Goal: Task Accomplishment & Management: Use online tool/utility

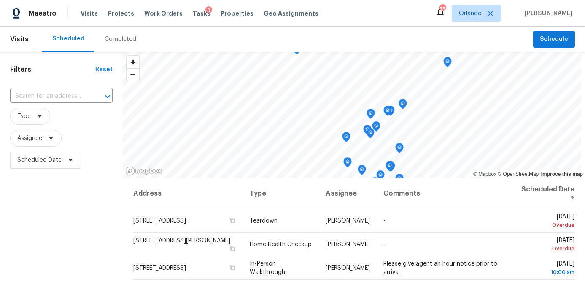
click at [109, 40] on div "Completed" at bounding box center [121, 39] width 32 height 8
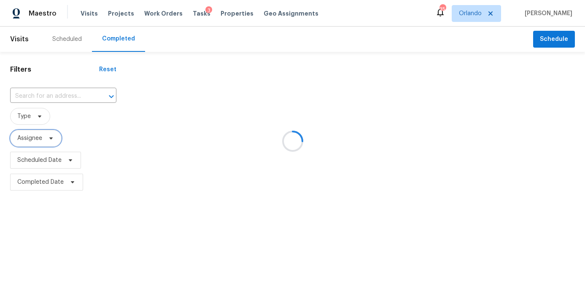
click at [48, 144] on span "Assignee" at bounding box center [35, 138] width 51 height 17
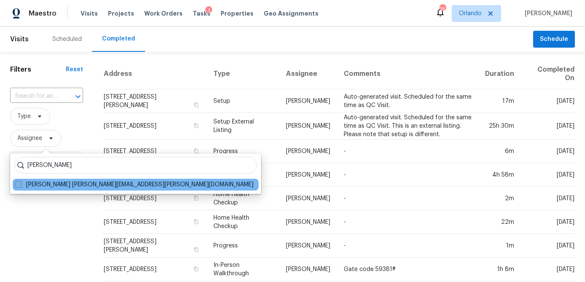
type input "austin jones"
click at [19, 185] on span at bounding box center [18, 184] width 7 height 7
click at [19, 185] on input "Austin Jones austin.jones@opendoor.com" at bounding box center [17, 182] width 5 height 5
checkbox input "true"
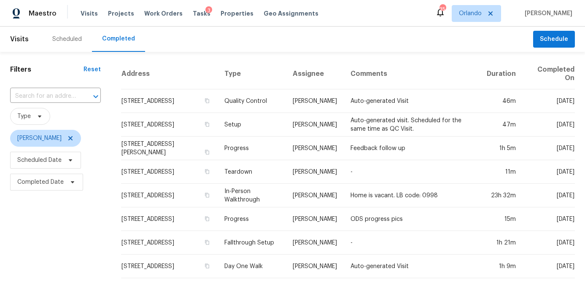
click at [61, 183] on span "Completed Date" at bounding box center [40, 182] width 46 height 8
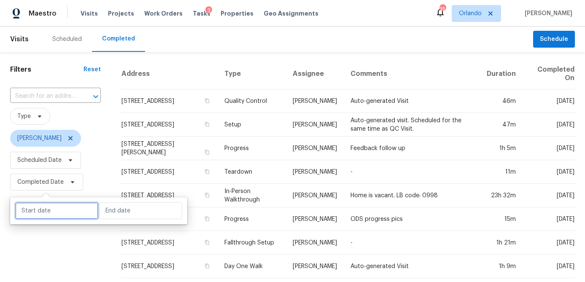
select select "8"
select select "2025"
select select "9"
select select "2025"
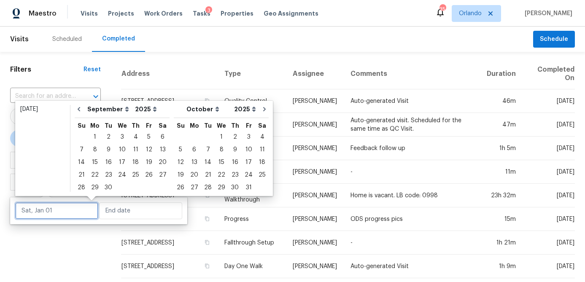
click at [59, 211] on input "text" at bounding box center [56, 210] width 83 height 17
type input "Mon, Sep 01"
click at [81, 112] on icon "Go to previous month" at bounding box center [78, 109] width 7 height 7
select select "7"
select select "8"
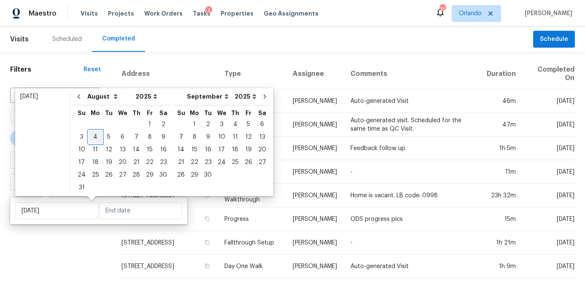
click at [95, 138] on div "4" at bounding box center [95, 137] width 13 height 12
type input "Mon, Aug 04"
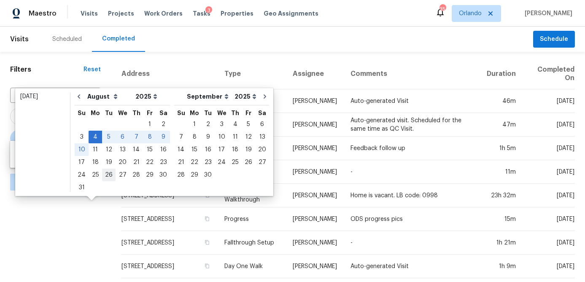
type input "Tue, Aug 26"
click at [95, 136] on div "4" at bounding box center [95, 137] width 13 height 12
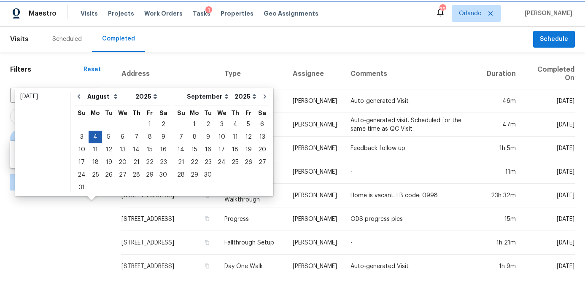
type input "Mon, Aug 04"
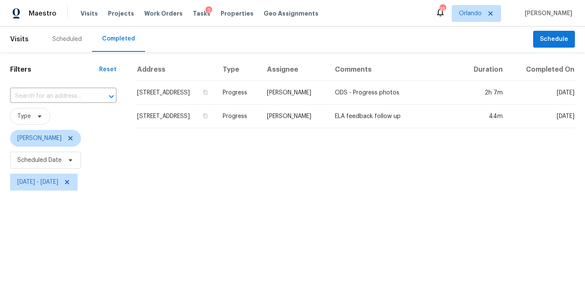
click at [79, 193] on html "Maestro Visits Projects Work Orders Tasks 3 Properties Geo Assignments 35 Orlan…" at bounding box center [292, 96] width 585 height 193
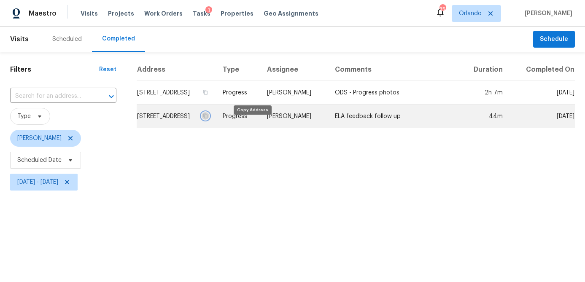
click at [208, 118] on icon "button" at bounding box center [205, 115] width 5 height 5
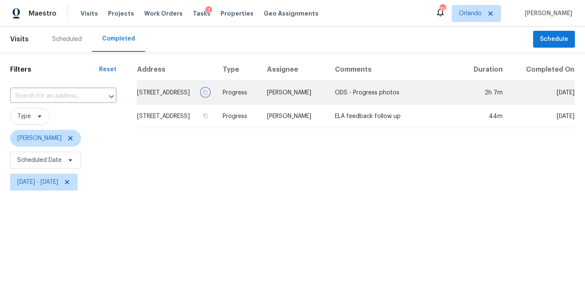
click at [207, 94] on icon "button" at bounding box center [205, 92] width 4 height 5
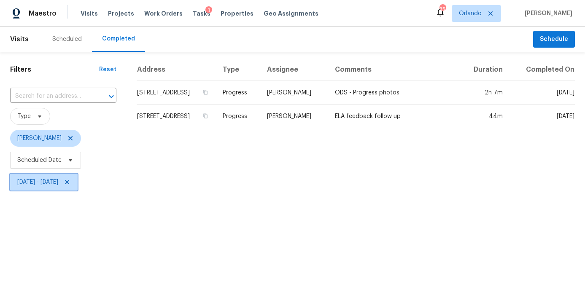
click at [58, 182] on span "Mon, Aug 04 - Mon, Aug 04" at bounding box center [37, 182] width 41 height 8
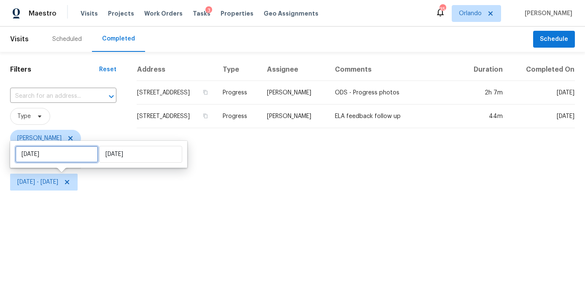
click at [58, 154] on input "Mon, Aug 04" at bounding box center [56, 154] width 83 height 17
select select "7"
select select "2025"
select select "8"
select select "2025"
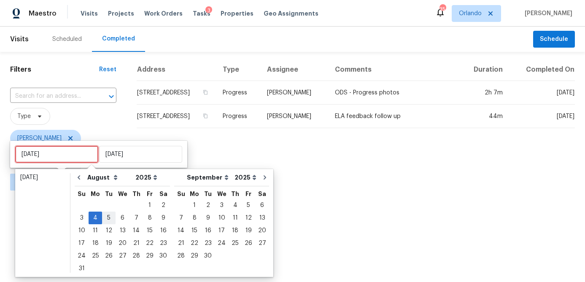
type input "Tue, Aug 05"
click at [144, 220] on div "8" at bounding box center [149, 218] width 13 height 12
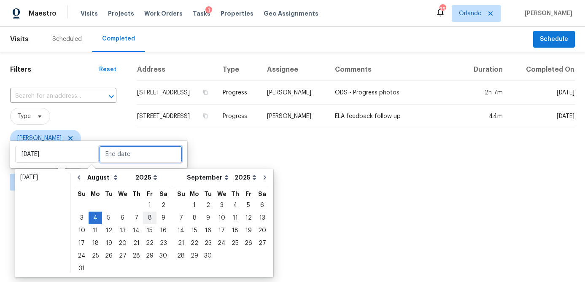
type input "Fri, Aug 08"
type input "Mon, Aug 04"
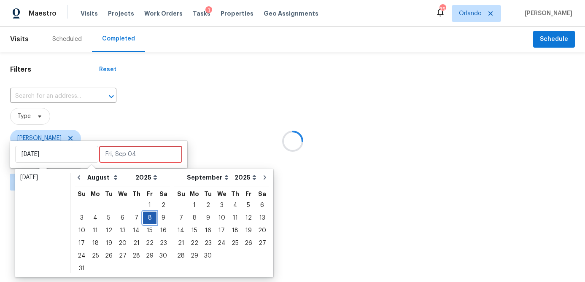
click at [144, 220] on div "8" at bounding box center [149, 218] width 13 height 12
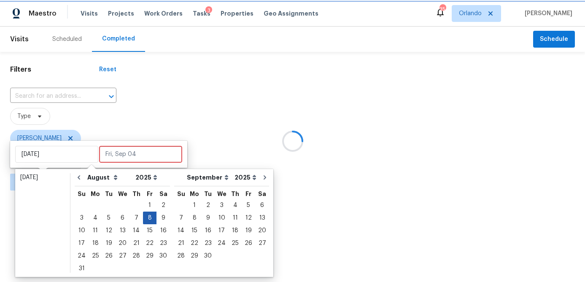
type input "Fri, Aug 08"
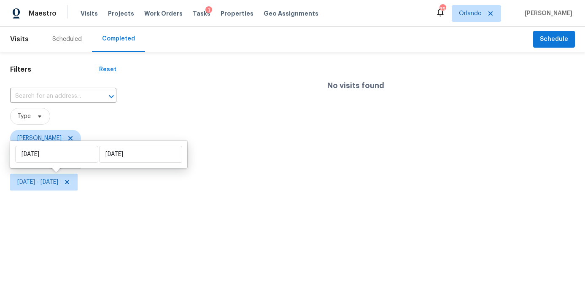
click at [81, 193] on html "Maestro Visits Projects Work Orders Tasks 3 Properties Geo Assignments 35 Orlan…" at bounding box center [292, 96] width 585 height 193
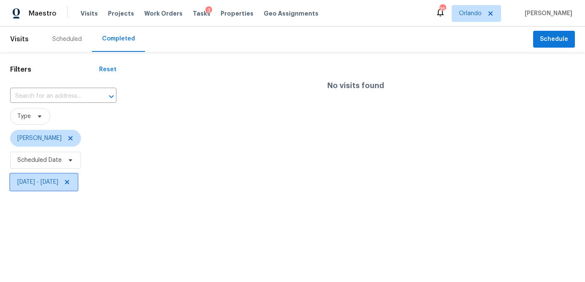
click at [58, 182] on span "Fri, Aug 08 - Fri, Aug 08" at bounding box center [37, 182] width 41 height 8
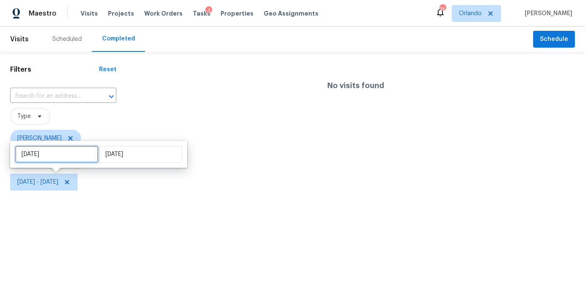
select select "7"
select select "2025"
select select "8"
select select "2025"
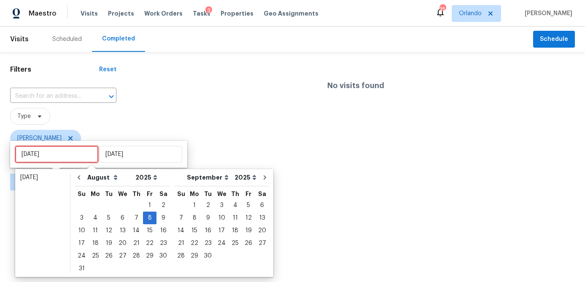
click at [75, 160] on input "Fri, Aug 08" at bounding box center [56, 154] width 83 height 17
type input "Tue, Aug 12"
click at [93, 233] on div "11" at bounding box center [95, 231] width 13 height 12
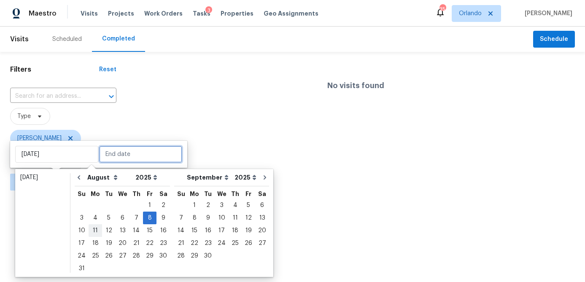
type input "Mon, Aug 11"
type input "Fri, Aug 08"
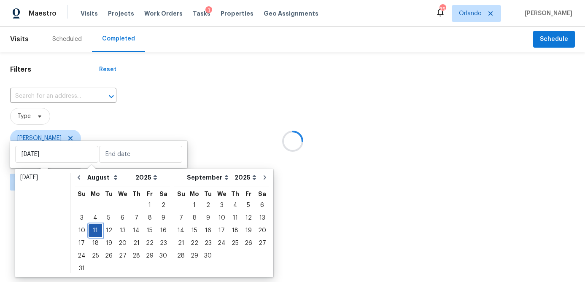
click at [93, 233] on div "11" at bounding box center [95, 231] width 13 height 12
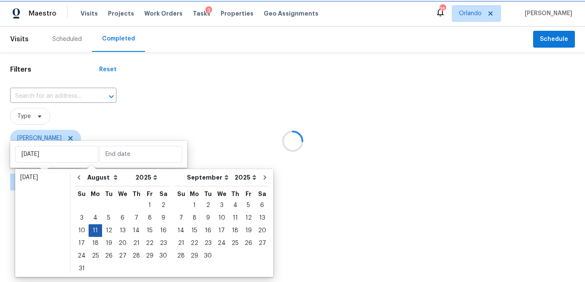
type input "Mon, Aug 11"
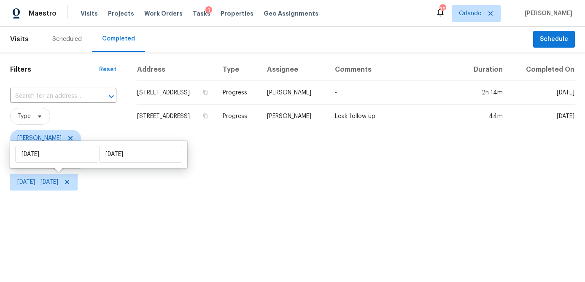
click at [77, 193] on html "Maestro Visits Projects Work Orders Tasks 3 Properties Geo Assignments 35 Orlan…" at bounding box center [292, 96] width 585 height 193
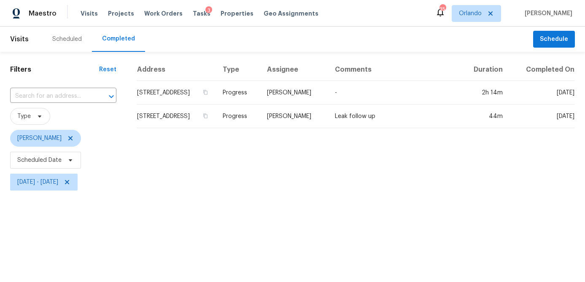
click at [343, 172] on div "Address Type Assignee Comments Duration Completed On 2609 Windsorgate Ln, Orlan…" at bounding box center [355, 126] width 458 height 134
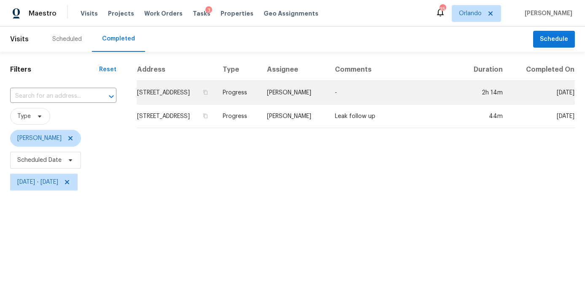
click at [208, 97] on td "2609 Windsorgate Ln, Orlando, FL 32828" at bounding box center [176, 93] width 79 height 24
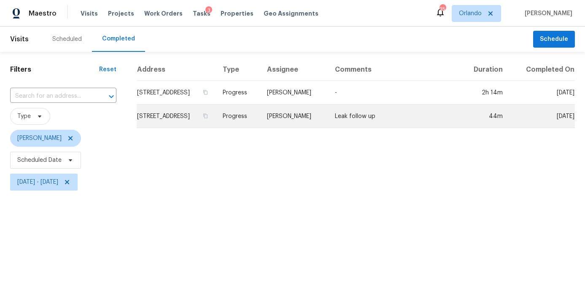
click at [215, 122] on td "310 Velveteen Pl, Chuluota, FL 32766" at bounding box center [176, 117] width 79 height 24
click at [208, 118] on icon "button" at bounding box center [205, 115] width 5 height 5
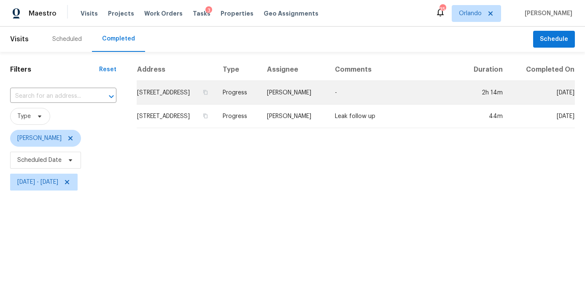
click at [216, 105] on td "2609 Windsorgate Ln, Orlando, FL 32828" at bounding box center [176, 93] width 79 height 24
click at [208, 95] on icon "button" at bounding box center [205, 92] width 5 height 5
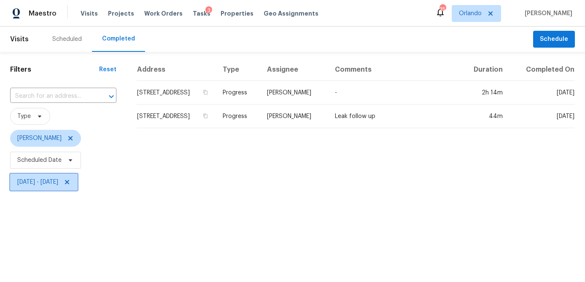
click at [74, 188] on span "Mon, Aug 11 - Mon, Aug 11" at bounding box center [43, 182] width 67 height 17
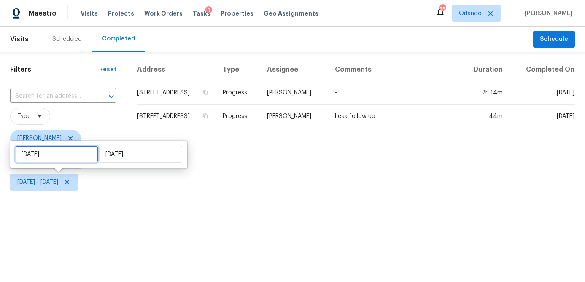
click at [70, 158] on input "[DATE]" at bounding box center [56, 154] width 83 height 17
select select "7"
select select "2025"
select select "8"
select select "2025"
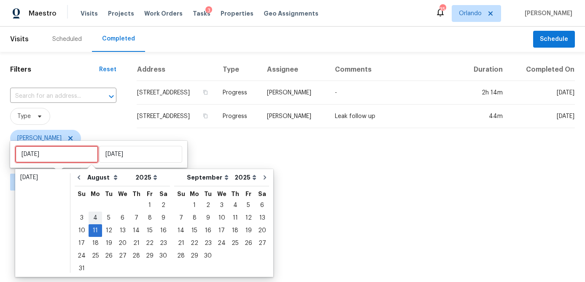
type input "Mon, Aug 04"
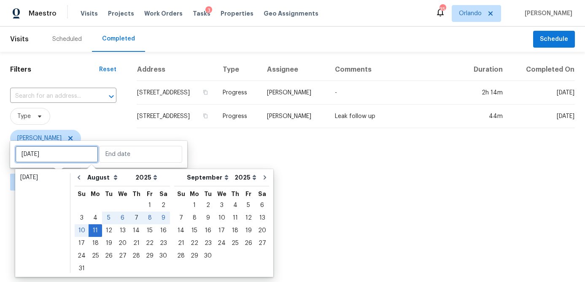
type input "Wed, Aug 06"
type input "[DATE]"
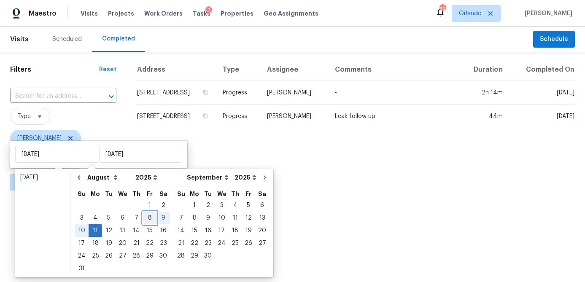
click at [146, 219] on div "8" at bounding box center [149, 218] width 13 height 12
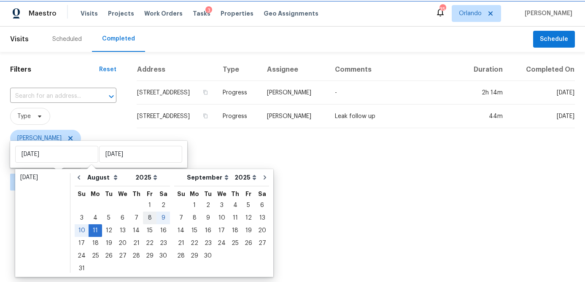
type input "Fri, Aug 08"
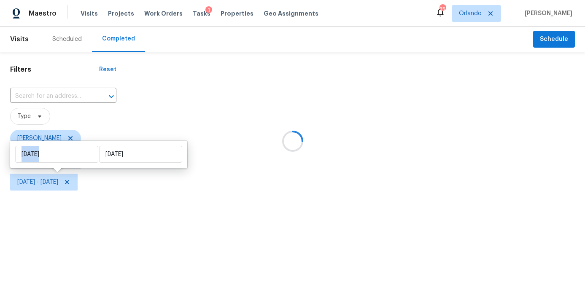
click at [146, 219] on div at bounding box center [292, 141] width 585 height 282
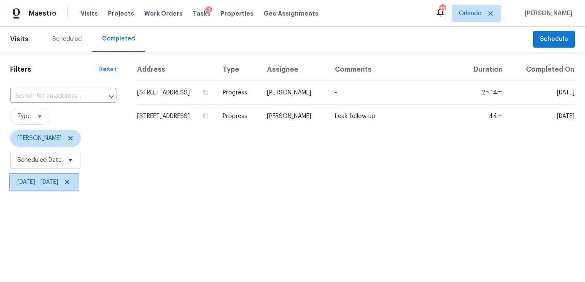
click at [63, 188] on span "Fri, Aug 08 - Mon, Aug 11" at bounding box center [43, 182] width 67 height 17
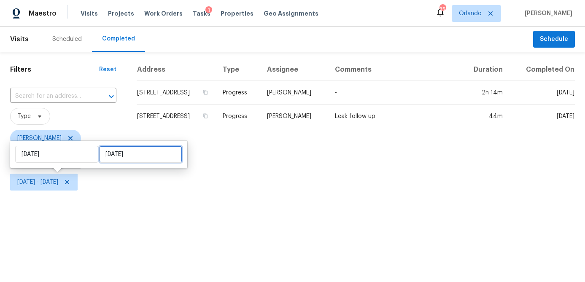
select select "7"
select select "2025"
select select "8"
select select "2025"
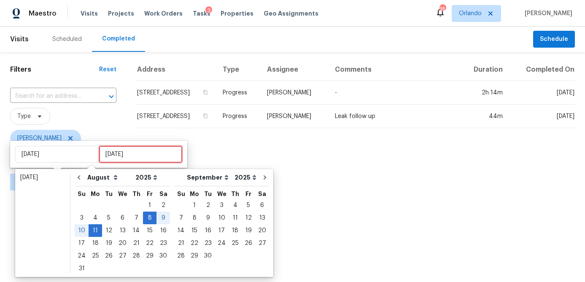
click at [115, 158] on input "Mon, Aug 11" at bounding box center [140, 154] width 83 height 17
type input "Fri, Aug 01"
type input "Fri, Aug 08"
click at [146, 217] on div "8" at bounding box center [149, 218] width 13 height 12
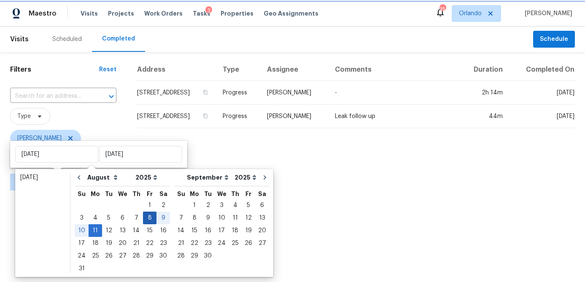
type input "Fri, Aug 08"
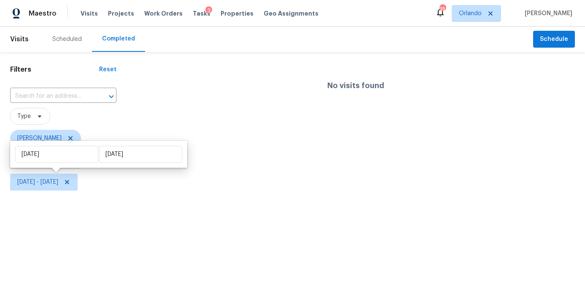
click at [128, 193] on html "Maestro Visits Projects Work Orders Tasks 3 Properties Geo Assignments 35 Orlan…" at bounding box center [292, 96] width 585 height 193
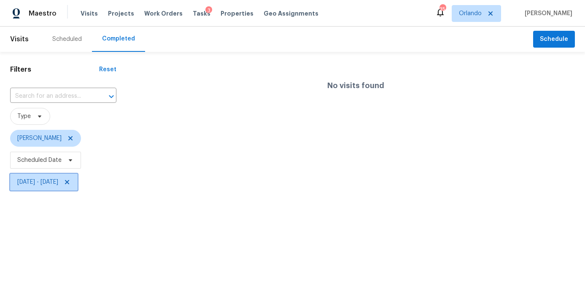
click at [58, 178] on span "Fri, Aug 08 - Fri, Aug 08" at bounding box center [37, 182] width 41 height 8
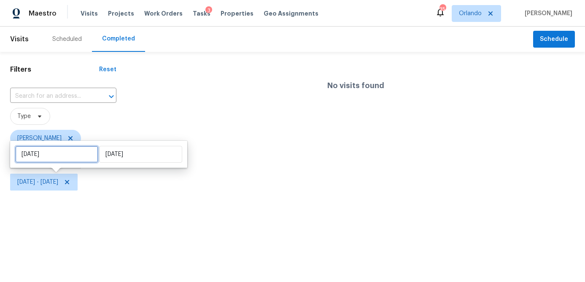
select select "7"
select select "2025"
select select "8"
select select "2025"
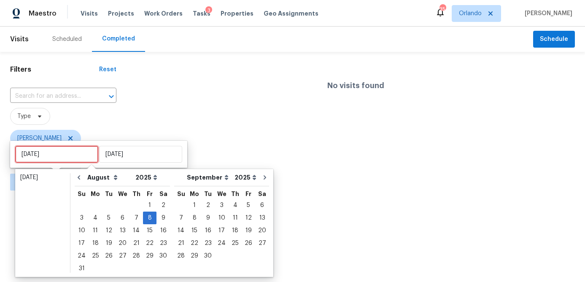
click at [67, 151] on input "Fri, Aug 08" at bounding box center [56, 154] width 83 height 17
type input "Mon, Aug 11"
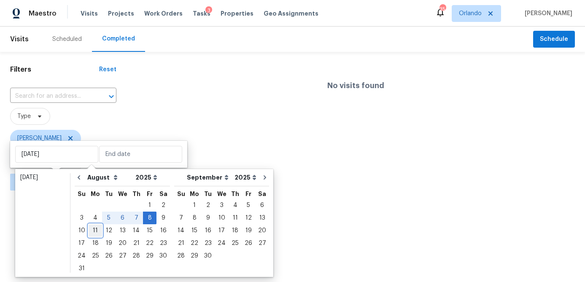
click at [93, 227] on div "11" at bounding box center [95, 231] width 13 height 12
type input "Mon, Aug 11"
type input "Fri, Aug 08"
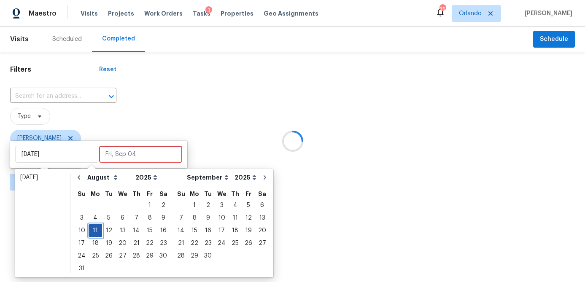
click at [93, 227] on div "11" at bounding box center [95, 231] width 13 height 12
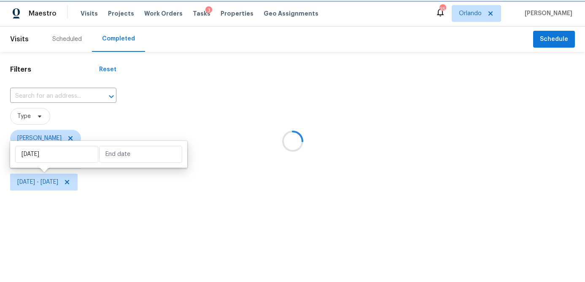
type input "Mon, Aug 11"
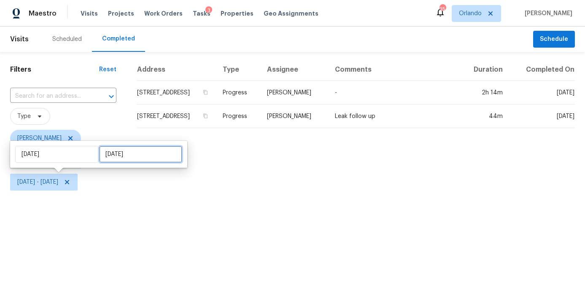
click at [139, 155] on input "Mon, Aug 11" at bounding box center [140, 154] width 83 height 17
select select "7"
select select "2025"
select select "8"
select select "2025"
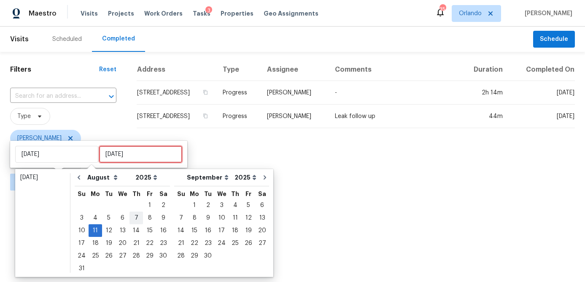
type input "Thu, Aug 07"
type input "Mon, Aug 11"
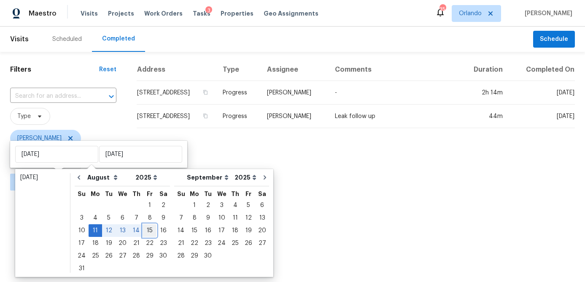
click at [145, 230] on div "15" at bounding box center [149, 231] width 13 height 12
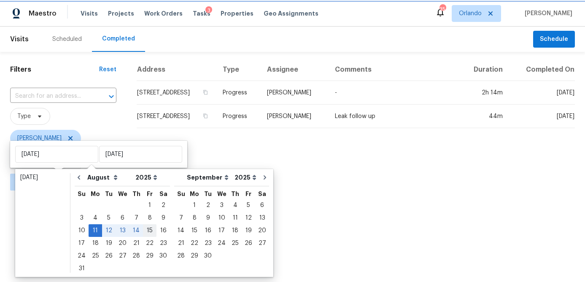
type input "Fri, Aug 15"
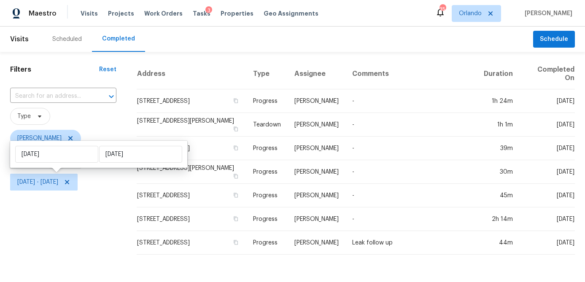
click at [97, 236] on div "Filters Reset ​ Type Austin Jones Scheduled Date Mon, Aug 11 - Fri, Aug 15" at bounding box center [63, 156] width 126 height 209
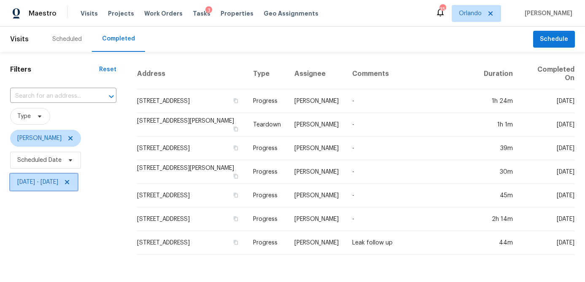
click at [58, 181] on span "Mon, Aug 11 - Fri, Aug 15" at bounding box center [37, 182] width 41 height 8
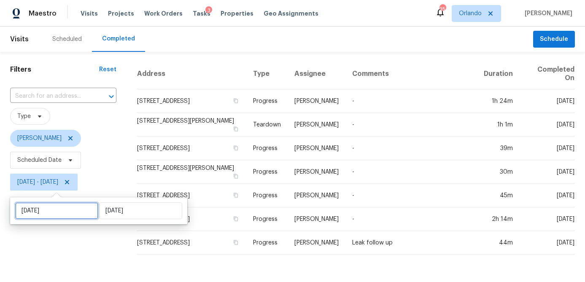
select select "7"
select select "2025"
select select "8"
select select "2025"
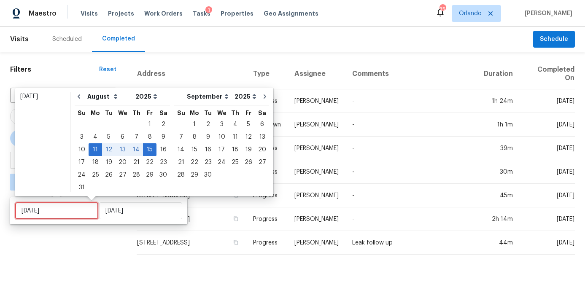
click at [69, 211] on input "Mon, Aug 11" at bounding box center [56, 210] width 83 height 17
type input "Sun, Aug 31"
type input "Mon, Aug 18"
type input "Fri, Aug 15"
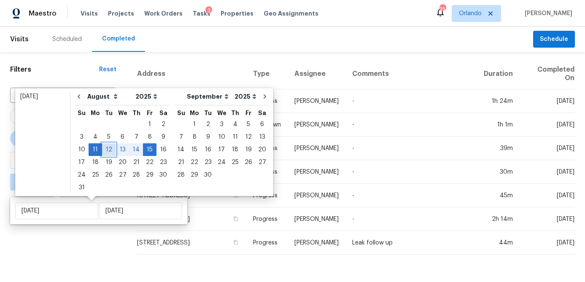
click at [108, 150] on div "12" at bounding box center [108, 150] width 13 height 12
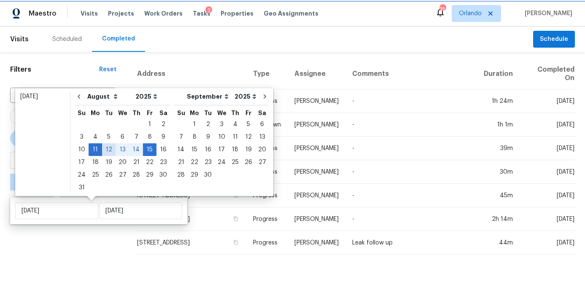
type input "Tue, Aug 12"
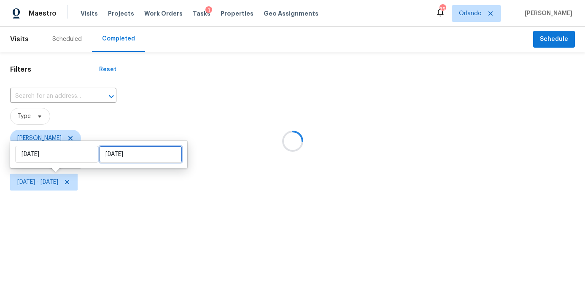
click at [108, 150] on body "Maestro Visits Projects Work Orders Tasks 3 Properties Geo Assignments 35 Orlan…" at bounding box center [292, 96] width 585 height 193
type input "Wed, Aug 06"
type input "Tue, Aug 12"
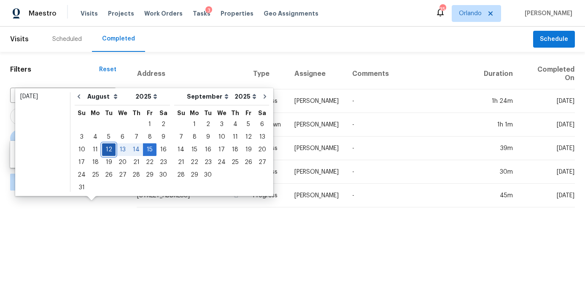
click at [108, 150] on div "12" at bounding box center [108, 150] width 13 height 12
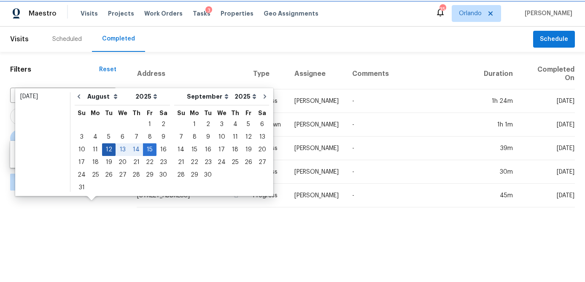
type input "Tue, Aug 12"
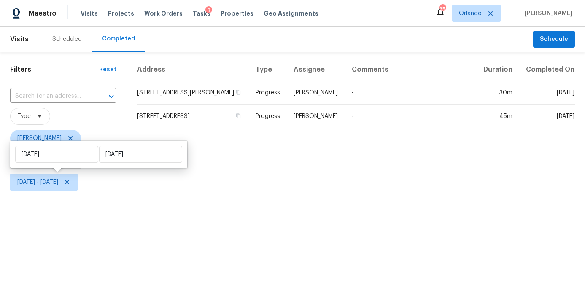
click at [80, 193] on html "Maestro Visits Projects Work Orders Tasks 3 Properties Geo Assignments 35 Orlan…" at bounding box center [292, 96] width 585 height 193
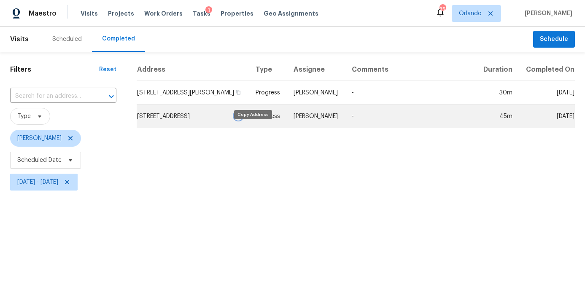
click at [240, 118] on icon "button" at bounding box center [238, 115] width 4 height 5
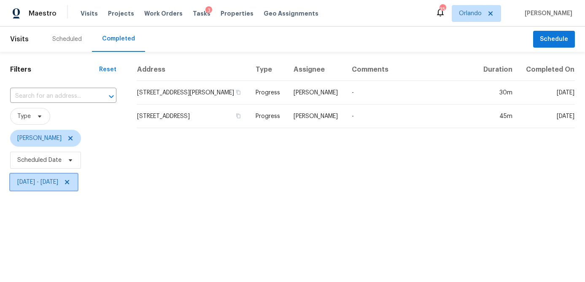
click at [58, 185] on span "Tue, Aug 12 - Tue, Aug 12" at bounding box center [37, 182] width 41 height 8
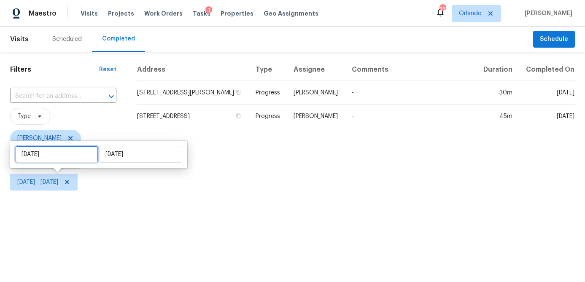
select select "7"
select select "2025"
select select "8"
select select "2025"
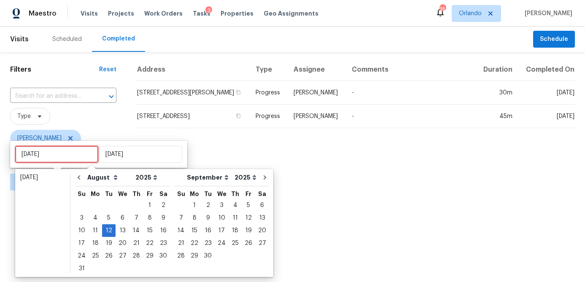
click at [61, 157] on input "Tue, Aug 12" at bounding box center [56, 154] width 83 height 17
type input "Mon, Aug 11"
click at [120, 233] on div "13" at bounding box center [122, 231] width 14 height 12
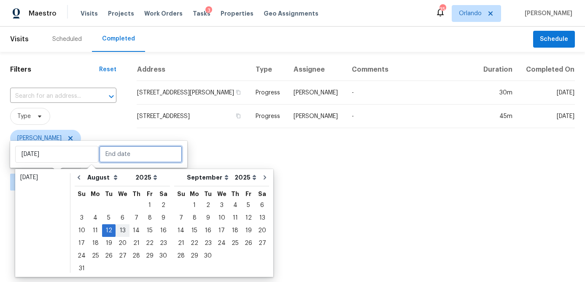
type input "Wed, Aug 13"
type input "Tue, Aug 12"
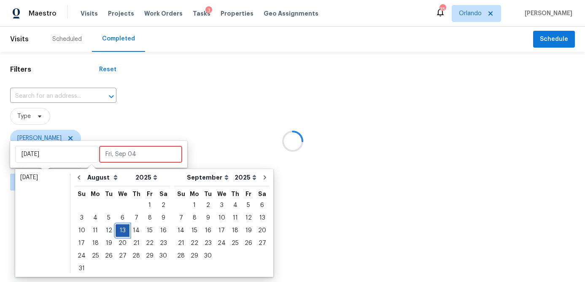
click at [120, 233] on div "13" at bounding box center [122, 231] width 14 height 12
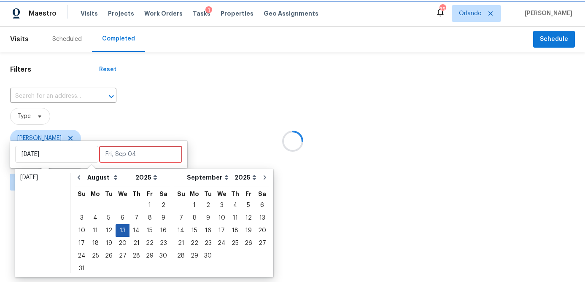
type input "Wed, Aug 13"
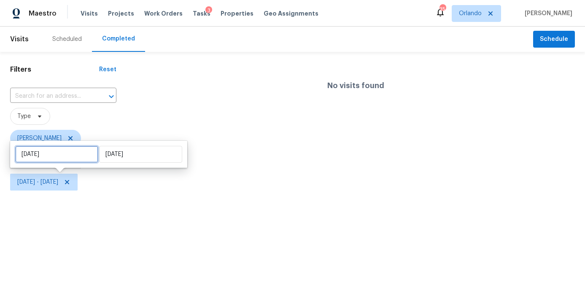
select select "7"
select select "2025"
select select "8"
select select "2025"
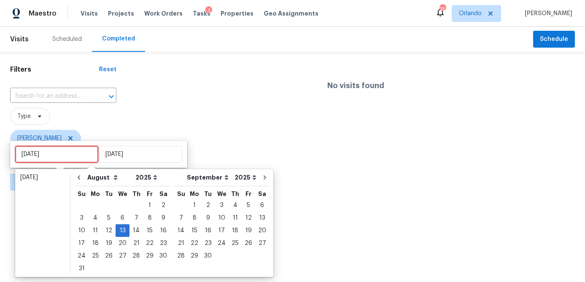
click at [74, 153] on input "Wed, Aug 13" at bounding box center [56, 154] width 83 height 17
click at [106, 231] on div "12" at bounding box center [108, 231] width 13 height 12
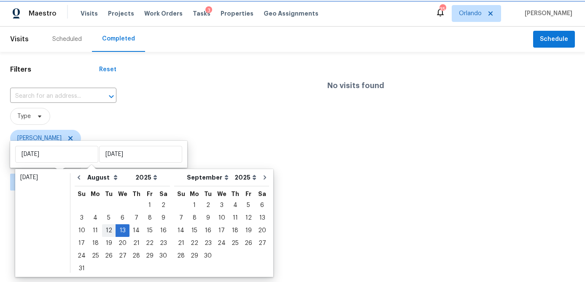
type input "Tue, Aug 12"
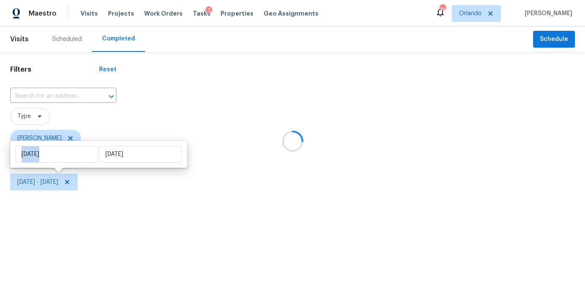
click at [106, 231] on div at bounding box center [292, 141] width 585 height 282
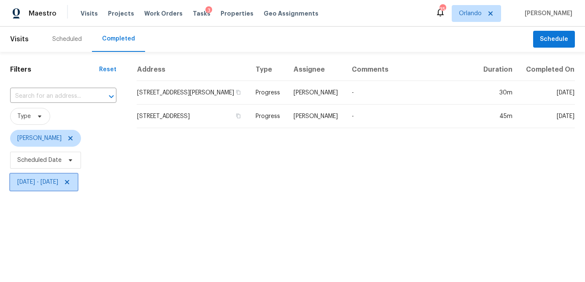
click at [66, 189] on span "Tue, Aug 12 - Wed, Aug 13" at bounding box center [43, 182] width 67 height 17
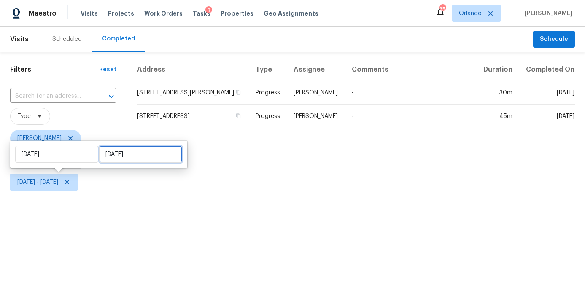
click at [105, 160] on input "Wed, Aug 13" at bounding box center [140, 154] width 83 height 17
select select "7"
select select "2025"
select select "8"
select select "2025"
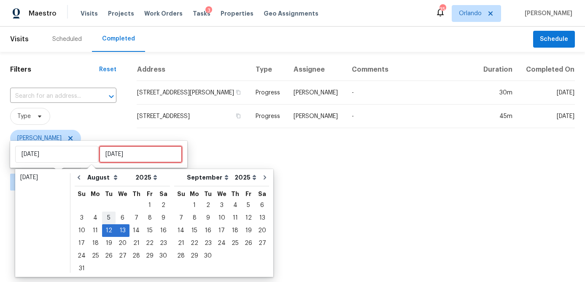
type input "Tue, Aug 05"
type input "Tue, Aug 12"
click at [104, 230] on div "12" at bounding box center [108, 231] width 13 height 12
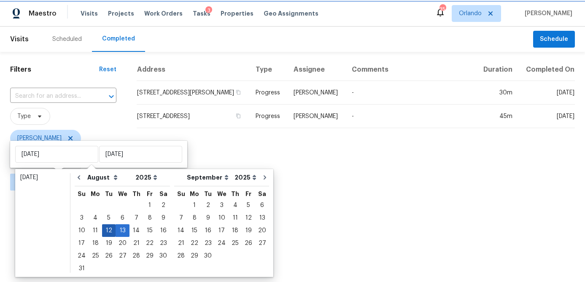
type input "Tue, Aug 12"
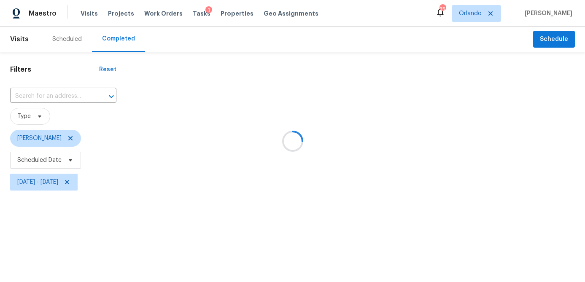
click at [91, 228] on div at bounding box center [292, 141] width 585 height 282
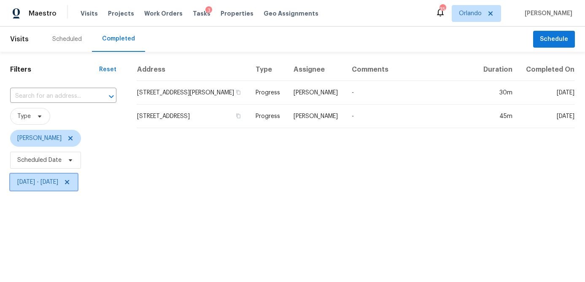
click at [58, 181] on span "Tue, Aug 12 - Tue, Aug 12" at bounding box center [37, 182] width 41 height 8
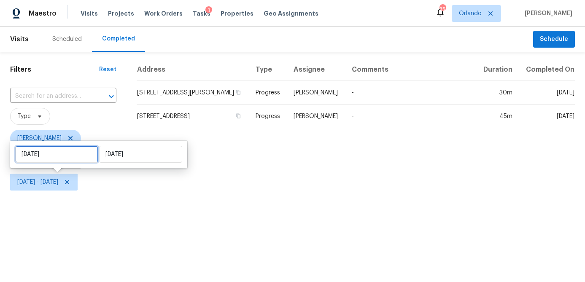
click at [76, 155] on input "Tue, Aug 12" at bounding box center [56, 154] width 83 height 17
select select "7"
select select "2025"
select select "8"
select select "2025"
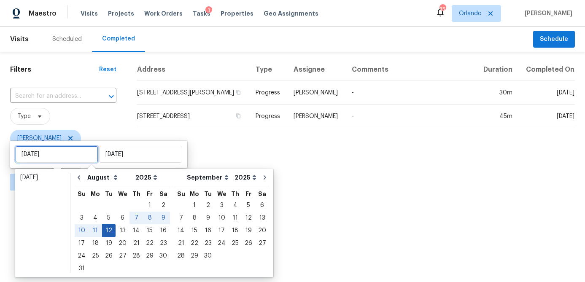
type input "Wed, Aug 13"
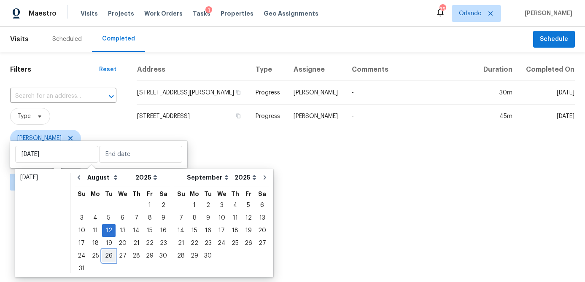
click at [105, 255] on div "26" at bounding box center [108, 256] width 13 height 12
type input "Tue, Aug 26"
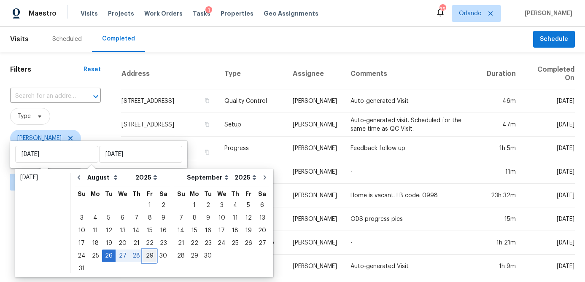
click at [146, 255] on div "29" at bounding box center [149, 256] width 13 height 12
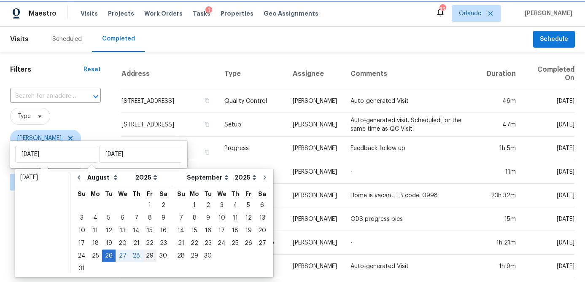
type input "Fri, Aug 29"
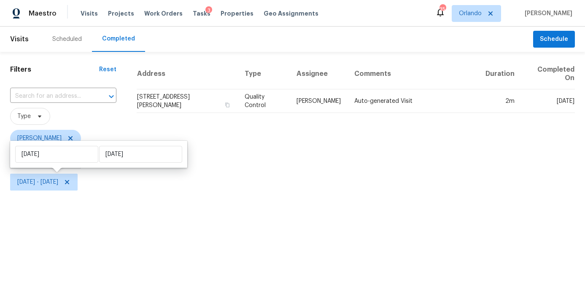
click at [74, 193] on html "Maestro Visits Projects Work Orders Tasks 3 Properties Geo Assignments 35 Orlan…" at bounding box center [292, 96] width 585 height 193
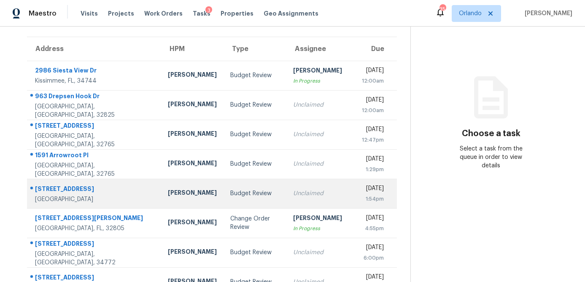
scroll to position [112, 0]
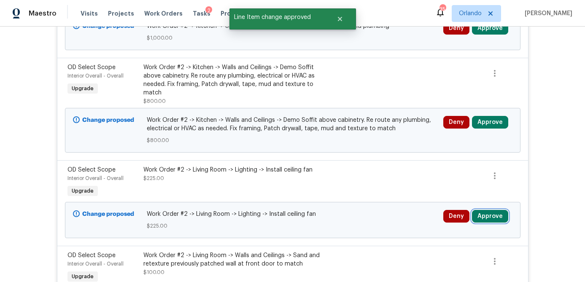
click at [491, 222] on button "Approve" at bounding box center [490, 216] width 36 height 13
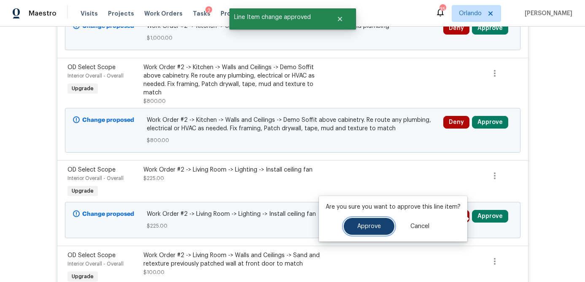
click at [365, 224] on span "Approve" at bounding box center [369, 226] width 24 height 6
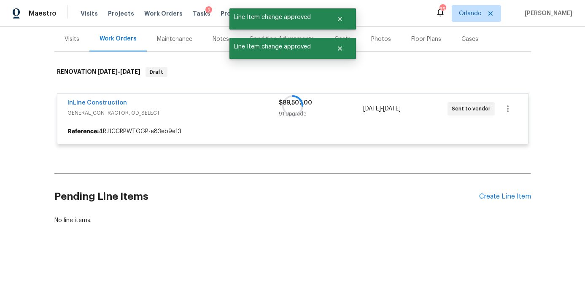
scroll to position [101, 0]
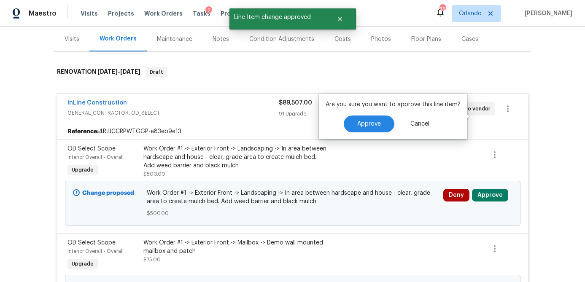
scroll to position [1087, 0]
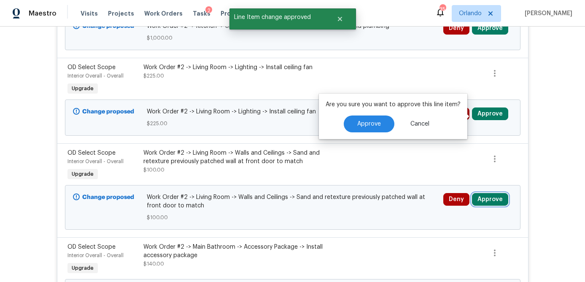
click at [485, 202] on button "Approve" at bounding box center [490, 199] width 36 height 13
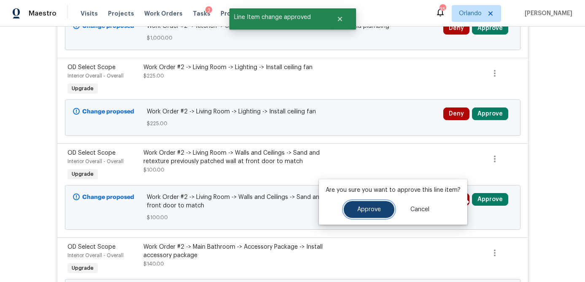
click at [360, 209] on span "Approve" at bounding box center [369, 210] width 24 height 6
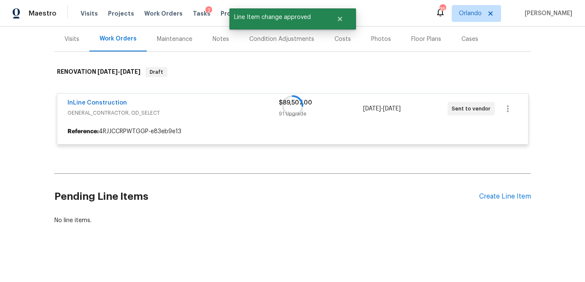
scroll to position [101, 0]
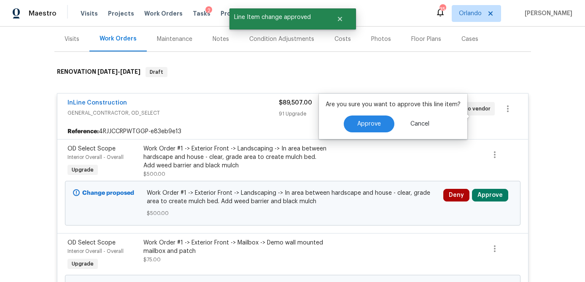
scroll to position [1087, 0]
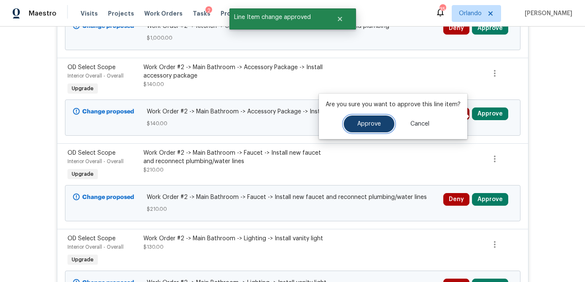
click at [386, 123] on button "Approve" at bounding box center [369, 123] width 51 height 17
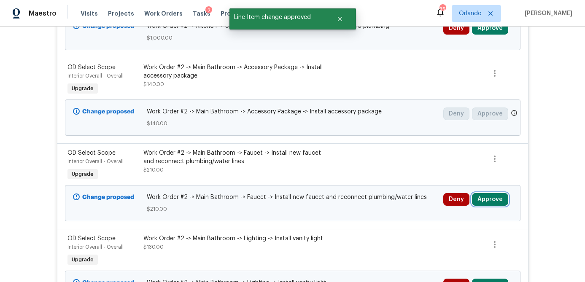
click at [498, 204] on button "Approve" at bounding box center [490, 199] width 36 height 13
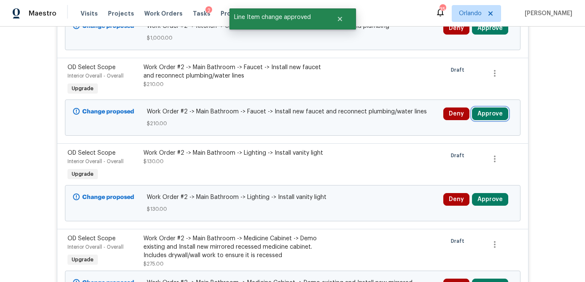
click at [493, 117] on button "Approve" at bounding box center [490, 113] width 36 height 13
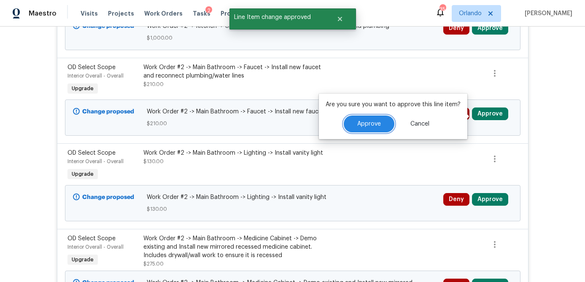
click at [375, 123] on span "Approve" at bounding box center [369, 124] width 24 height 6
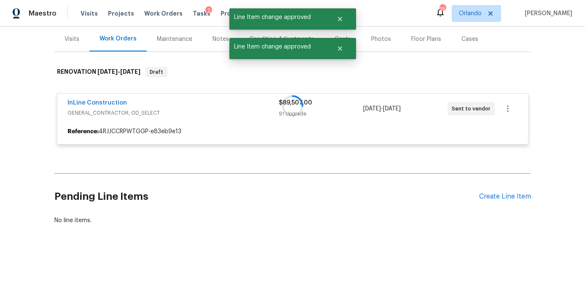
scroll to position [101, 0]
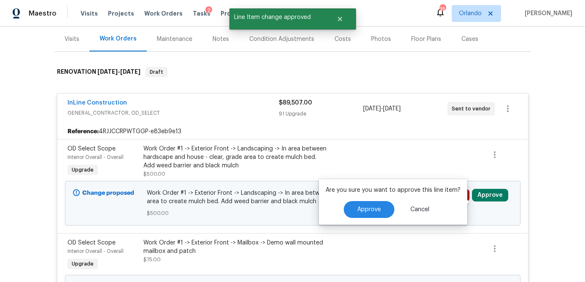
scroll to position [1087, 0]
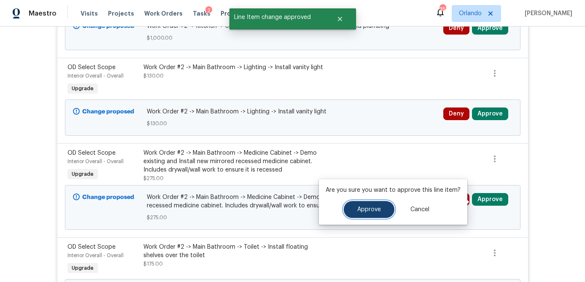
click at [367, 208] on span "Approve" at bounding box center [369, 210] width 24 height 6
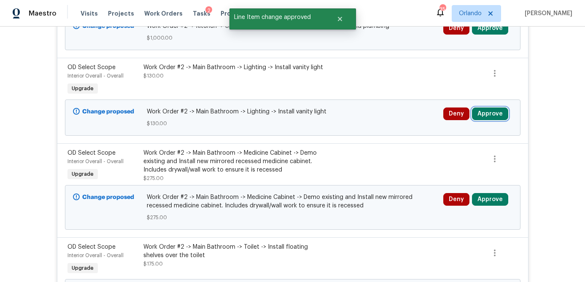
click at [502, 116] on button "Approve" at bounding box center [490, 113] width 36 height 13
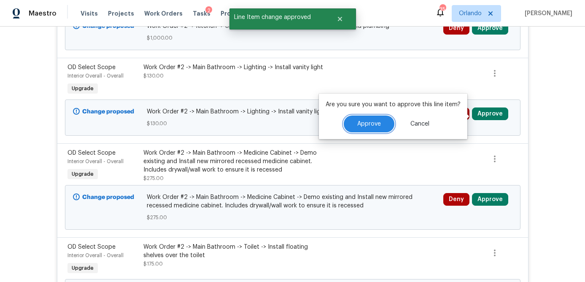
click at [375, 129] on button "Approve" at bounding box center [369, 123] width 51 height 17
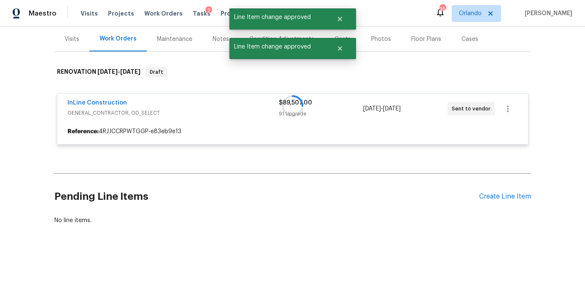
scroll to position [101, 0]
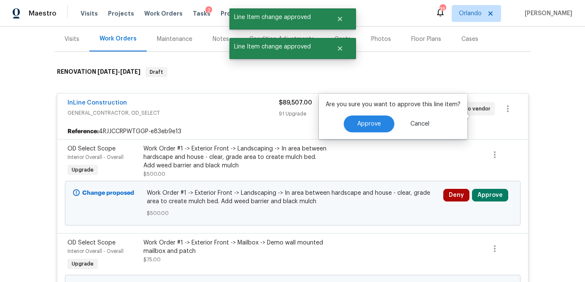
scroll to position [1087, 0]
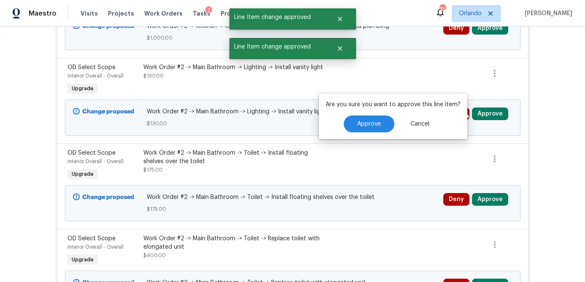
click at [377, 128] on div "Are you sure you want to approve this line item? Approve Cancel" at bounding box center [393, 117] width 148 height 46
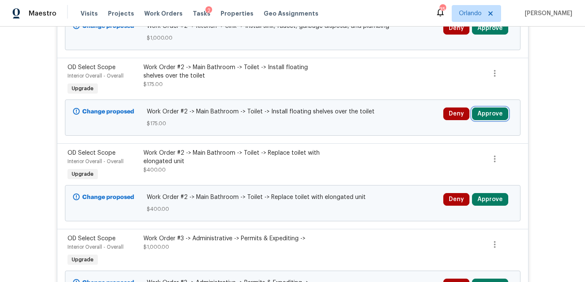
click at [495, 119] on button "Approve" at bounding box center [490, 113] width 36 height 13
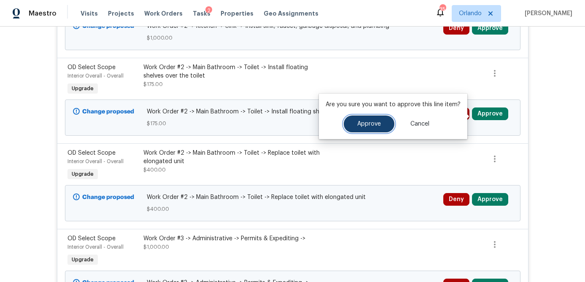
click at [358, 126] on span "Approve" at bounding box center [369, 124] width 24 height 6
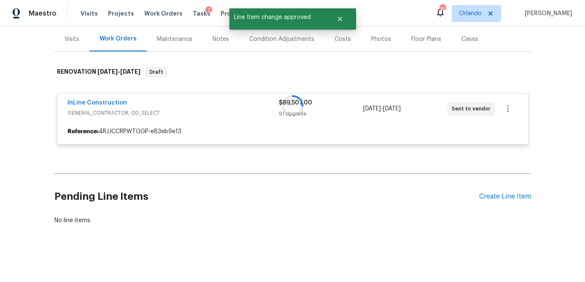
scroll to position [101, 0]
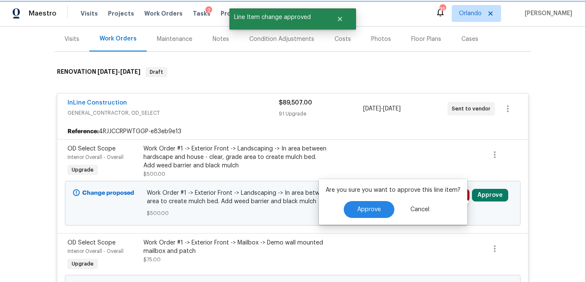
scroll to position [1087, 0]
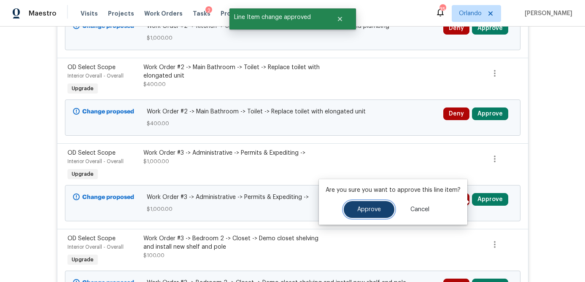
click at [386, 208] on button "Approve" at bounding box center [369, 209] width 51 height 17
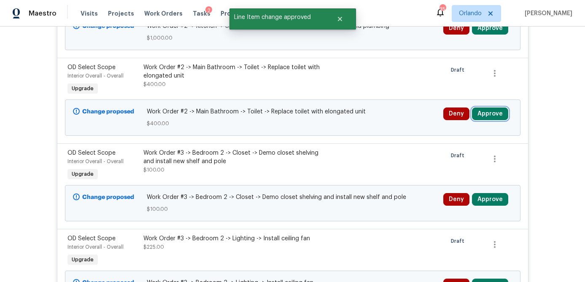
click at [497, 120] on button "Approve" at bounding box center [490, 113] width 36 height 13
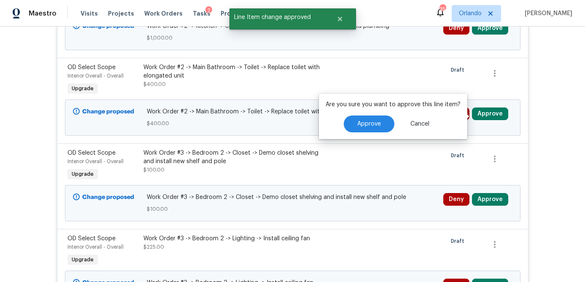
click at [368, 125] on div "Are you sure you want to approve this line item? Approve Cancel" at bounding box center [393, 117] width 148 height 46
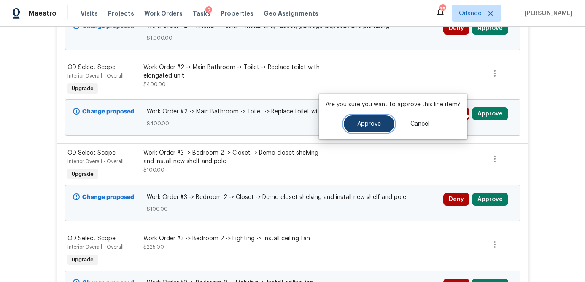
click at [369, 126] on span "Approve" at bounding box center [369, 124] width 24 height 6
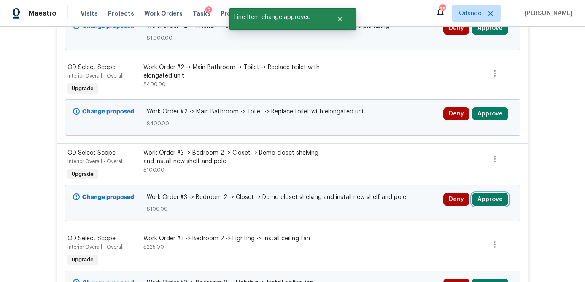
click at [498, 202] on button "Approve" at bounding box center [490, 199] width 36 height 13
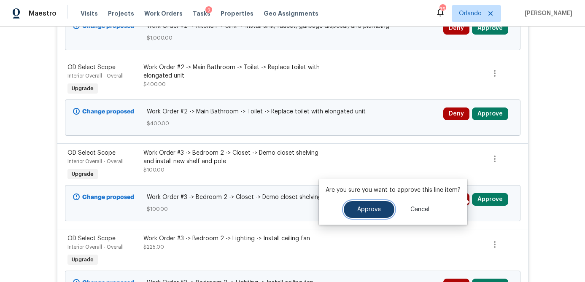
click at [376, 204] on button "Approve" at bounding box center [369, 209] width 51 height 17
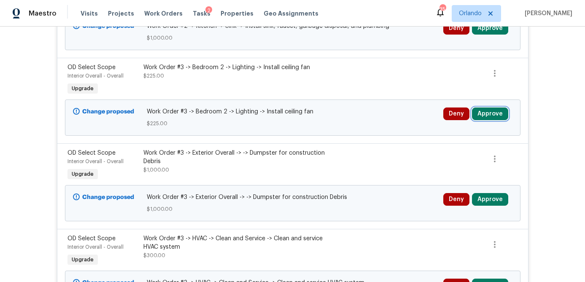
click at [496, 114] on button "Approve" at bounding box center [490, 113] width 36 height 13
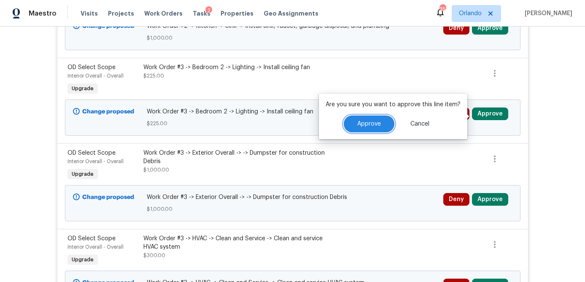
click at [368, 122] on span "Approve" at bounding box center [369, 124] width 24 height 6
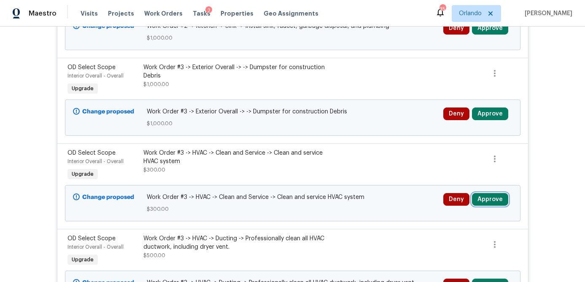
click at [497, 205] on button "Approve" at bounding box center [490, 199] width 36 height 13
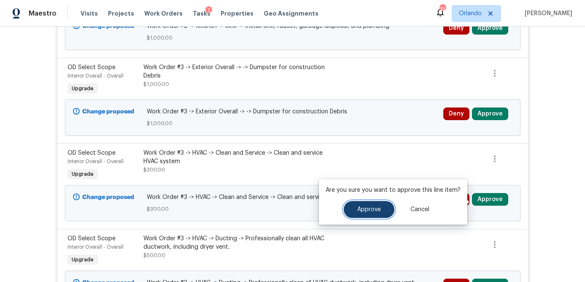
click at [376, 207] on span "Approve" at bounding box center [369, 210] width 24 height 6
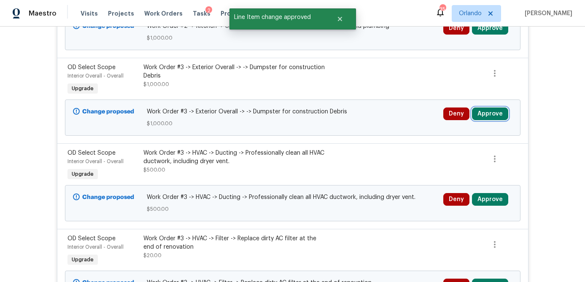
click at [500, 116] on button "Approve" at bounding box center [490, 113] width 36 height 13
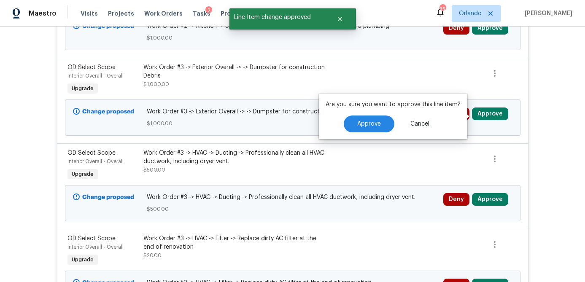
click at [379, 126] on div "Are you sure you want to approve this line item? Approve Cancel" at bounding box center [393, 117] width 148 height 46
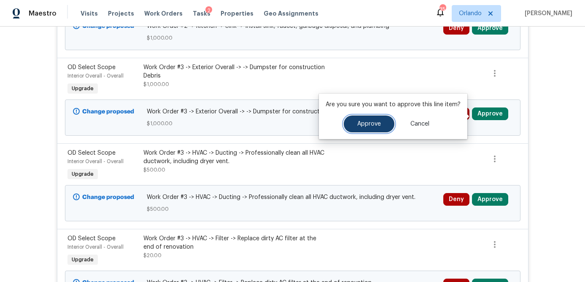
click at [359, 123] on span "Approve" at bounding box center [369, 124] width 24 height 6
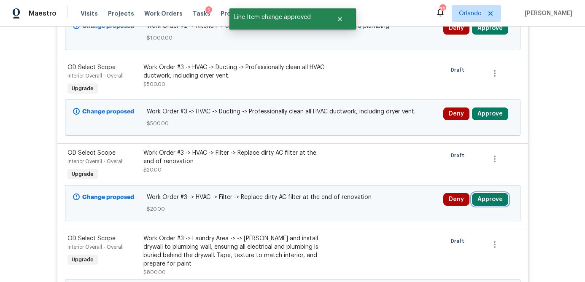
click at [499, 206] on button "Approve" at bounding box center [490, 199] width 36 height 13
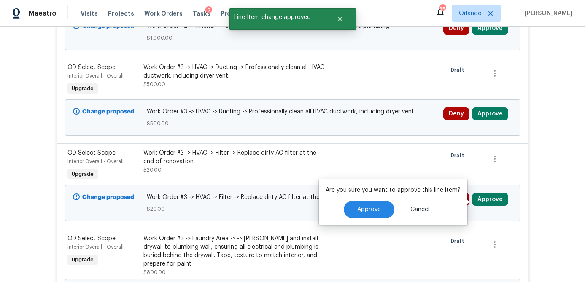
click at [367, 209] on div "Are you sure you want to approve this line item? Approve Cancel" at bounding box center [393, 202] width 148 height 46
click at [365, 213] on button "Approve" at bounding box center [369, 209] width 51 height 17
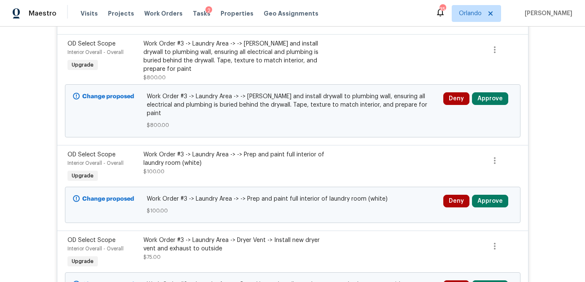
scroll to position [1200, 0]
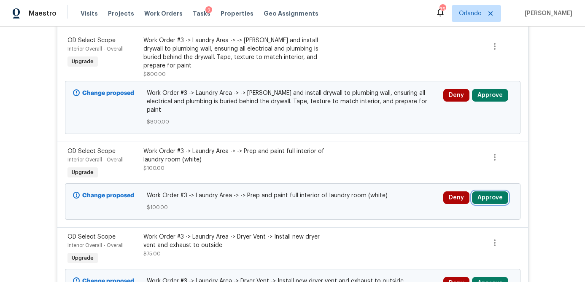
click at [489, 193] on button "Approve" at bounding box center [490, 197] width 36 height 13
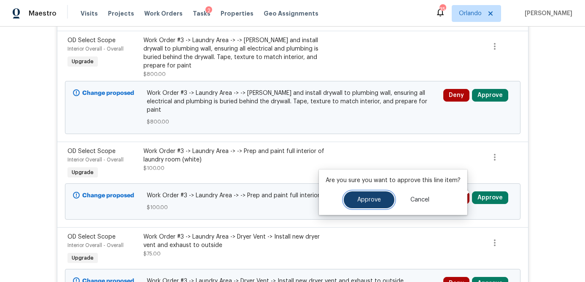
click at [377, 201] on span "Approve" at bounding box center [369, 200] width 24 height 6
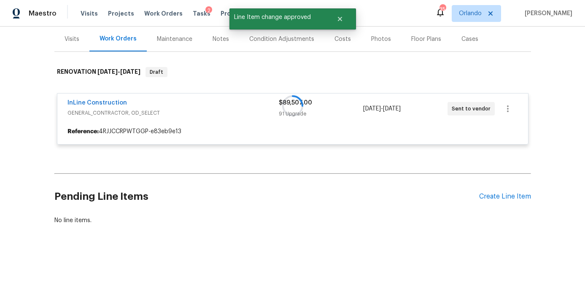
scroll to position [101, 0]
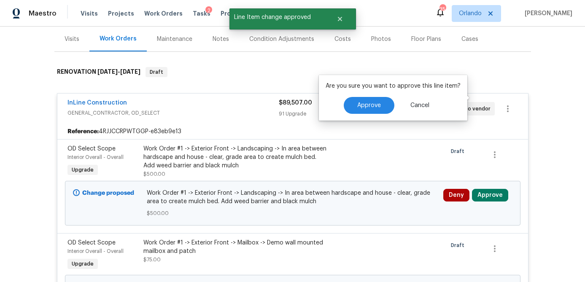
scroll to position [1200, 0]
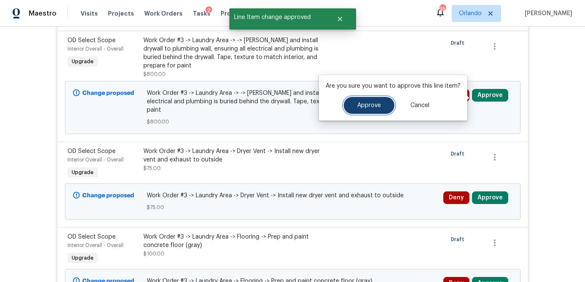
click at [365, 107] on span "Approve" at bounding box center [369, 105] width 24 height 6
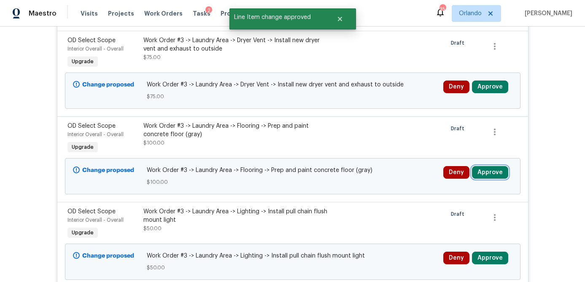
click at [493, 177] on button "Approve" at bounding box center [490, 172] width 36 height 13
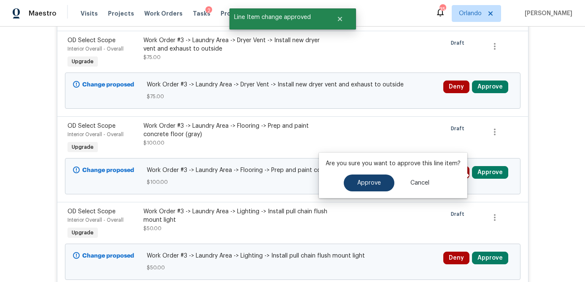
click at [378, 182] on div "Are you sure you want to approve this line item? Approve Cancel" at bounding box center [393, 176] width 148 height 46
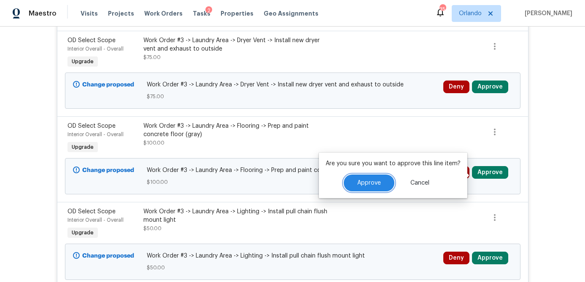
click at [363, 182] on span "Approve" at bounding box center [369, 183] width 24 height 6
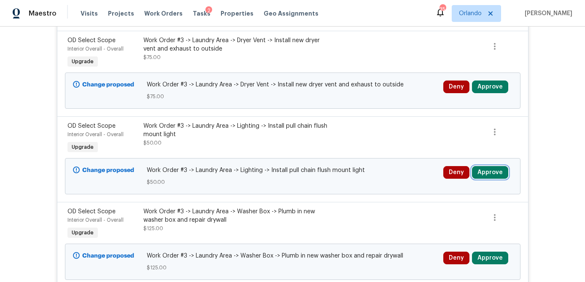
click at [499, 178] on button "Approve" at bounding box center [490, 172] width 36 height 13
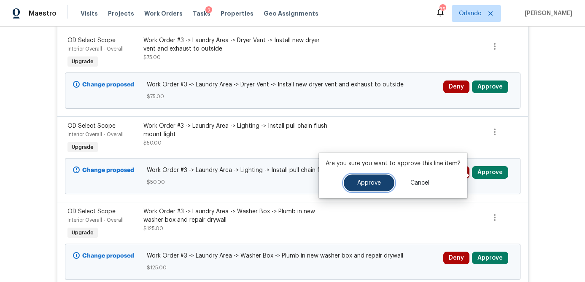
click at [361, 185] on span "Approve" at bounding box center [369, 183] width 24 height 6
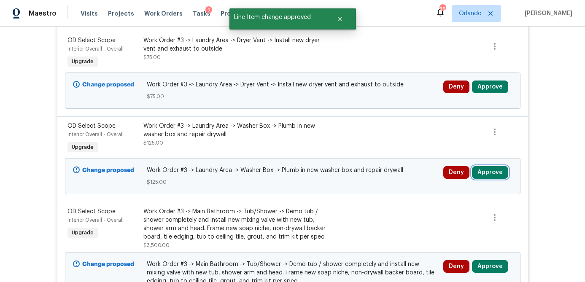
click at [500, 174] on button "Approve" at bounding box center [490, 172] width 36 height 13
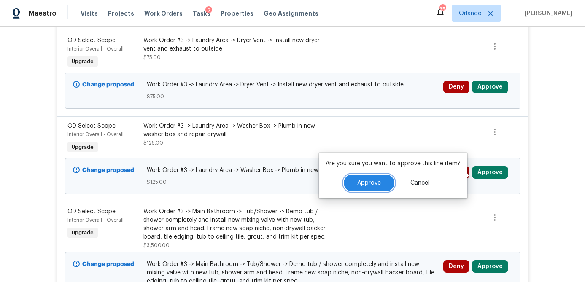
click at [359, 179] on button "Approve" at bounding box center [369, 183] width 51 height 17
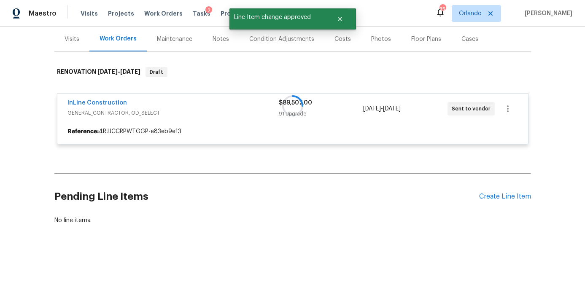
scroll to position [101, 0]
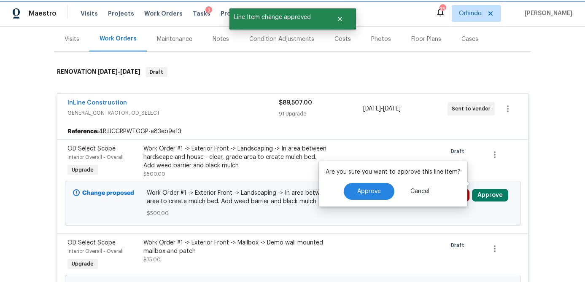
scroll to position [1200, 0]
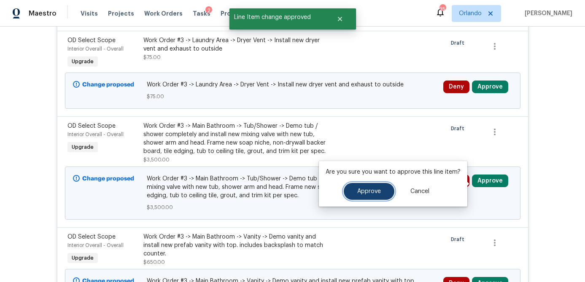
click at [375, 193] on span "Approve" at bounding box center [369, 191] width 24 height 6
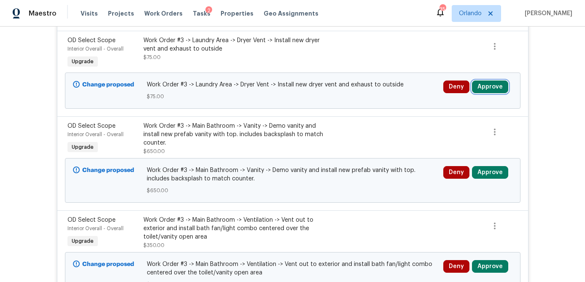
click at [483, 90] on button "Approve" at bounding box center [490, 87] width 36 height 13
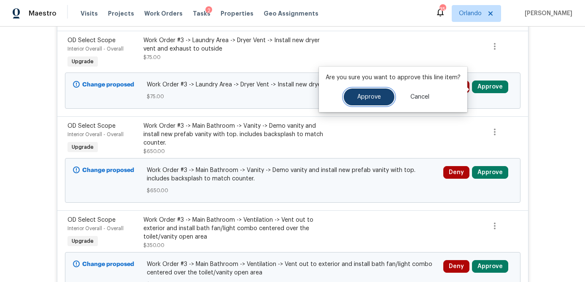
click at [374, 99] on span "Approve" at bounding box center [369, 97] width 24 height 6
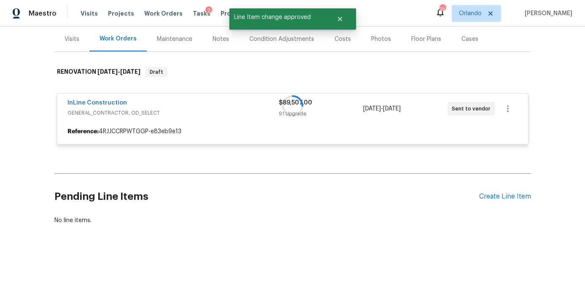
scroll to position [101, 0]
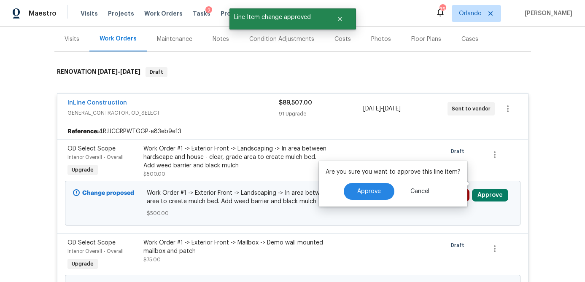
click at [380, 193] on div "Are you sure you want to approve this line item? Approve Cancel" at bounding box center [393, 184] width 148 height 46
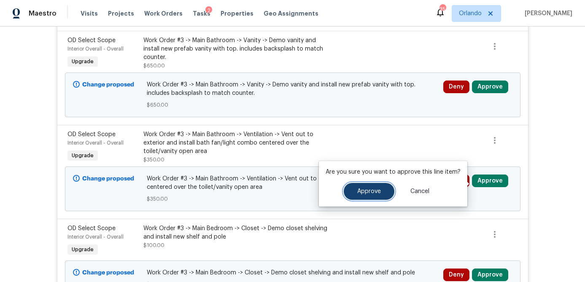
click at [362, 197] on button "Approve" at bounding box center [369, 191] width 51 height 17
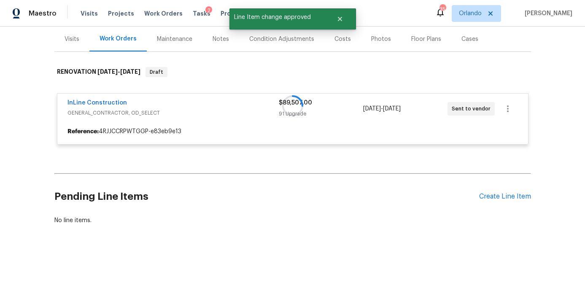
scroll to position [101, 0]
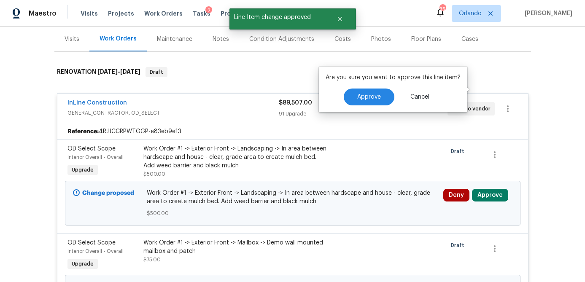
click at [387, 91] on div "Are you sure you want to approve this line item? Approve Cancel" at bounding box center [393, 90] width 148 height 46
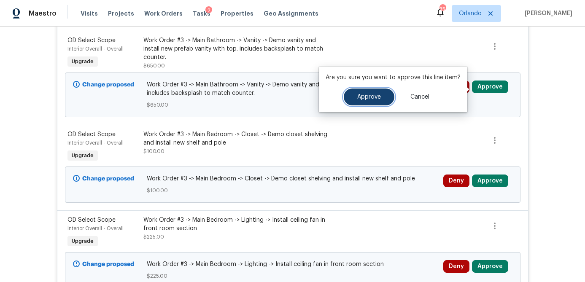
click at [360, 97] on span "Approve" at bounding box center [369, 97] width 24 height 6
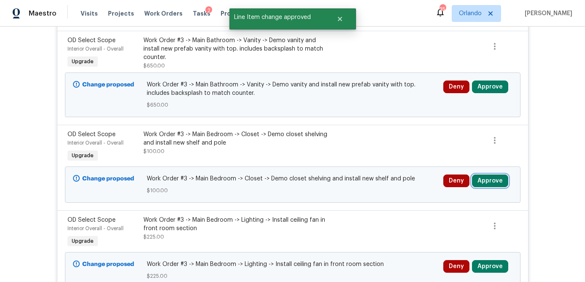
click at [487, 187] on button "Approve" at bounding box center [490, 181] width 36 height 13
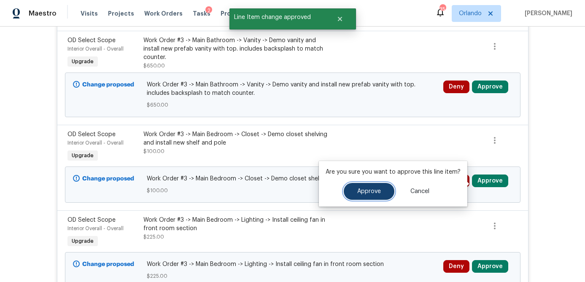
click at [373, 193] on span "Approve" at bounding box center [369, 191] width 24 height 6
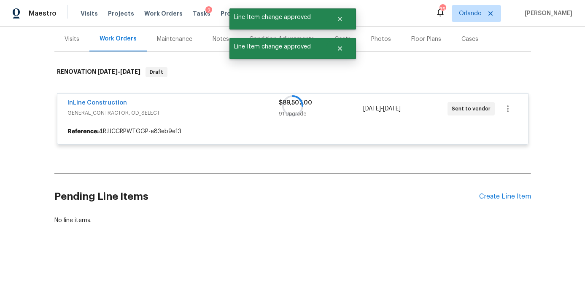
scroll to position [101, 0]
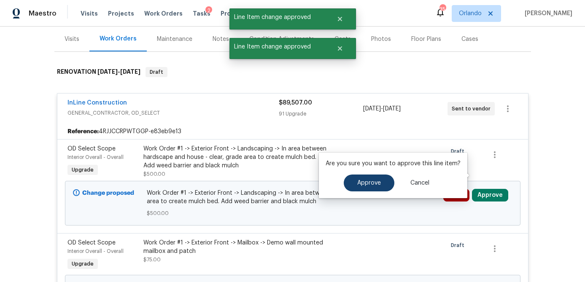
scroll to position [1200, 0]
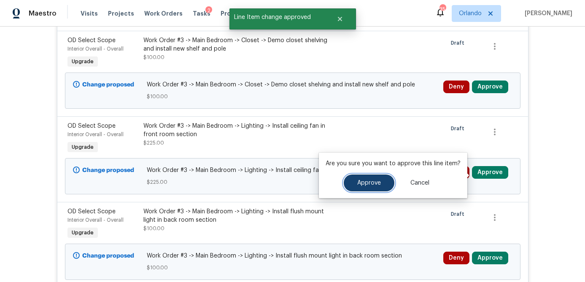
click at [378, 185] on span "Approve" at bounding box center [369, 183] width 24 height 6
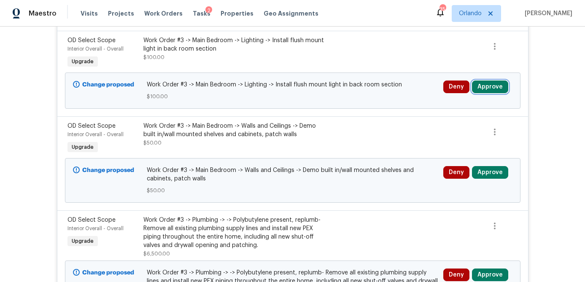
click at [488, 90] on button "Approve" at bounding box center [490, 87] width 36 height 13
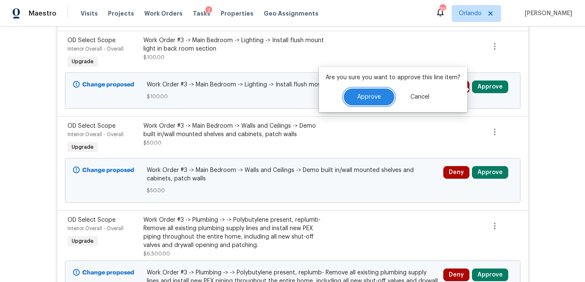
click at [372, 97] on span "Approve" at bounding box center [369, 97] width 24 height 6
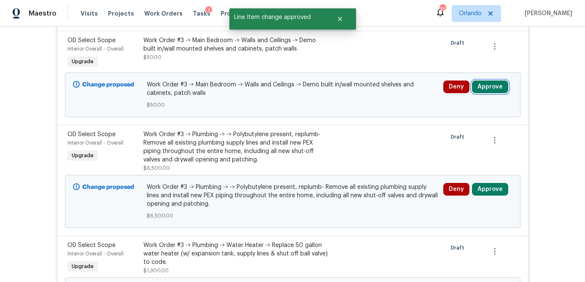
click at [499, 92] on button "Approve" at bounding box center [490, 87] width 36 height 13
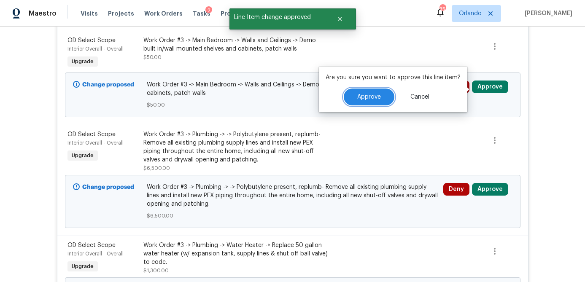
click at [378, 97] on span "Approve" at bounding box center [369, 97] width 24 height 6
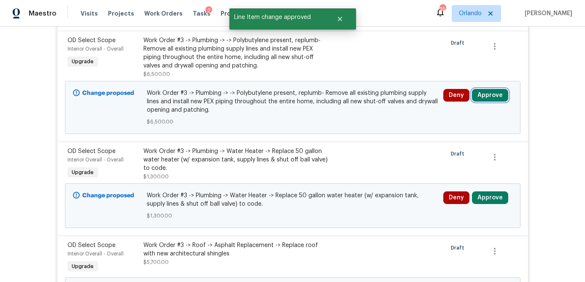
click at [486, 99] on button "Approve" at bounding box center [490, 95] width 36 height 13
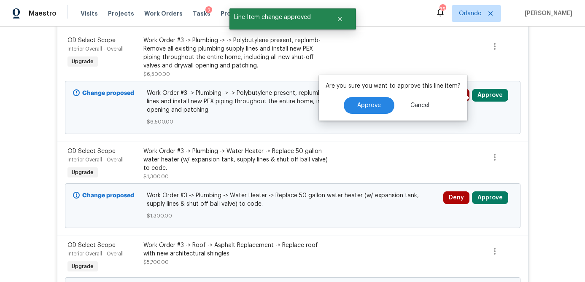
click at [373, 106] on div "Are you sure you want to approve this line item? Approve Cancel" at bounding box center [393, 98] width 148 height 46
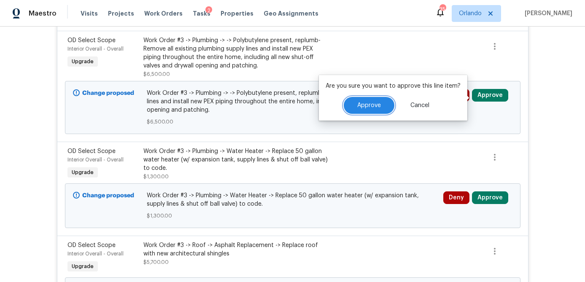
click at [362, 100] on button "Approve" at bounding box center [369, 105] width 51 height 17
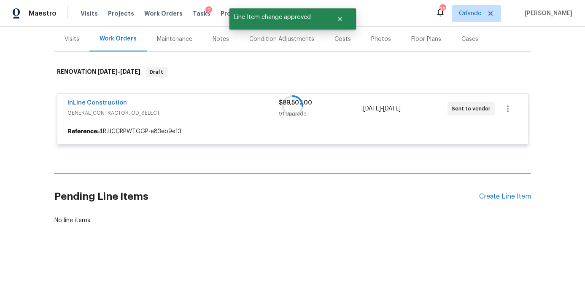
scroll to position [101, 0]
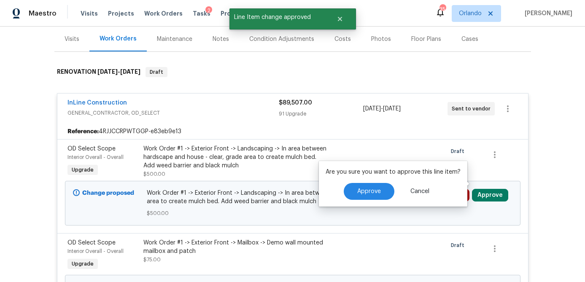
click at [363, 193] on div "Are you sure you want to approve this line item? Approve Cancel" at bounding box center [393, 184] width 148 height 46
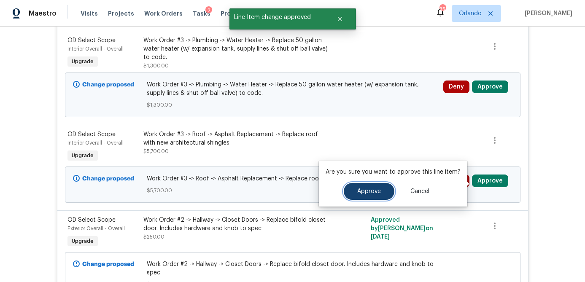
click at [370, 189] on span "Approve" at bounding box center [369, 191] width 24 height 6
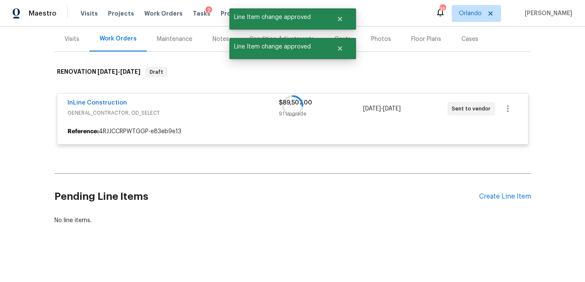
scroll to position [101, 0]
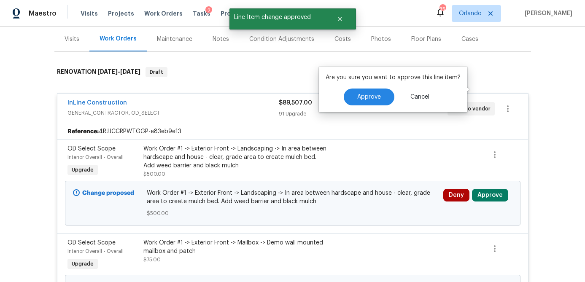
scroll to position [1200, 0]
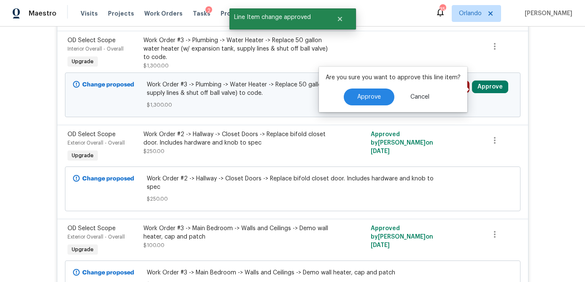
click at [367, 99] on div "Approve Cancel" at bounding box center [392, 97] width 135 height 17
click at [373, 97] on span "Approve" at bounding box center [369, 97] width 24 height 6
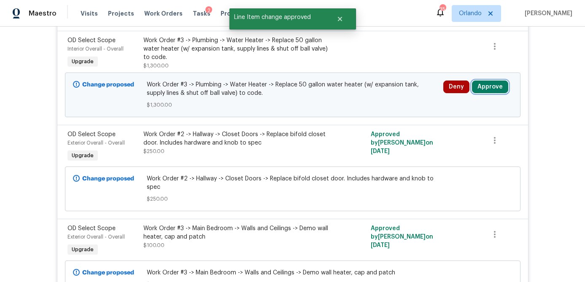
click at [493, 93] on button "Approve" at bounding box center [490, 87] width 36 height 13
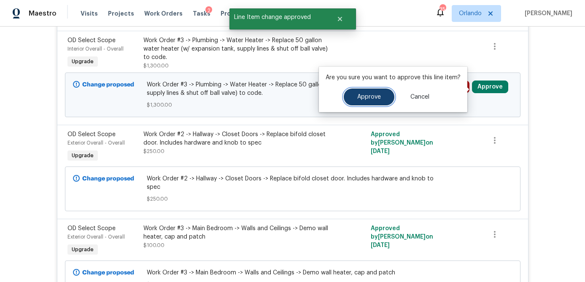
click at [378, 96] on span "Approve" at bounding box center [369, 97] width 24 height 6
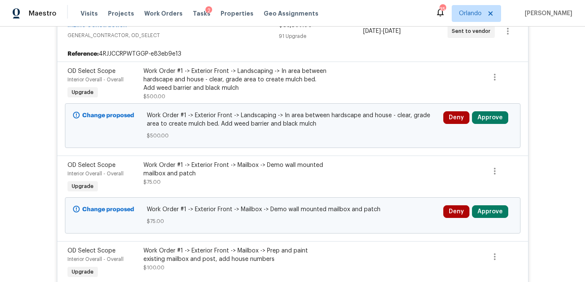
scroll to position [146, 0]
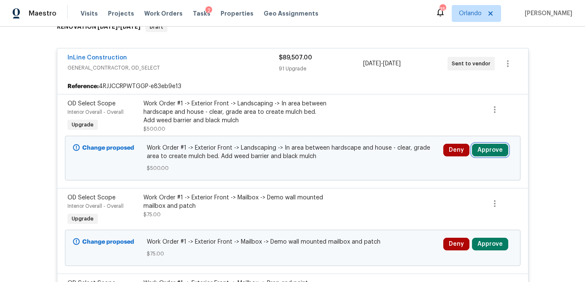
click at [497, 153] on button "Approve" at bounding box center [490, 150] width 36 height 13
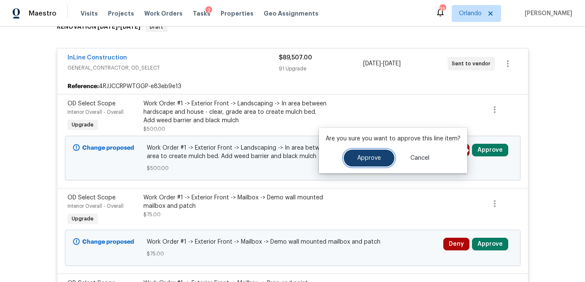
click at [376, 158] on span "Approve" at bounding box center [369, 158] width 24 height 6
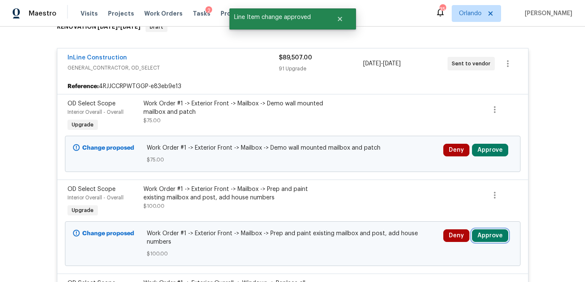
click at [488, 238] on button "Approve" at bounding box center [490, 235] width 36 height 13
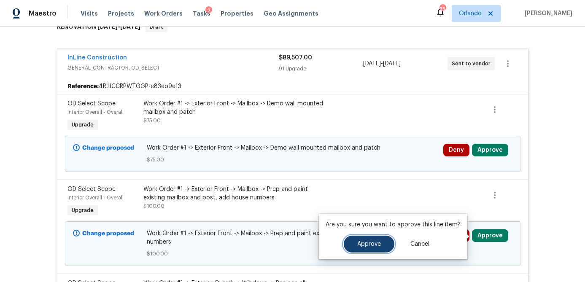
click at [373, 239] on button "Approve" at bounding box center [369, 244] width 51 height 17
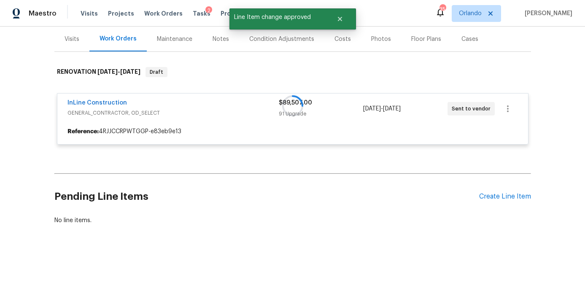
scroll to position [101, 0]
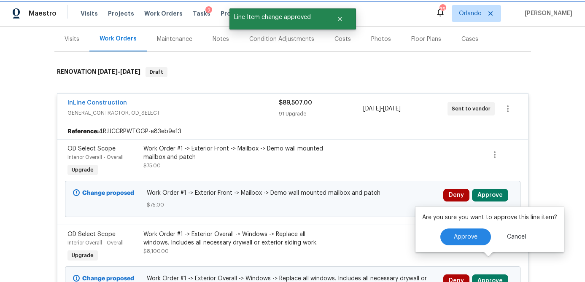
scroll to position [263, 0]
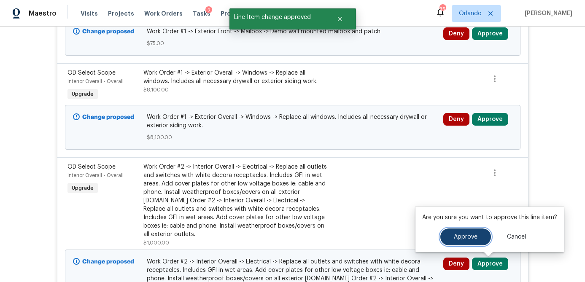
click at [453, 239] on button "Approve" at bounding box center [465, 236] width 51 height 17
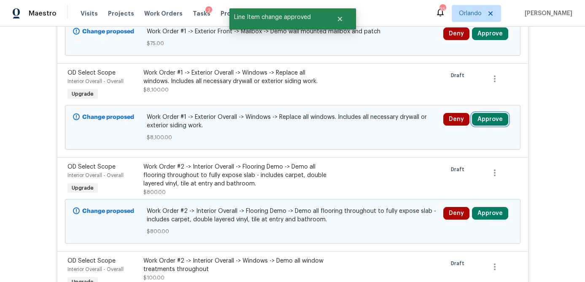
click at [490, 119] on button "Approve" at bounding box center [490, 119] width 36 height 13
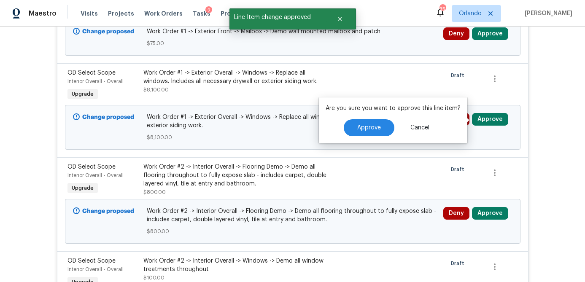
click at [374, 129] on div "Are you sure you want to approve this line item? Approve Cancel" at bounding box center [393, 120] width 148 height 46
click at [365, 129] on span "Approve" at bounding box center [369, 128] width 24 height 6
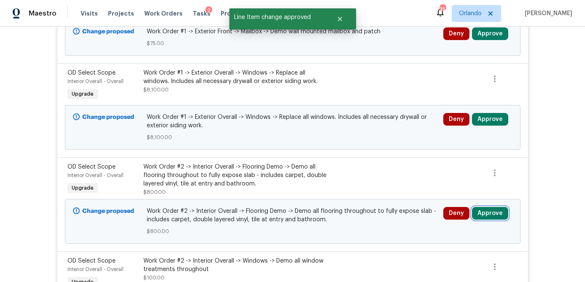
click at [489, 215] on button "Approve" at bounding box center [490, 213] width 36 height 13
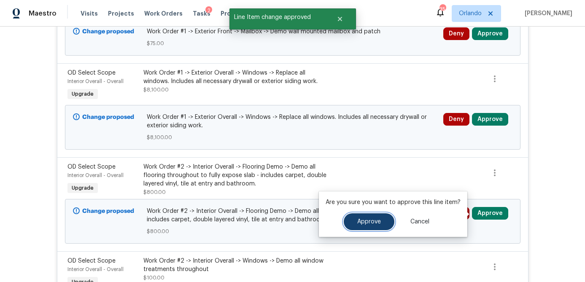
click at [374, 223] on span "Approve" at bounding box center [369, 222] width 24 height 6
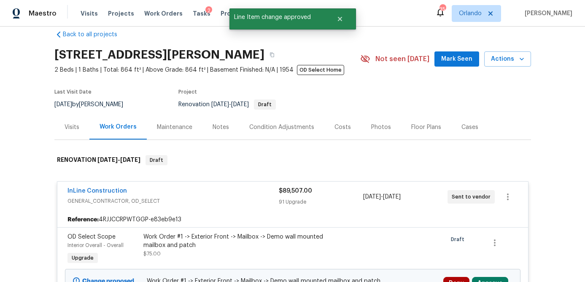
scroll to position [150, 0]
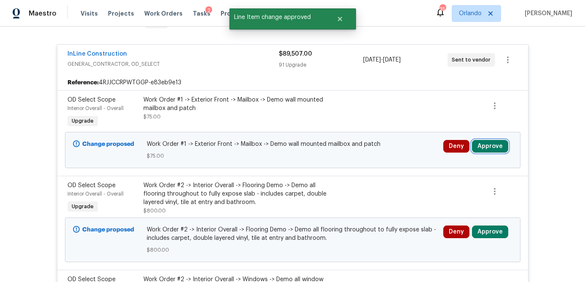
click at [489, 145] on button "Approve" at bounding box center [490, 146] width 36 height 13
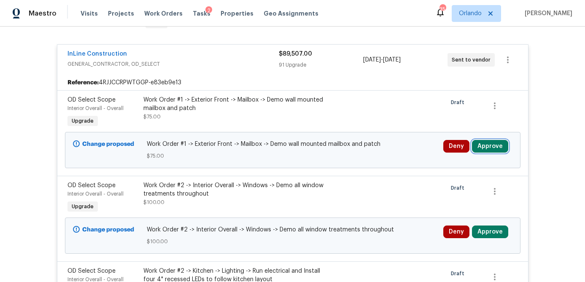
click at [489, 150] on button "Approve" at bounding box center [490, 146] width 36 height 13
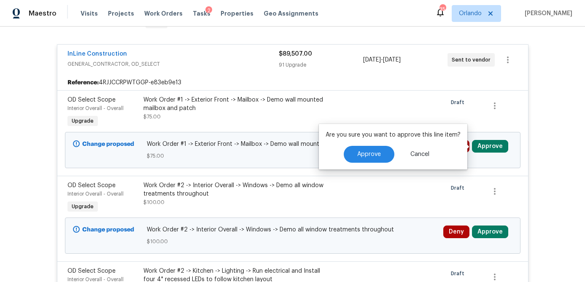
click at [370, 159] on div "Are you sure you want to approve this line item? Approve Cancel" at bounding box center [393, 147] width 148 height 46
click at [371, 154] on span "Approve" at bounding box center [369, 154] width 24 height 6
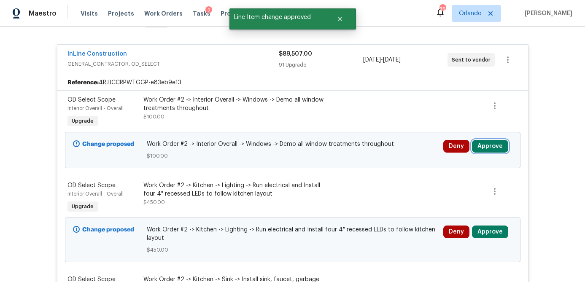
click at [488, 151] on button "Approve" at bounding box center [490, 146] width 36 height 13
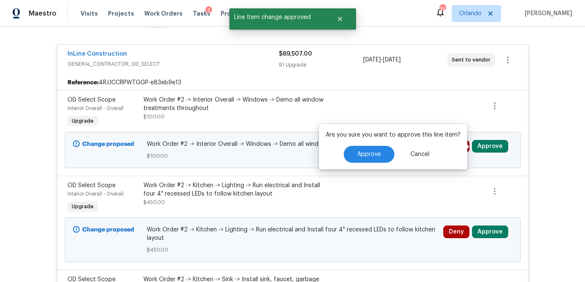
click at [373, 158] on div "Are you sure you want to approve this line item? Approve Cancel" at bounding box center [393, 147] width 148 height 46
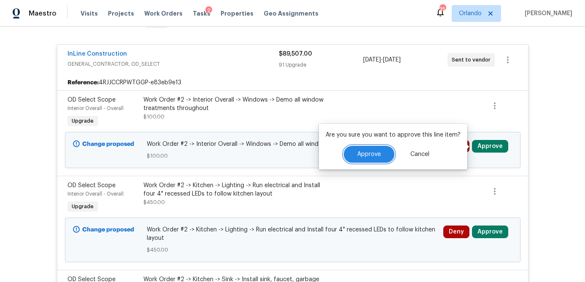
click at [373, 158] on button "Approve" at bounding box center [369, 154] width 51 height 17
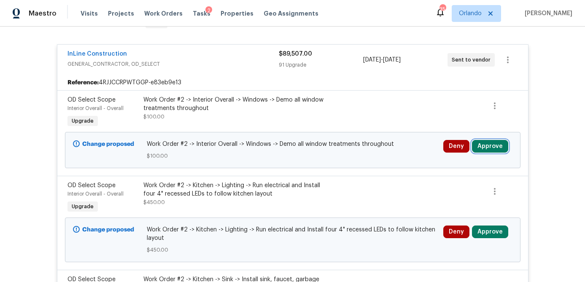
click at [491, 145] on button "Approve" at bounding box center [490, 146] width 36 height 13
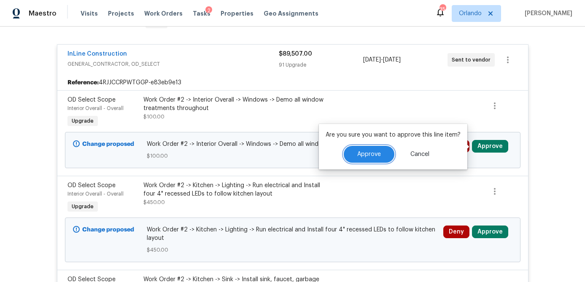
click at [376, 155] on span "Approve" at bounding box center [369, 154] width 24 height 6
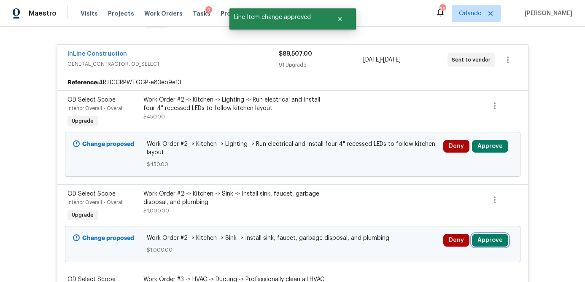
click at [497, 243] on button "Approve" at bounding box center [490, 240] width 36 height 13
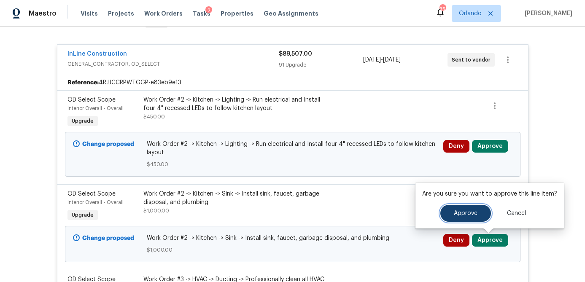
click at [451, 211] on button "Approve" at bounding box center [465, 213] width 51 height 17
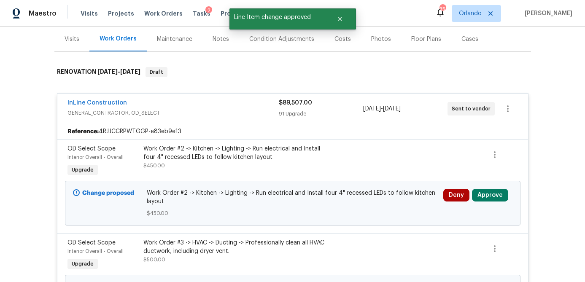
scroll to position [199, 0]
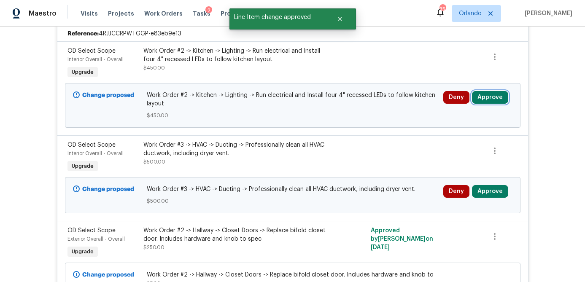
click at [486, 94] on button "Approve" at bounding box center [490, 97] width 36 height 13
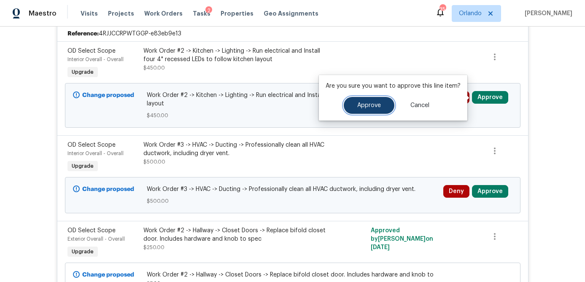
click at [374, 108] on button "Approve" at bounding box center [369, 105] width 51 height 17
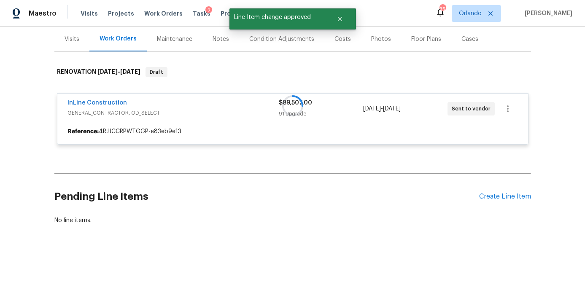
scroll to position [101, 0]
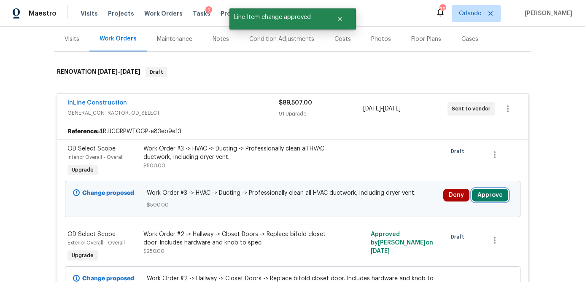
click at [487, 189] on button "Approve" at bounding box center [490, 195] width 36 height 13
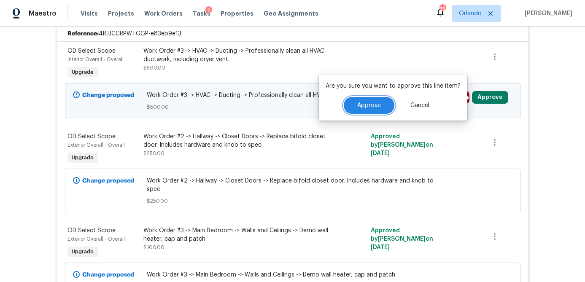
click at [370, 106] on span "Approve" at bounding box center [369, 105] width 24 height 6
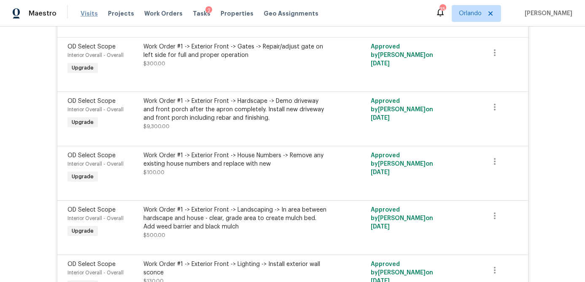
scroll to position [984, 0]
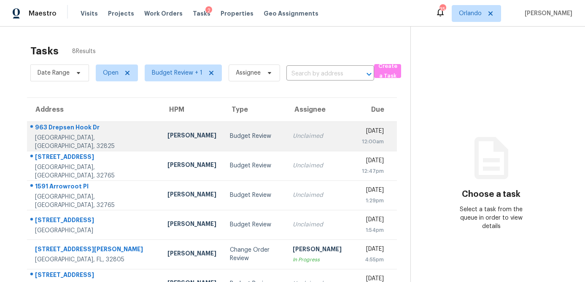
click at [167, 131] on div "[PERSON_NAME]" at bounding box center [191, 136] width 49 height 11
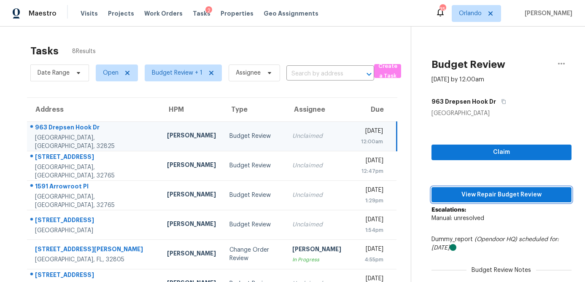
click at [476, 200] on button "View Repair Budget Review" at bounding box center [501, 195] width 140 height 16
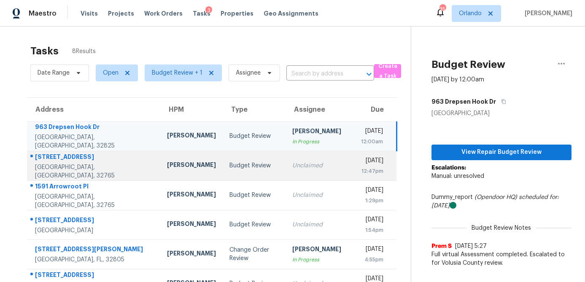
click at [229, 166] on div "Budget Review" at bounding box center [253, 165] width 49 height 8
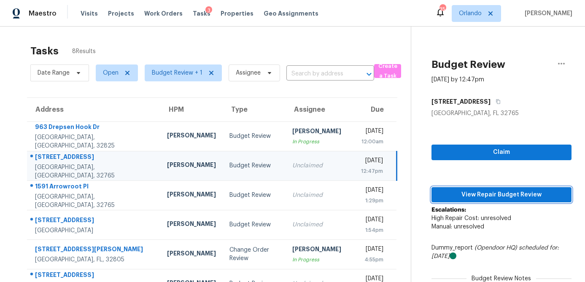
click at [474, 195] on span "View Repair Budget Review" at bounding box center [501, 195] width 126 height 11
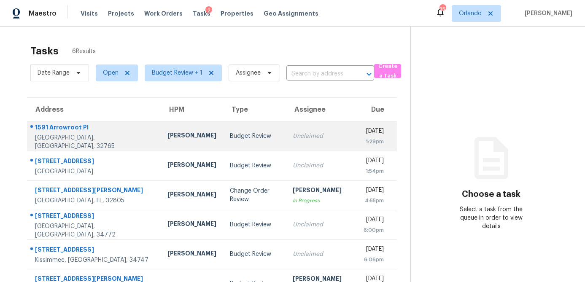
click at [223, 142] on td "Budget Review" at bounding box center [254, 136] width 63 height 30
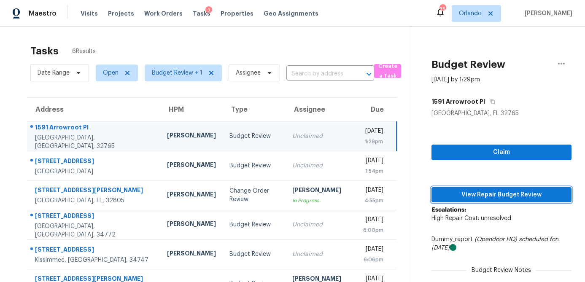
click at [479, 192] on span "View Repair Budget Review" at bounding box center [501, 195] width 126 height 11
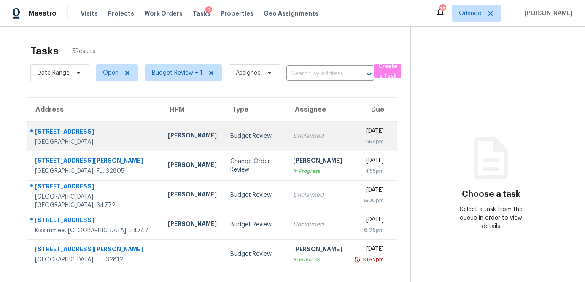
click at [229, 141] on td "Budget Review" at bounding box center [254, 136] width 63 height 30
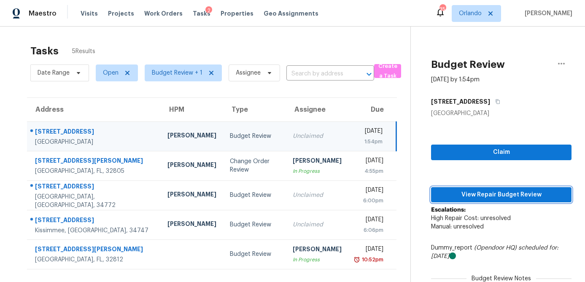
click at [458, 199] on span "View Repair Budget Review" at bounding box center [501, 195] width 127 height 11
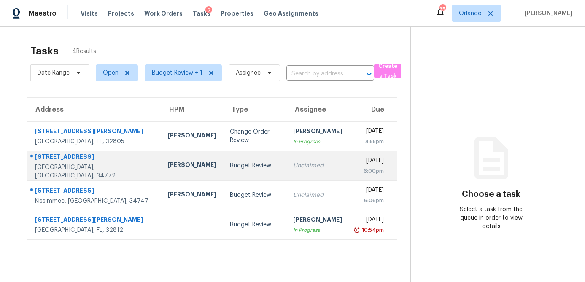
click at [223, 175] on td "Budget Review" at bounding box center [254, 166] width 63 height 30
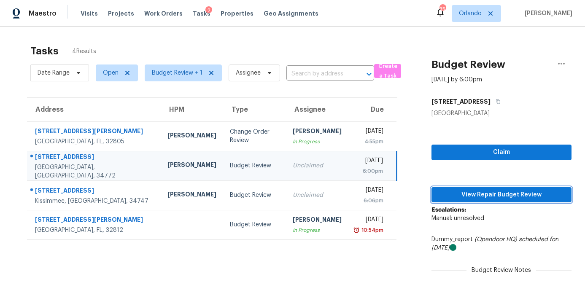
click at [473, 193] on span "View Repair Budget Review" at bounding box center [501, 195] width 126 height 11
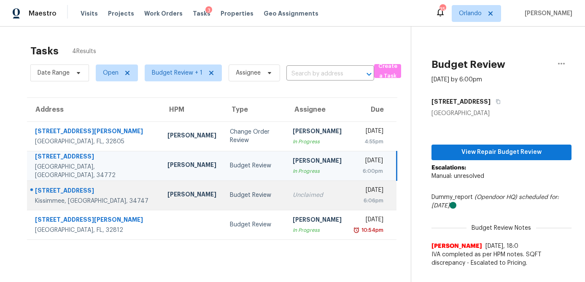
click at [223, 190] on td "Budget Review" at bounding box center [254, 195] width 63 height 30
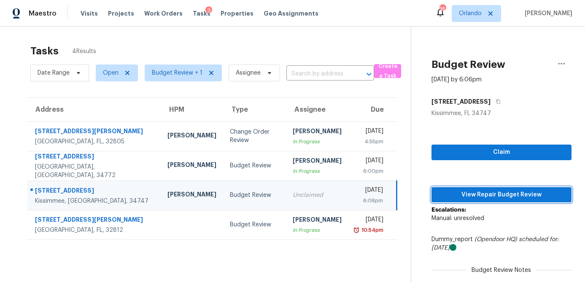
click at [493, 195] on span "View Repair Budget Review" at bounding box center [501, 195] width 126 height 11
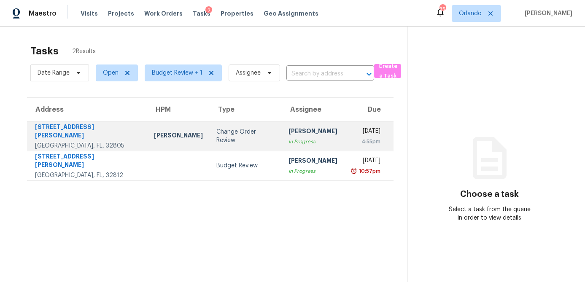
click at [219, 133] on div "Change Order Review" at bounding box center [245, 136] width 58 height 17
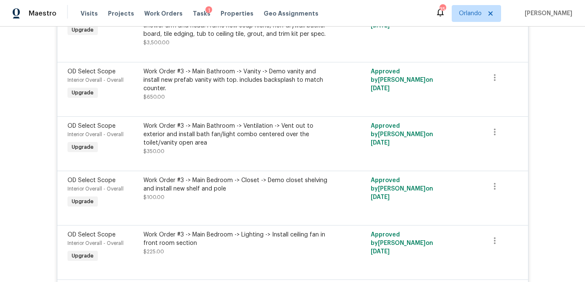
scroll to position [4250, 0]
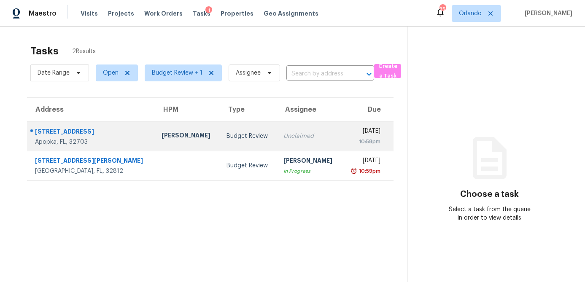
click at [226, 137] on div "Budget Review" at bounding box center [247, 136] width 43 height 8
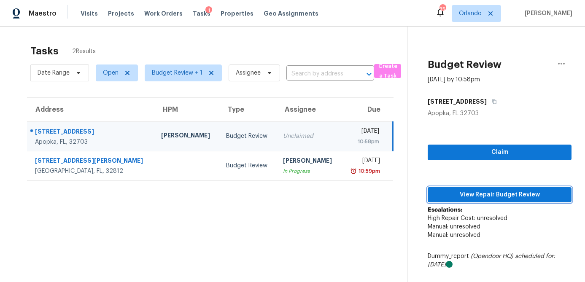
click at [500, 191] on span "View Repair Budget Review" at bounding box center [499, 195] width 130 height 11
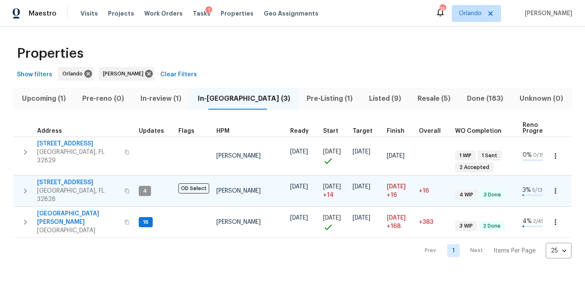
click at [86, 178] on span "[STREET_ADDRESS]" at bounding box center [78, 182] width 82 height 8
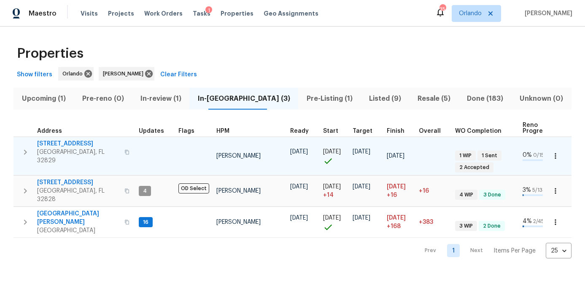
click at [83, 145] on span "7143 Lake Carlisle Blvd" at bounding box center [78, 144] width 82 height 8
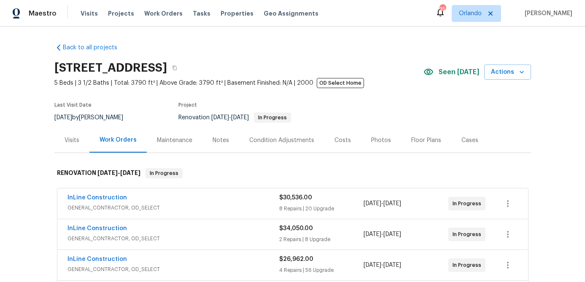
click at [239, 136] on div "Condition Adjustments" at bounding box center [281, 140] width 85 height 25
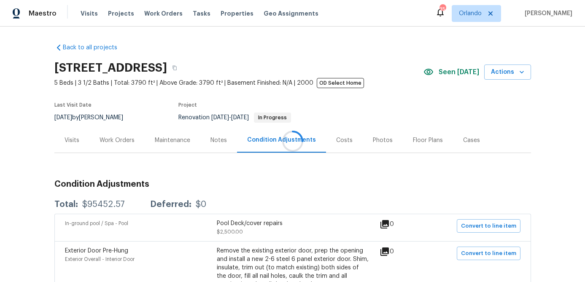
click at [217, 139] on div "Notes" at bounding box center [218, 140] width 16 height 8
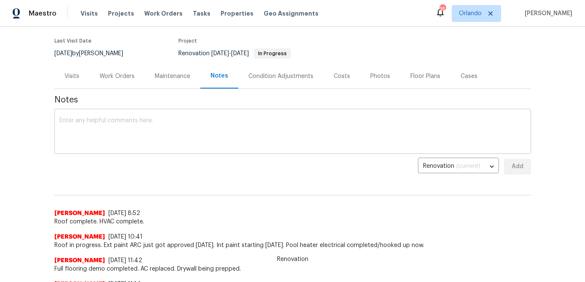
scroll to position [81, 0]
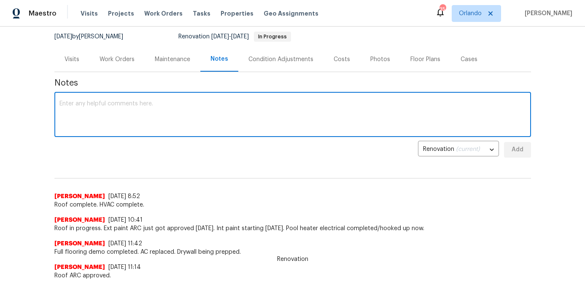
click at [142, 119] on textarea at bounding box center [292, 116] width 466 height 30
type textarea "Fence ARC submitted 9/4. Awaiting approval."
click at [525, 150] on button "Add" at bounding box center [517, 150] width 27 height 16
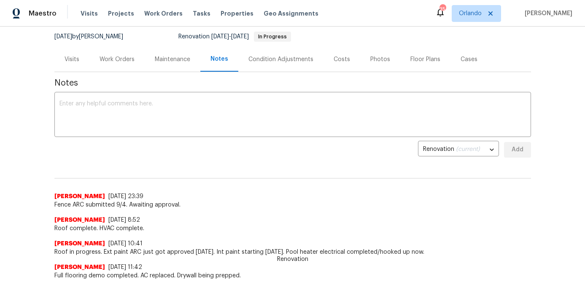
scroll to position [0, 0]
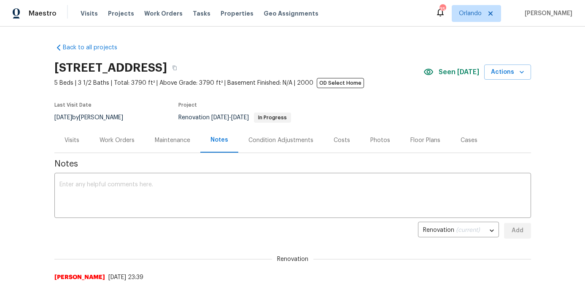
click at [123, 134] on div "Work Orders" at bounding box center [116, 140] width 55 height 25
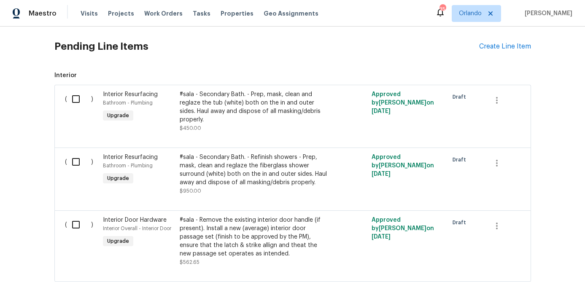
scroll to position [308, 0]
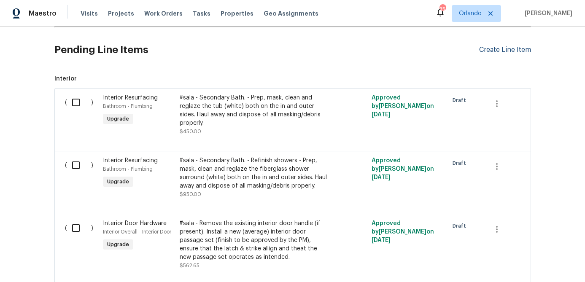
click at [507, 50] on div "Create Line Item" at bounding box center [505, 50] width 52 height 8
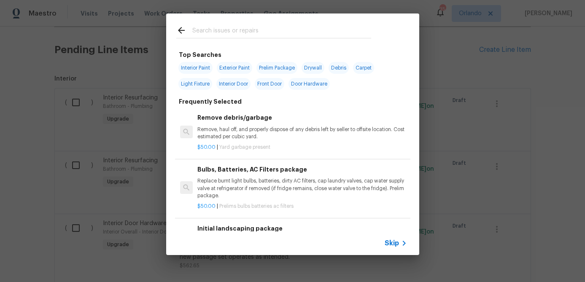
click at [213, 33] on input "text" at bounding box center [281, 31] width 179 height 13
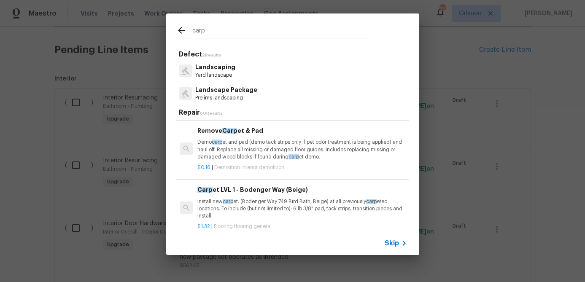
scroll to position [46, 0]
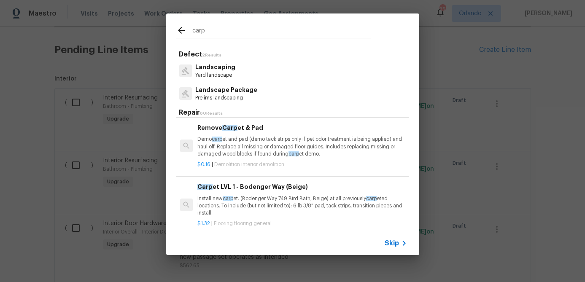
type input "carp"
click at [268, 193] on div "Carp et LVL 1 - Bodenger Way (Beige) Install new carp et. (Bodenger Way 749 Bir…" at bounding box center [301, 199] width 209 height 35
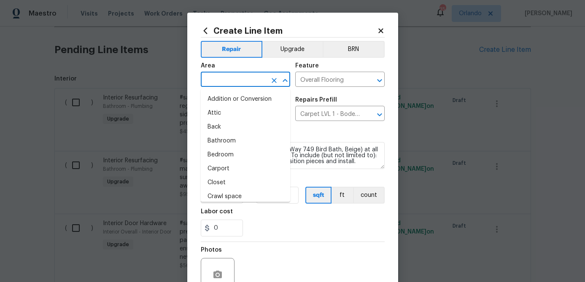
click at [243, 76] on input "text" at bounding box center [234, 80] width 66 height 13
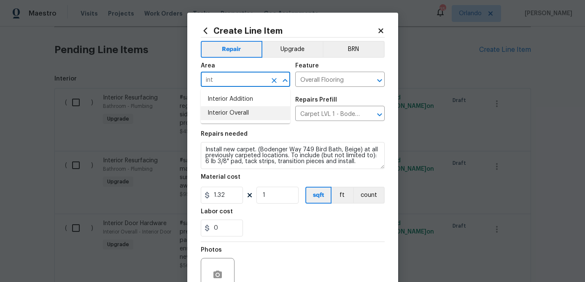
click at [239, 112] on li "Interior Overall" at bounding box center [245, 113] width 89 height 14
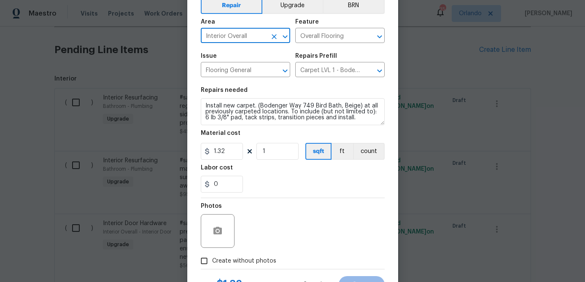
scroll to position [81, 0]
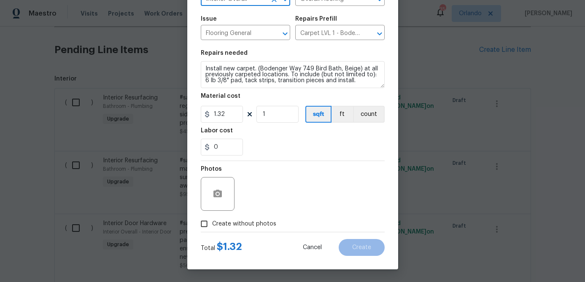
type input "Interior Overall"
click at [264, 220] on span "Create without photos" at bounding box center [244, 224] width 64 height 9
click at [212, 220] on input "Create without photos" at bounding box center [204, 224] width 16 height 16
checkbox input "true"
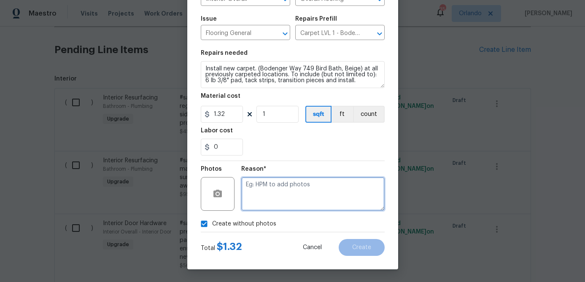
click at [314, 195] on textarea at bounding box center [312, 194] width 143 height 34
type textarea "na"
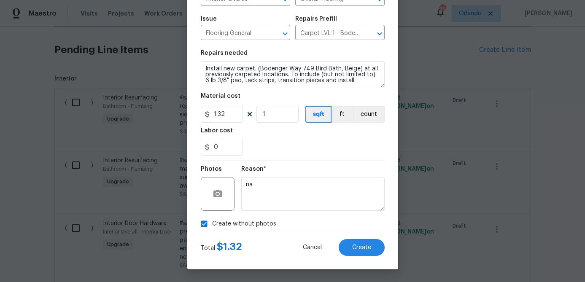
click at [386, 247] on div "Create Line Item Repair Upgrade BRN Area Interior Overall ​ Feature Overall Flo…" at bounding box center [292, 101] width 211 height 338
click at [374, 247] on button "Create" at bounding box center [361, 247] width 46 height 17
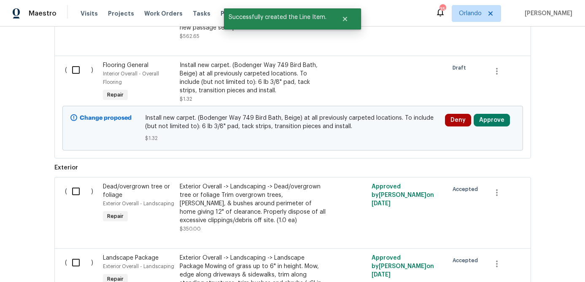
scroll to position [511, 0]
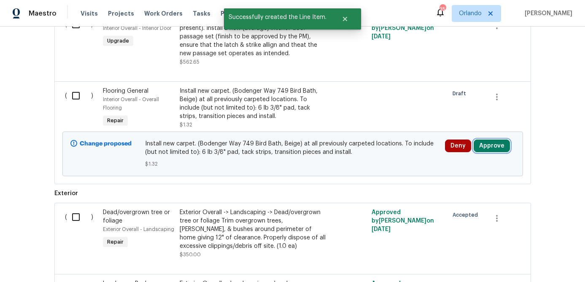
click at [493, 140] on button "Approve" at bounding box center [491, 146] width 36 height 13
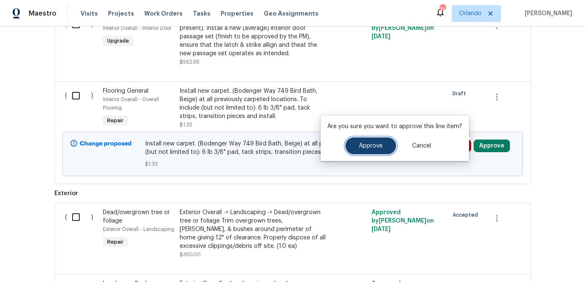
click at [382, 146] on button "Approve" at bounding box center [370, 145] width 51 height 17
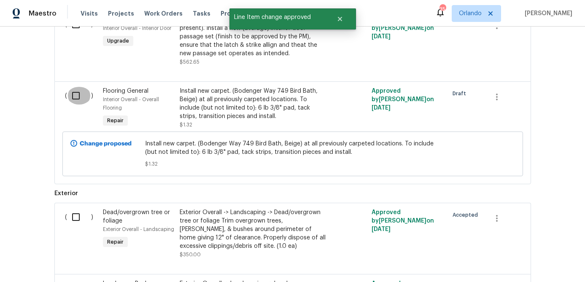
click at [75, 89] on input "checkbox" at bounding box center [79, 96] width 24 height 18
checkbox input "true"
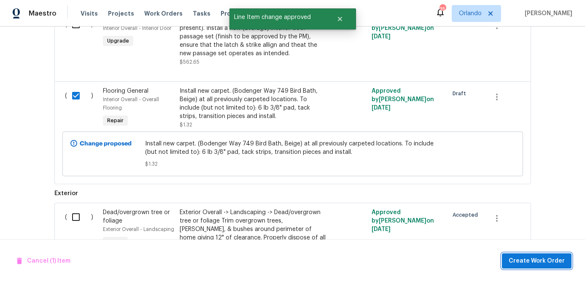
click at [524, 260] on span "Create Work Order" at bounding box center [536, 261] width 56 height 11
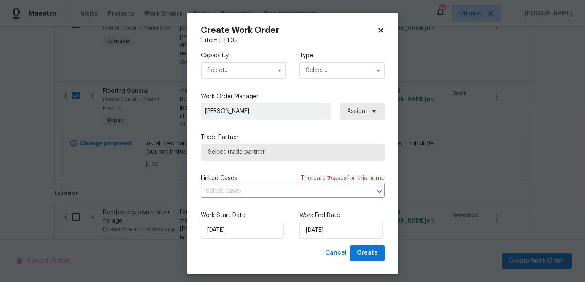
click at [254, 77] on input "text" at bounding box center [243, 70] width 85 height 17
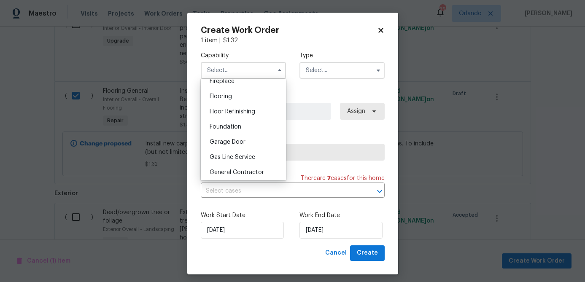
scroll to position [316, 0]
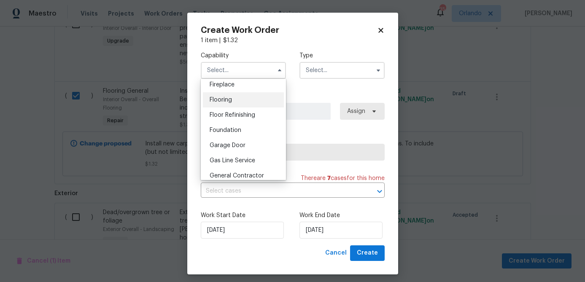
click at [241, 105] on div "Flooring" at bounding box center [243, 99] width 81 height 15
type input "Flooring"
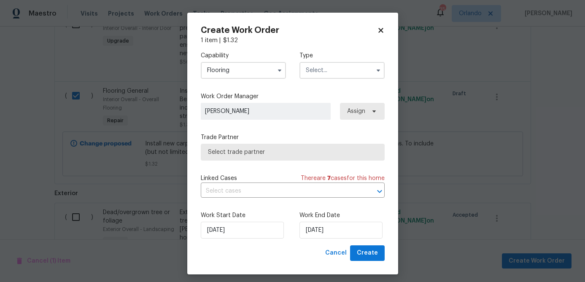
click at [327, 67] on input "text" at bounding box center [341, 70] width 85 height 17
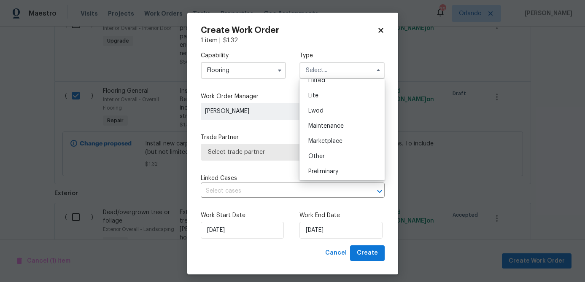
scroll to position [191, 0]
click at [343, 113] on div "Renovation" at bounding box center [341, 109] width 81 height 15
type input "Renovation"
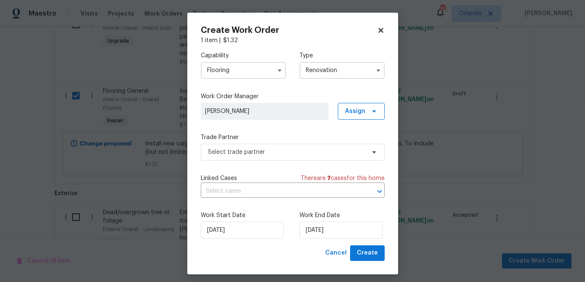
click at [312, 162] on div "Capability Flooring Type Renovation Work Order Manager Austin Jones Assign Trad…" at bounding box center [293, 145] width 184 height 201
click at [312, 152] on span "Select trade partner" at bounding box center [286, 152] width 157 height 8
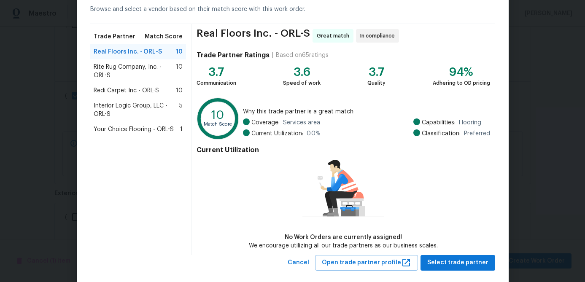
scroll to position [55, 0]
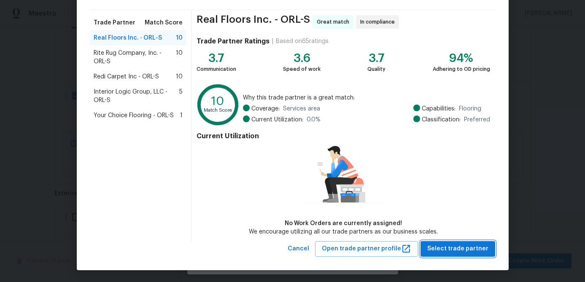
click at [456, 247] on span "Select trade partner" at bounding box center [457, 249] width 61 height 11
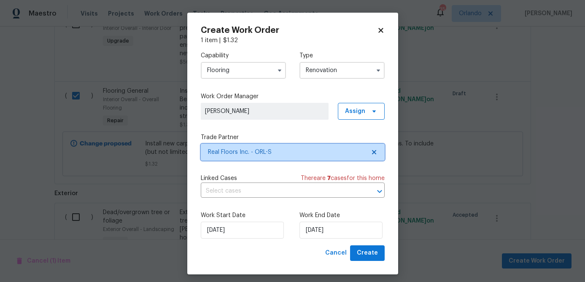
scroll to position [0, 0]
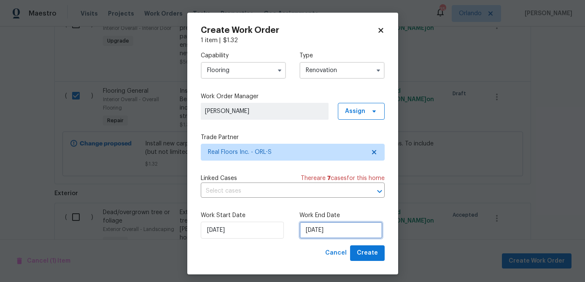
click at [353, 235] on input "[DATE]" at bounding box center [340, 230] width 83 height 17
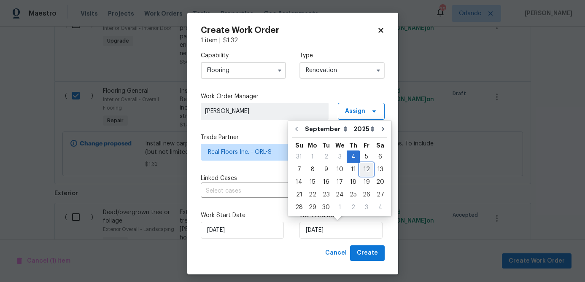
click at [360, 170] on div "12" at bounding box center [366, 170] width 13 height 12
type input "9/12/2025"
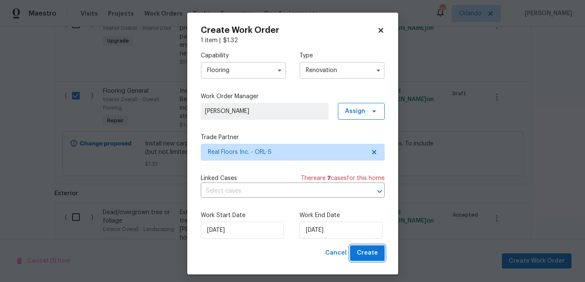
click at [366, 258] on span "Create" at bounding box center [367, 253] width 21 height 11
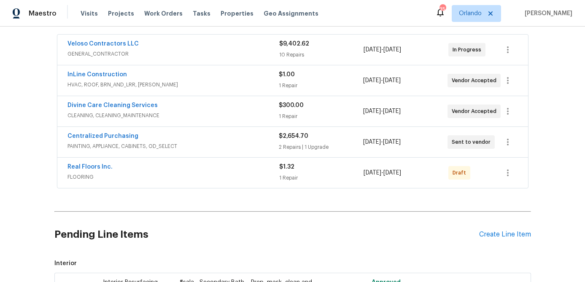
scroll to position [161, 0]
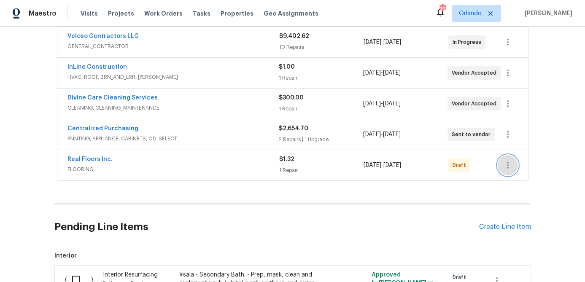
click at [509, 168] on icon "button" at bounding box center [507, 165] width 10 height 10
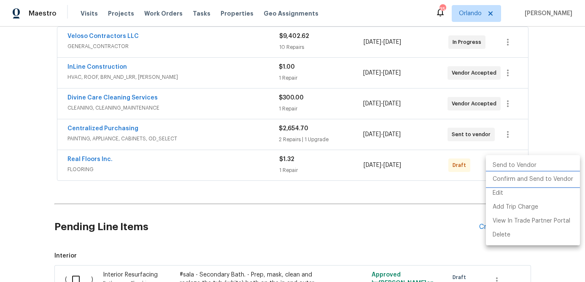
click at [512, 178] on li "Confirm and Send to Vendor" at bounding box center [533, 179] width 94 height 14
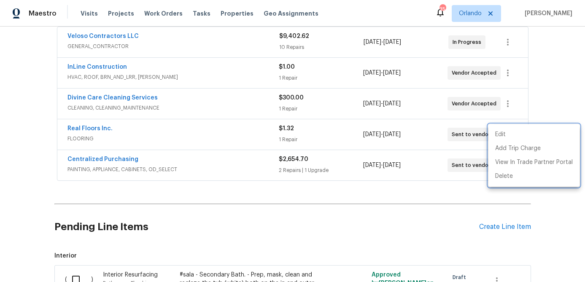
click at [465, 196] on div at bounding box center [292, 141] width 585 height 282
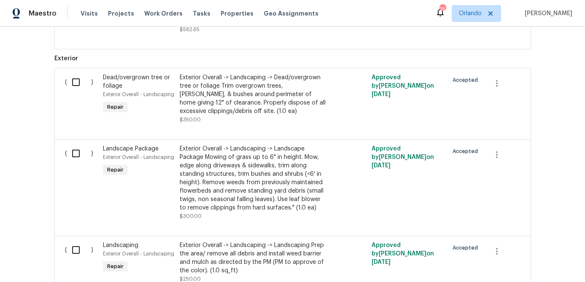
scroll to position [583, 0]
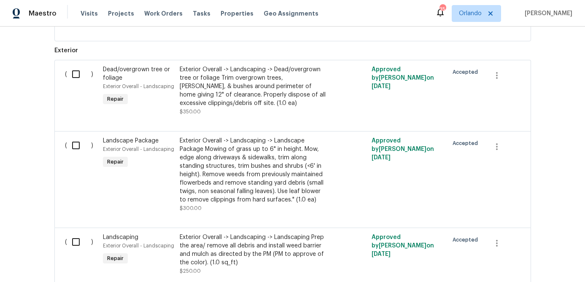
click at [79, 68] on input "checkbox" at bounding box center [79, 74] width 24 height 18
checkbox input "true"
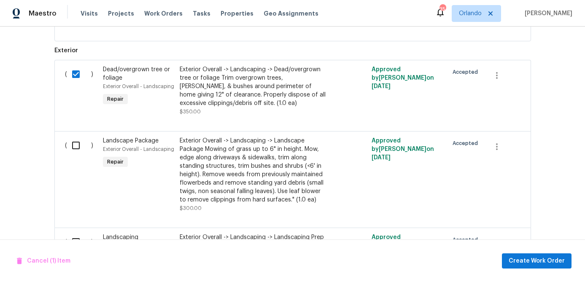
click at [77, 138] on input "checkbox" at bounding box center [79, 146] width 24 height 18
checkbox input "true"
click at [77, 233] on input "checkbox" at bounding box center [79, 242] width 24 height 18
checkbox input "true"
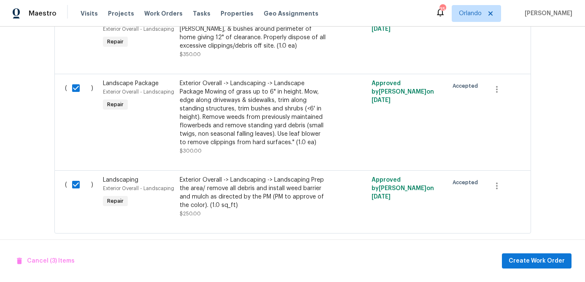
scroll to position [642, 0]
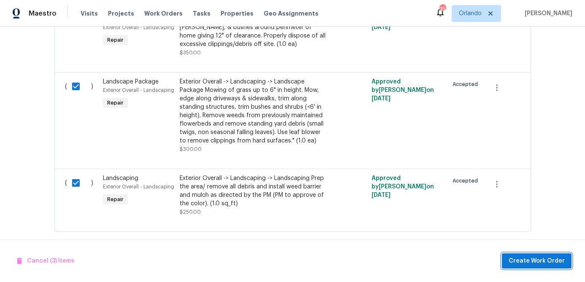
click at [519, 265] on span "Create Work Order" at bounding box center [536, 261] width 56 height 11
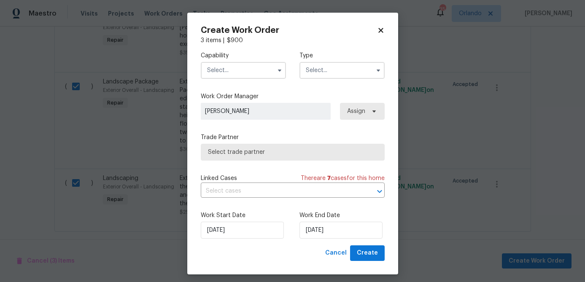
click at [251, 69] on input "text" at bounding box center [243, 70] width 85 height 17
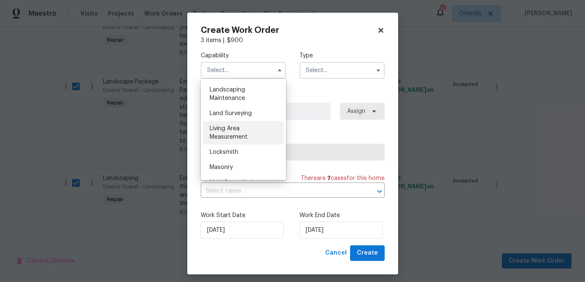
scroll to position [513, 0]
click at [244, 129] on span "Landscaping Maintenance" at bounding box center [226, 134] width 35 height 14
type input "Landscaping Maintenance"
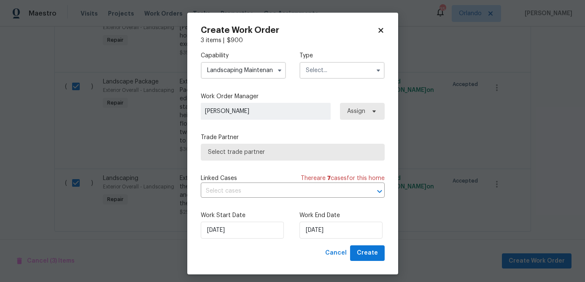
click at [352, 70] on input "text" at bounding box center [341, 70] width 85 height 17
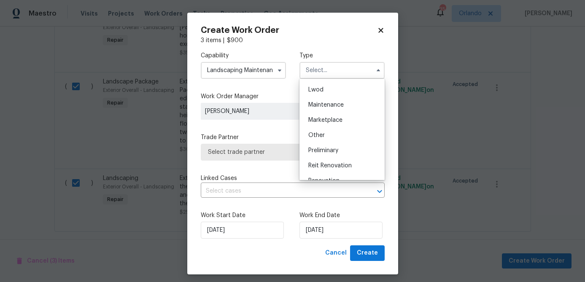
scroll to position [191, 0]
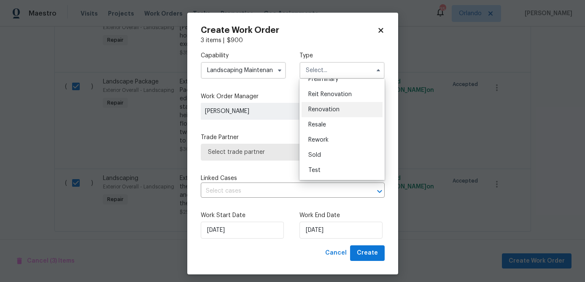
click at [344, 110] on div "Renovation" at bounding box center [341, 109] width 81 height 15
type input "Renovation"
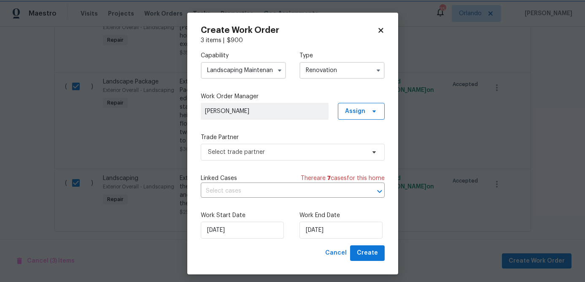
scroll to position [0, 0]
click at [336, 152] on span "Select trade partner" at bounding box center [286, 152] width 157 height 8
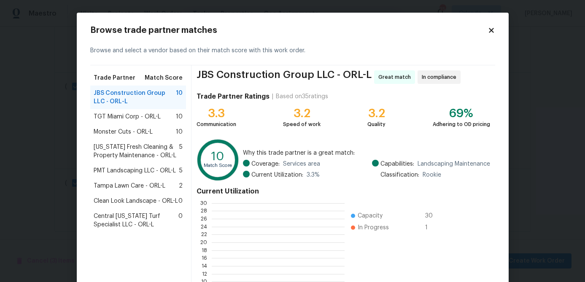
scroll to position [118, 132]
click at [133, 172] on span "PMT Landscaping LLC - ORL-L" at bounding box center [135, 170] width 82 height 8
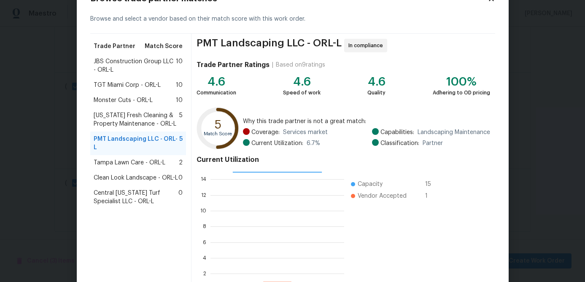
scroll to position [90, 0]
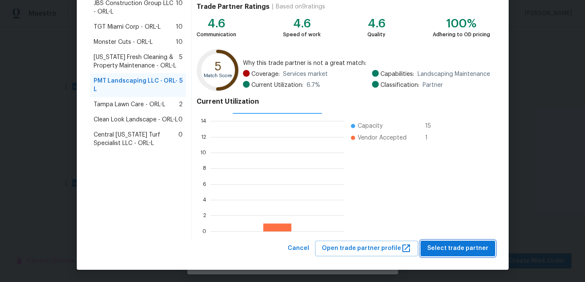
click at [451, 248] on span "Select trade partner" at bounding box center [457, 248] width 61 height 11
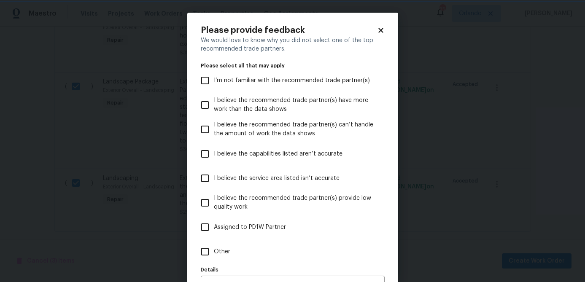
scroll to position [0, 0]
click at [224, 252] on span "Other" at bounding box center [222, 251] width 16 height 9
click at [214, 252] on input "Other" at bounding box center [205, 252] width 18 height 18
checkbox input "true"
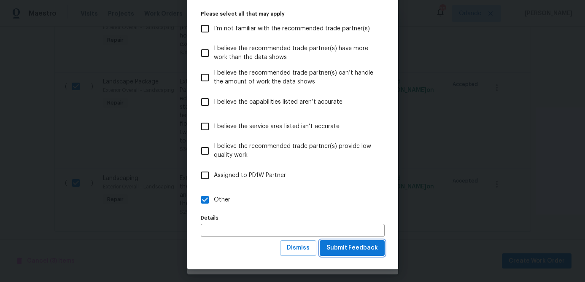
click at [338, 248] on span "Submit Feedback" at bounding box center [351, 248] width 51 height 11
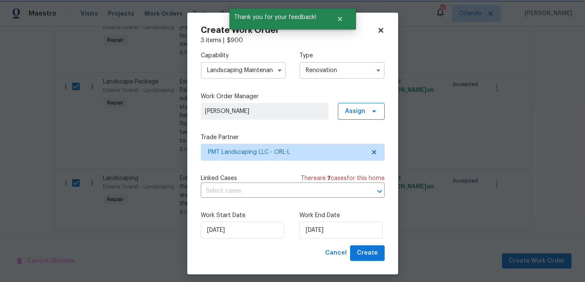
scroll to position [0, 0]
click at [329, 234] on input "9/4/2025" at bounding box center [340, 230] width 83 height 17
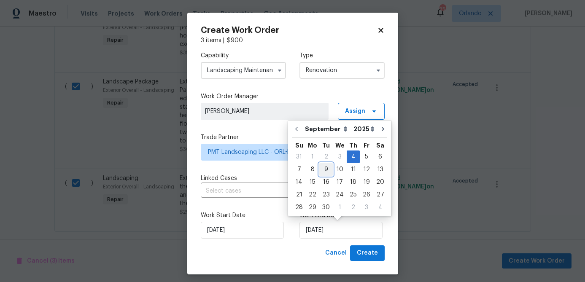
click at [330, 171] on div "9" at bounding box center [325, 170] width 13 height 12
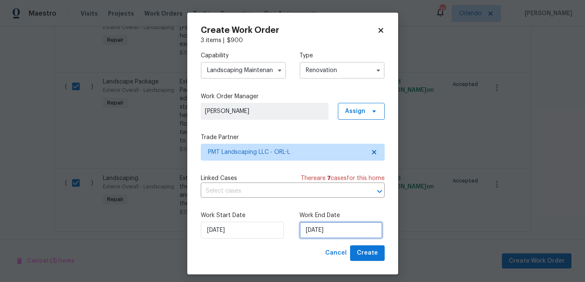
click at [347, 232] on input "9/9/2025" at bounding box center [340, 230] width 83 height 17
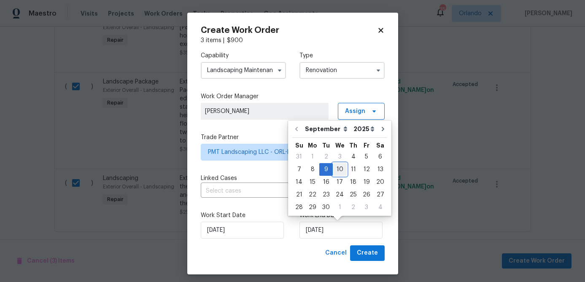
click at [334, 169] on div "10" at bounding box center [340, 170] width 14 height 12
type input "9/10/2025"
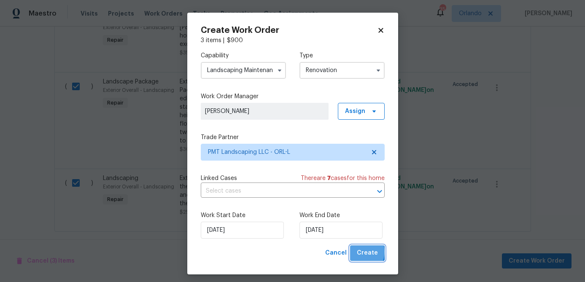
click at [360, 252] on span "Create" at bounding box center [367, 253] width 21 height 11
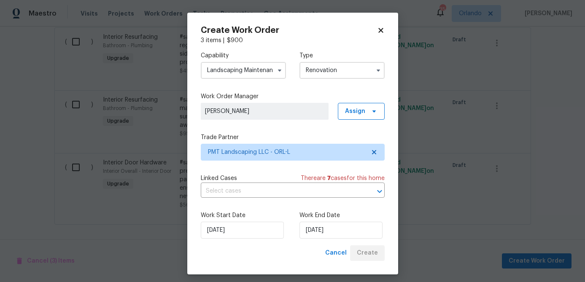
scroll to position [422, 0]
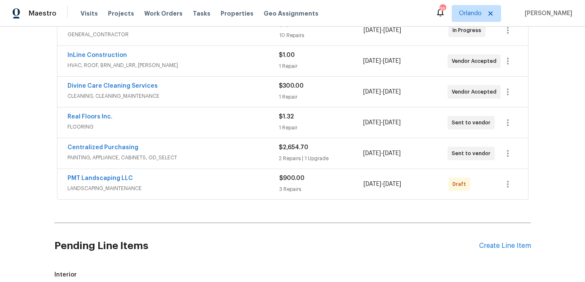
scroll to position [174, 0]
click at [507, 182] on icon "button" at bounding box center [507, 184] width 10 height 10
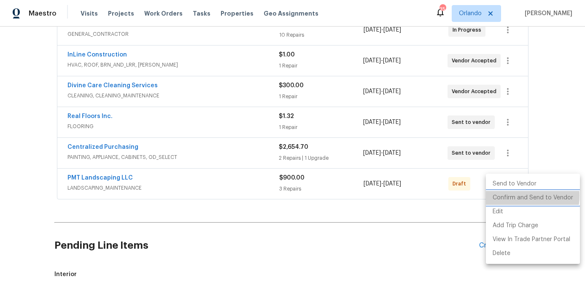
click at [512, 196] on li "Confirm and Send to Vendor" at bounding box center [533, 198] width 94 height 14
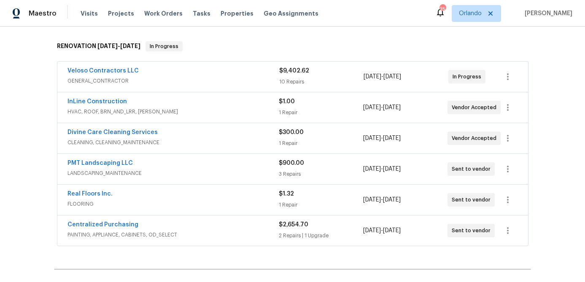
scroll to position [130, 0]
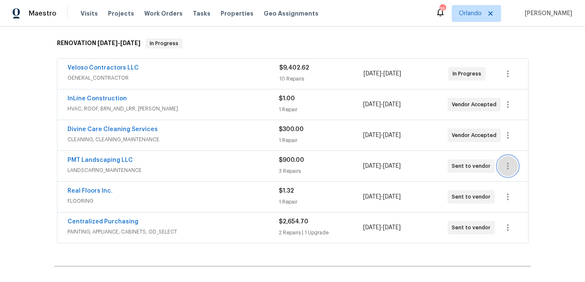
click at [509, 167] on icon "button" at bounding box center [507, 166] width 10 height 10
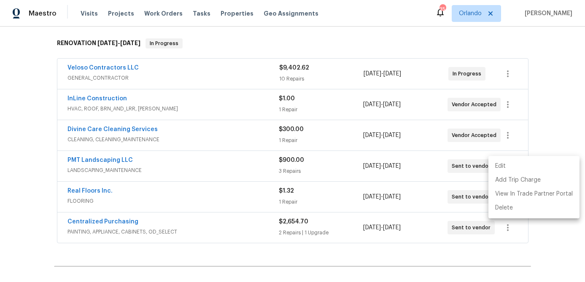
click at [499, 166] on li "Edit" at bounding box center [533, 166] width 91 height 14
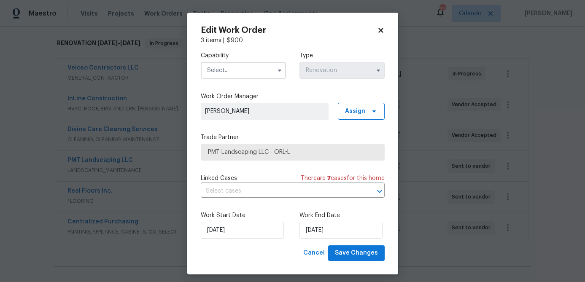
click at [255, 68] on input "text" at bounding box center [243, 70] width 85 height 17
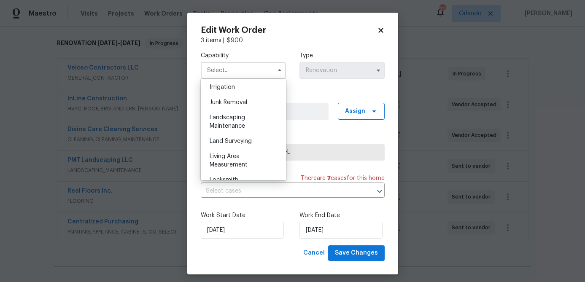
scroll to position [527, 0]
click at [242, 119] on div "Landscaping Maintenance" at bounding box center [243, 120] width 81 height 24
type input "Landscaping Maintenance"
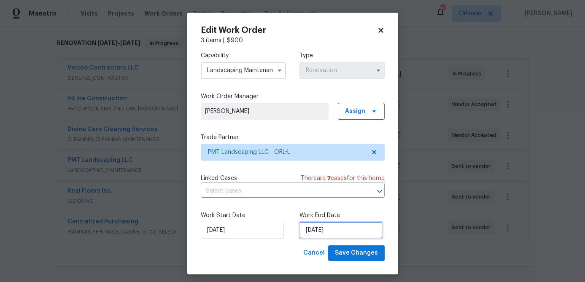
click at [334, 228] on input "9/10/2025" at bounding box center [340, 230] width 83 height 17
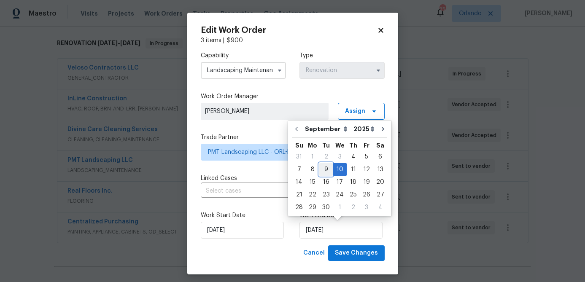
click at [326, 170] on div "9" at bounding box center [325, 170] width 13 height 12
type input "[DATE]"
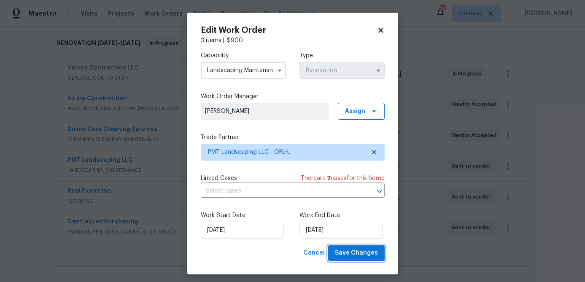
click at [374, 255] on span "Save Changes" at bounding box center [356, 253] width 43 height 11
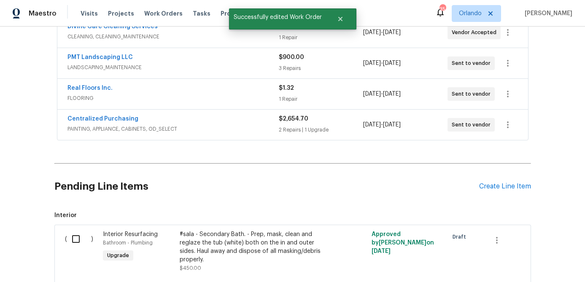
scroll to position [238, 0]
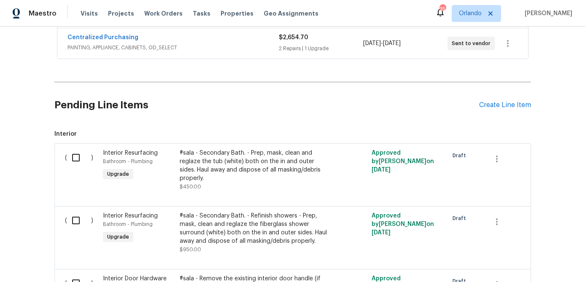
scroll to position [320, 0]
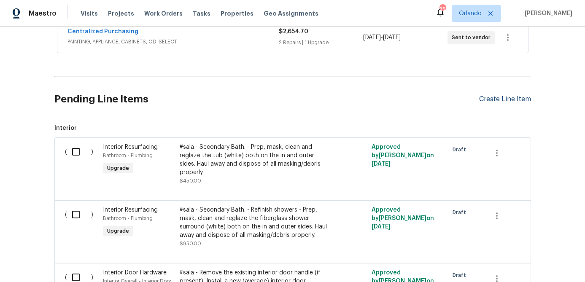
click at [495, 97] on div "Create Line Item" at bounding box center [505, 99] width 52 height 8
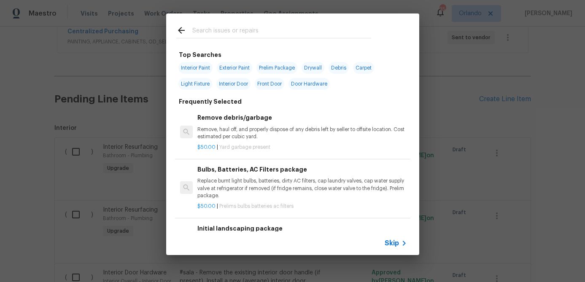
click at [223, 27] on input "text" at bounding box center [281, 31] width 179 height 13
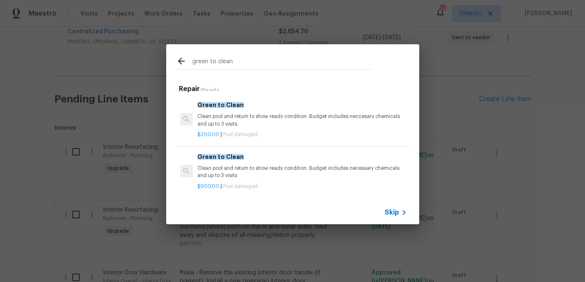
type input "green to clean"
click at [278, 175] on p "Clean pool and return to show ready condition. Budget includes necessary chemic…" at bounding box center [301, 172] width 209 height 14
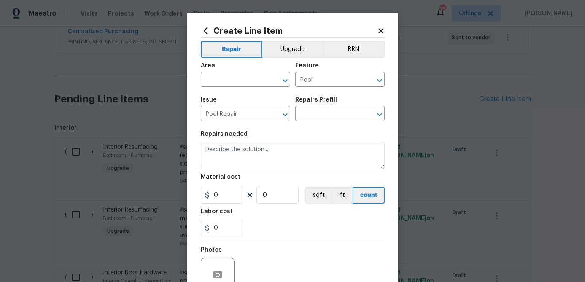
type textarea "Clean pool and return to show ready condition. Budget includes necessary chemic…"
type input "1"
type input "Green to Clean $500.00"
type input "500"
click at [257, 81] on input "text" at bounding box center [234, 80] width 66 height 13
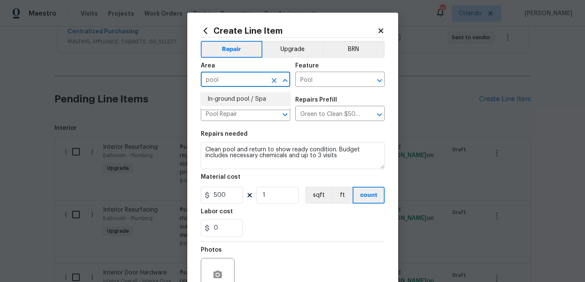
click at [242, 97] on li "In-ground pool / Spa" at bounding box center [245, 99] width 89 height 14
type input "In-ground pool / Spa"
click at [232, 198] on input "500" at bounding box center [222, 195] width 42 height 17
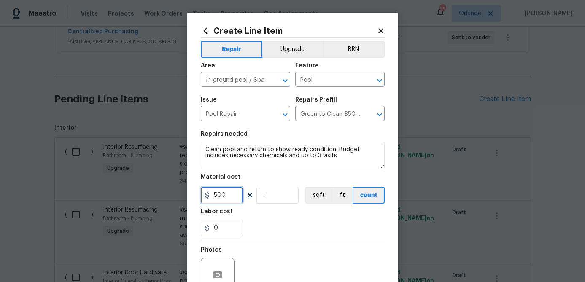
click at [232, 198] on input "500" at bounding box center [222, 195] width 42 height 17
click at [279, 217] on div "Labor cost" at bounding box center [293, 214] width 184 height 11
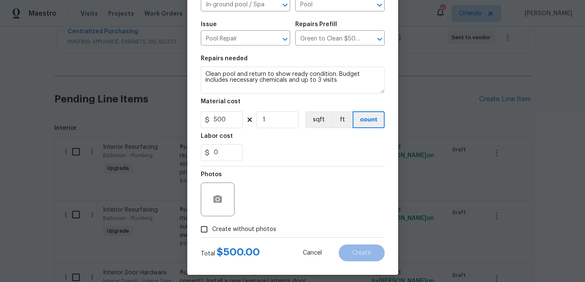
scroll to position [81, 0]
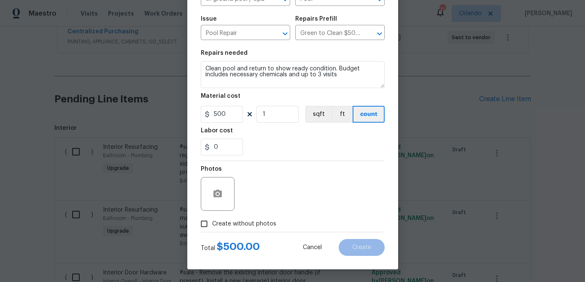
click at [264, 226] on span "Create without photos" at bounding box center [244, 224] width 64 height 9
click at [212, 226] on input "Create without photos" at bounding box center [204, 224] width 16 height 16
checkbox input "true"
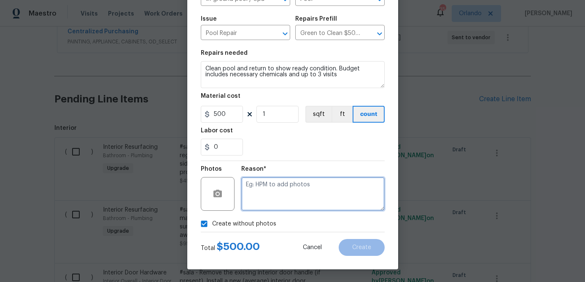
click at [282, 201] on textarea at bounding box center [312, 194] width 143 height 34
type textarea "na"
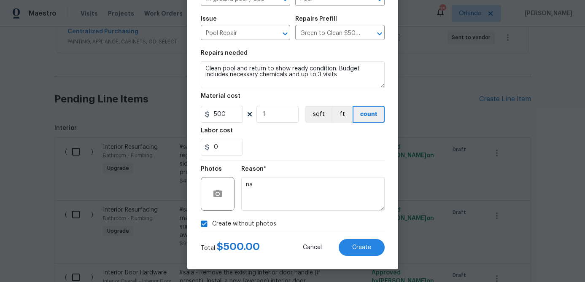
click at [362, 153] on div "0" at bounding box center [293, 147] width 184 height 17
click at [373, 250] on button "Create" at bounding box center [361, 247] width 46 height 17
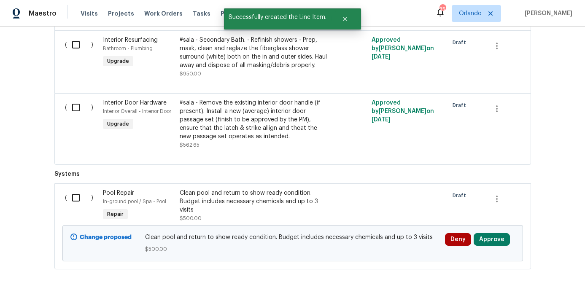
scroll to position [527, 0]
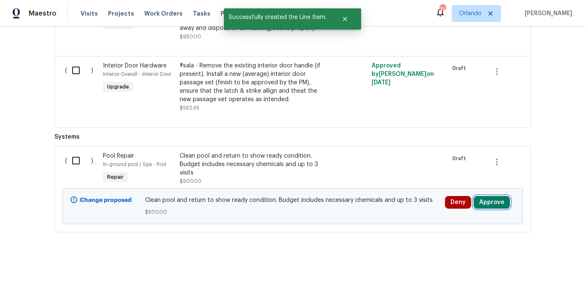
click at [495, 196] on button "Approve" at bounding box center [491, 202] width 36 height 13
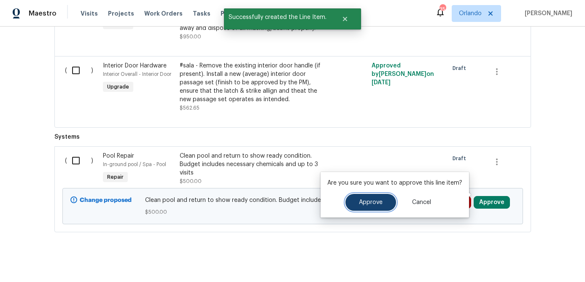
click at [385, 204] on button "Approve" at bounding box center [370, 202] width 51 height 17
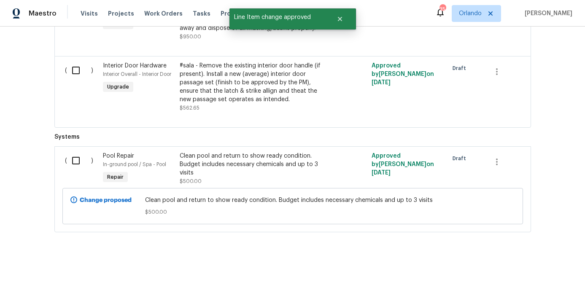
click at [76, 152] on input "checkbox" at bounding box center [79, 161] width 24 height 18
checkbox input "true"
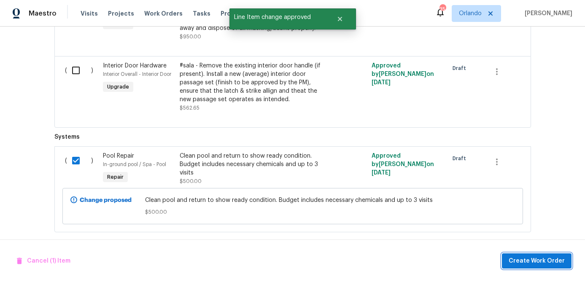
click at [525, 260] on span "Create Work Order" at bounding box center [536, 261] width 56 height 11
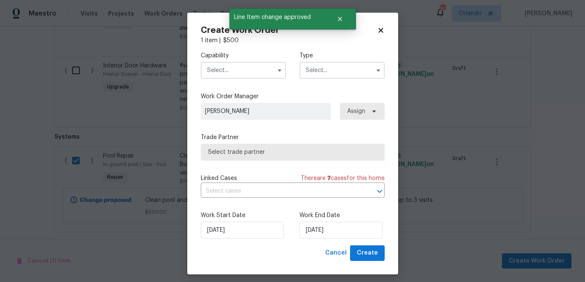
click at [248, 71] on input "text" at bounding box center [243, 70] width 85 height 17
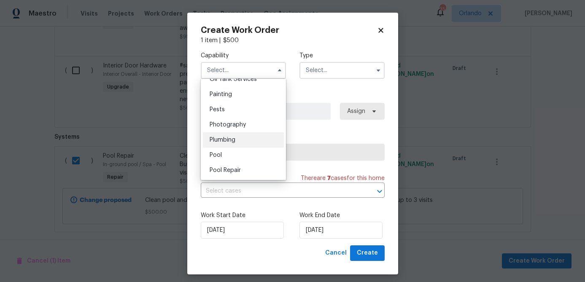
scroll to position [705, 0]
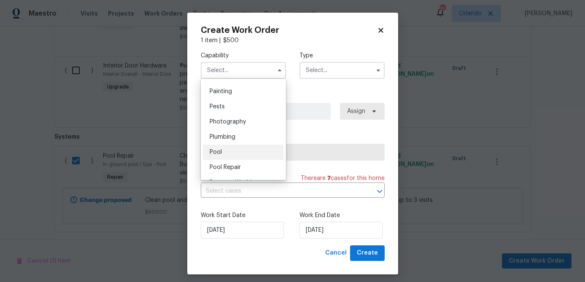
click at [232, 151] on div "Pool" at bounding box center [243, 152] width 81 height 15
type input "Pool"
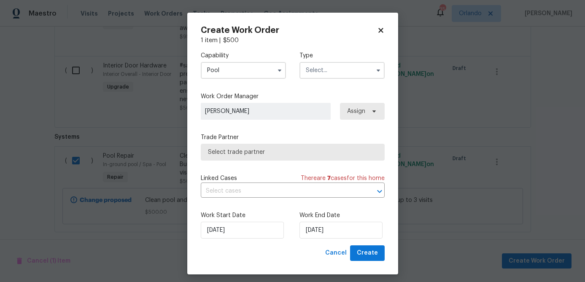
click at [335, 72] on input "text" at bounding box center [341, 70] width 85 height 17
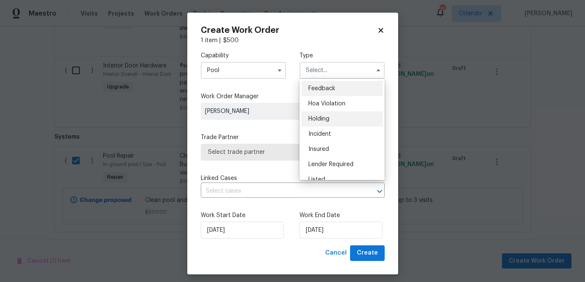
scroll to position [191, 0]
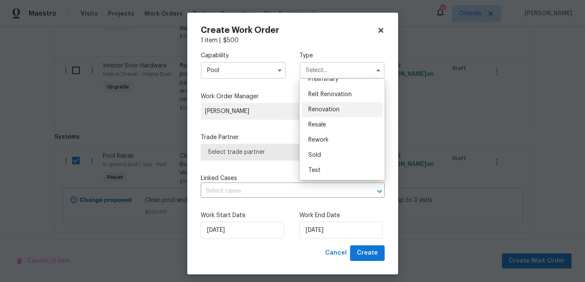
click at [339, 111] on div "Renovation" at bounding box center [341, 109] width 81 height 15
type input "Renovation"
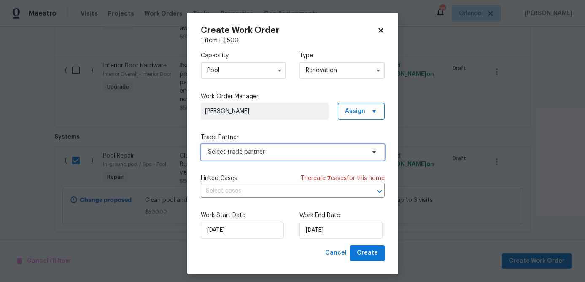
click at [336, 153] on span "Select trade partner" at bounding box center [286, 152] width 157 height 8
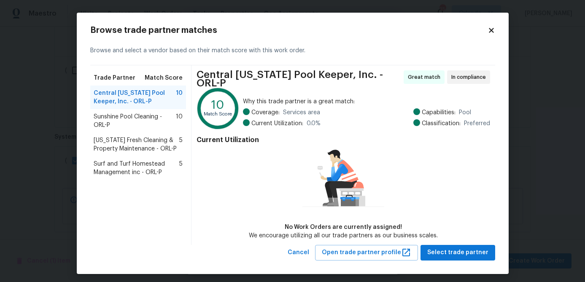
click at [140, 121] on span "Sunshine Pool Cleaning - ORL-P" at bounding box center [135, 121] width 83 height 17
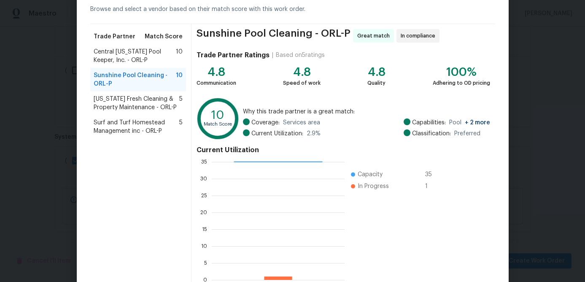
scroll to position [90, 0]
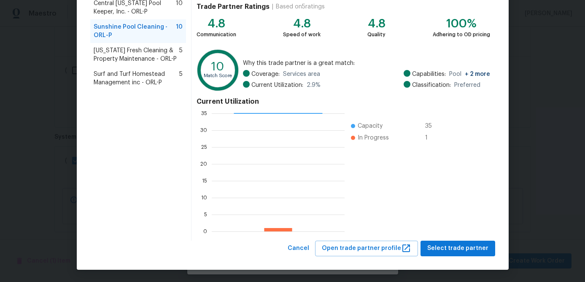
click at [454, 239] on div "Sunshine Pool Cleaning - ORL-P Great match In compliance Trade Partner Ratings …" at bounding box center [342, 108] width 303 height 265
click at [454, 244] on span "Select trade partner" at bounding box center [457, 248] width 61 height 11
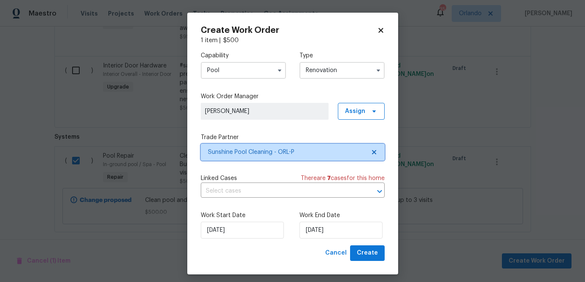
scroll to position [0, 0]
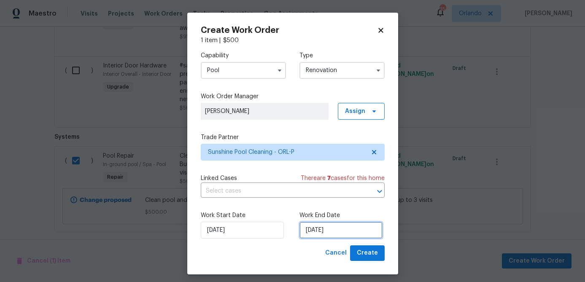
click at [335, 235] on input "9/4/2025" at bounding box center [340, 230] width 83 height 17
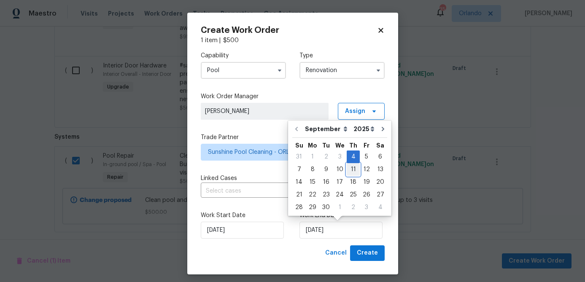
click at [353, 171] on div "11" at bounding box center [352, 170] width 13 height 12
type input "9/11/2025"
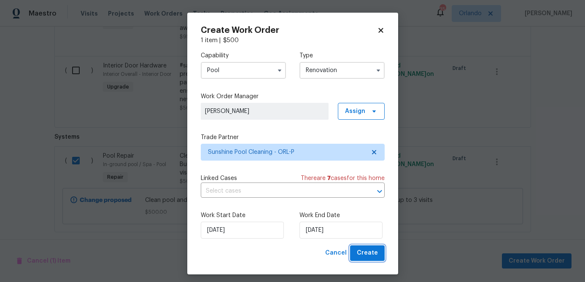
click at [369, 252] on span "Create" at bounding box center [367, 253] width 21 height 11
checkbox input "false"
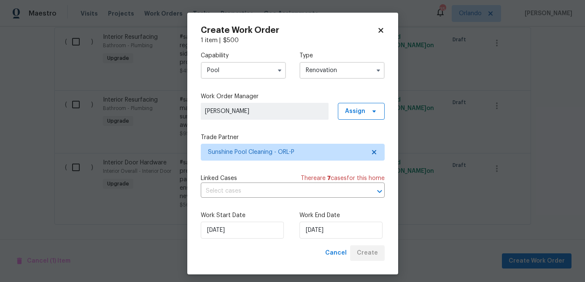
scroll to position [453, 0]
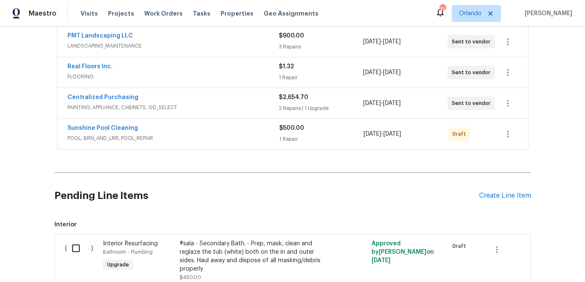
scroll to position [334, 0]
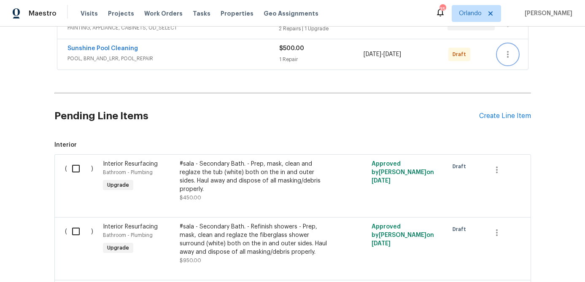
click at [508, 59] on icon "button" at bounding box center [507, 54] width 10 height 10
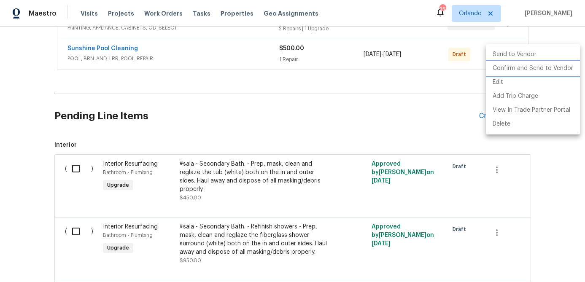
click at [511, 70] on li "Confirm and Send to Vendor" at bounding box center [533, 69] width 94 height 14
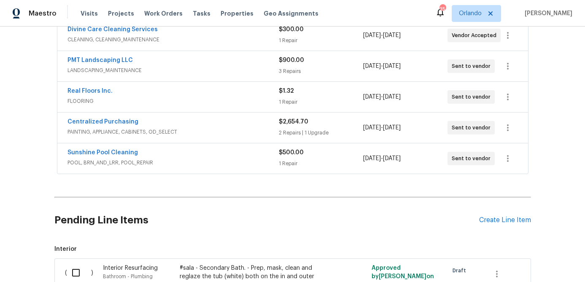
scroll to position [229, 0]
click at [128, 151] on link "Sunshine Pool Cleaning" at bounding box center [102, 153] width 70 height 6
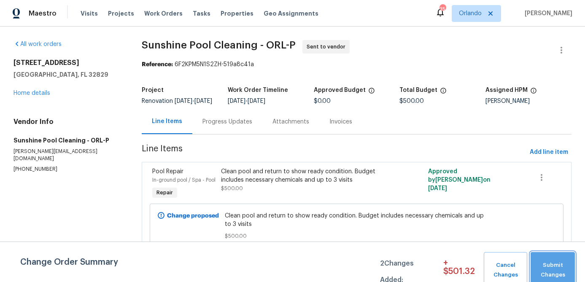
click at [549, 259] on button "Submit Changes" at bounding box center [552, 270] width 44 height 36
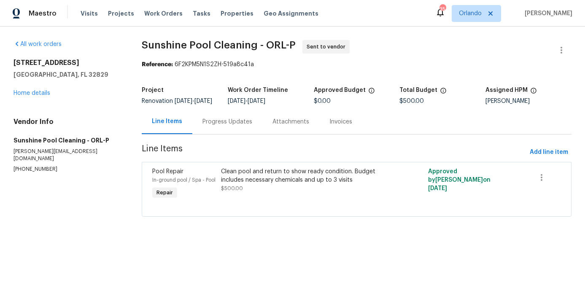
click at [226, 126] on div "Progress Updates" at bounding box center [227, 122] width 50 height 8
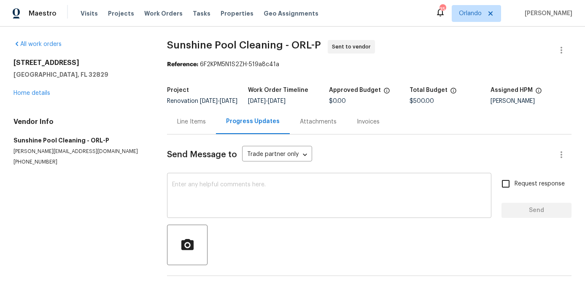
click at [207, 194] on textarea at bounding box center [329, 197] width 314 height 30
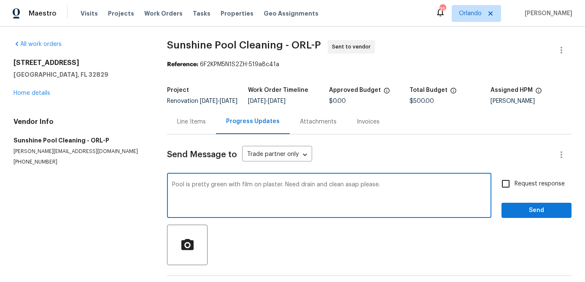
type textarea "Pool is pretty green with film on plaster. Need drain and clean asap please."
click at [506, 191] on input "Request response" at bounding box center [506, 184] width 18 height 18
checkbox input "true"
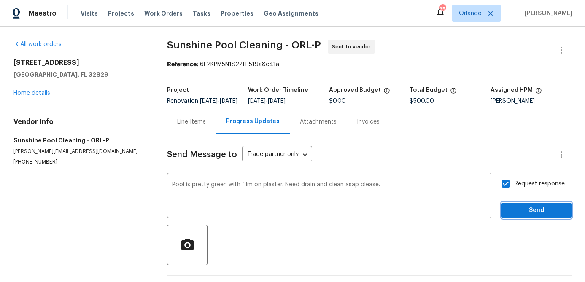
click at [526, 216] on span "Send" at bounding box center [536, 210] width 56 height 11
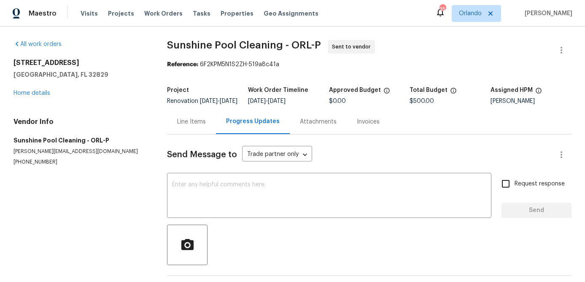
click at [198, 126] on div "Line Items" at bounding box center [191, 122] width 29 height 8
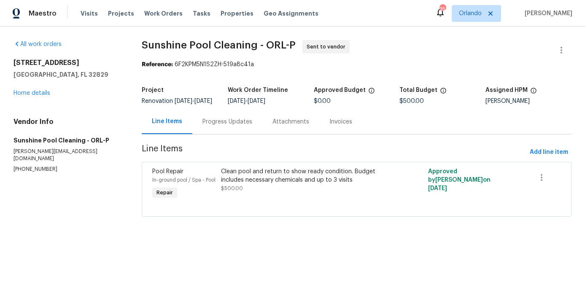
click at [244, 134] on div "Progress Updates" at bounding box center [227, 121] width 70 height 25
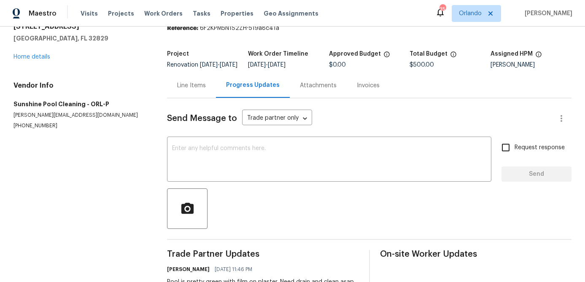
scroll to position [30, 0]
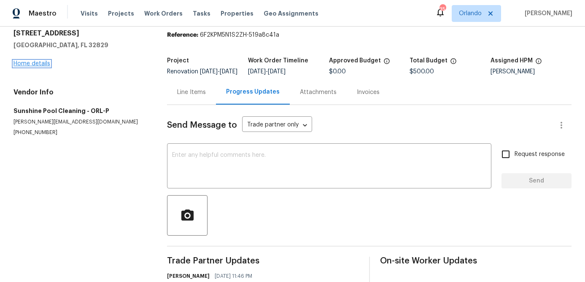
click at [46, 64] on link "Home details" at bounding box center [31, 64] width 37 height 6
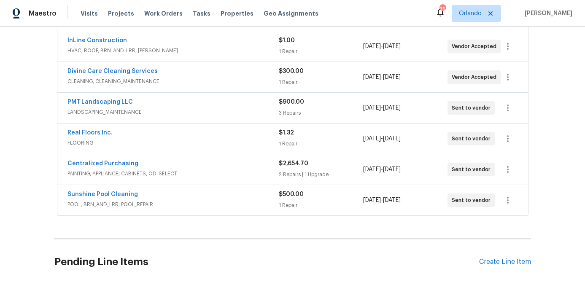
scroll to position [183, 0]
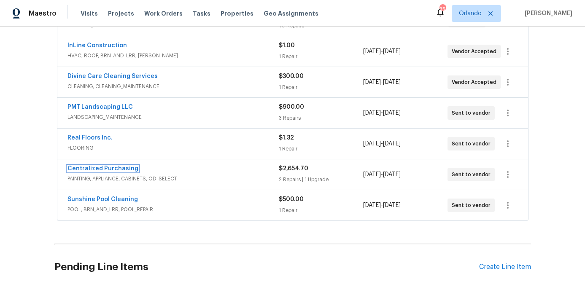
click at [127, 169] on link "Centralized Purchasing" at bounding box center [102, 169] width 71 height 6
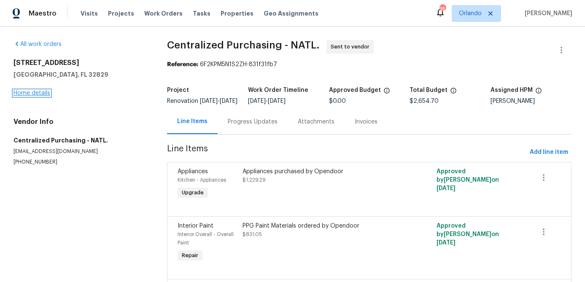
click at [44, 96] on link "Home details" at bounding box center [31, 93] width 37 height 6
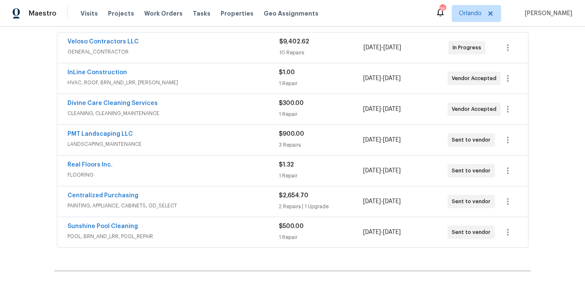
scroll to position [148, 0]
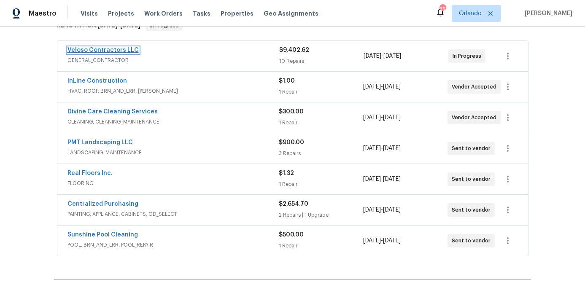
click at [92, 52] on link "Veloso Contractors LLC" at bounding box center [102, 50] width 71 height 6
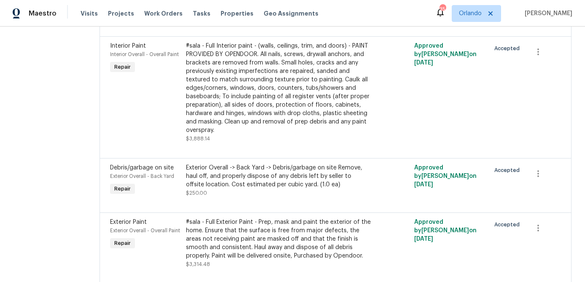
scroll to position [236, 0]
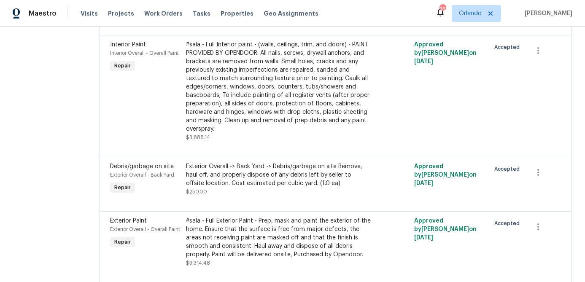
click at [266, 93] on div "#sala - Full Interior paint - (walls, ceilings, trim, and doors) - PAINT PROVID…" at bounding box center [278, 86] width 185 height 93
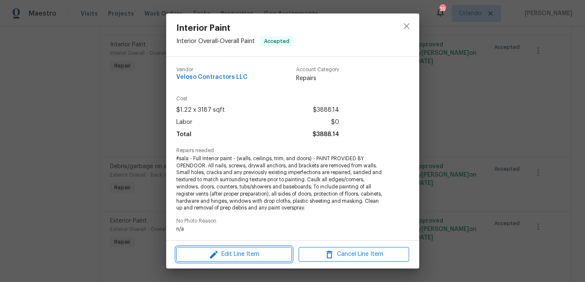
click at [263, 250] on span "Edit Line Item" at bounding box center [234, 254] width 110 height 11
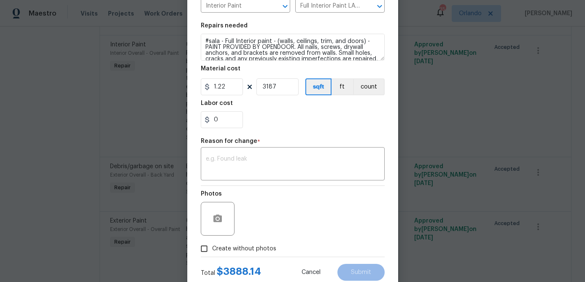
scroll to position [115, 0]
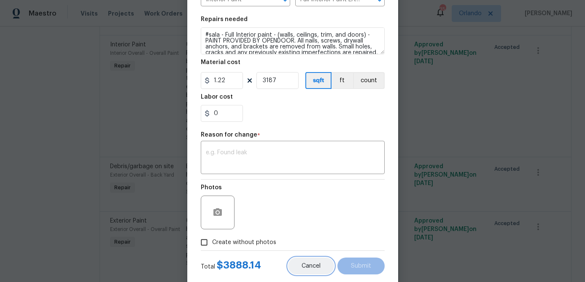
click at [315, 262] on button "Cancel" at bounding box center [311, 266] width 46 height 17
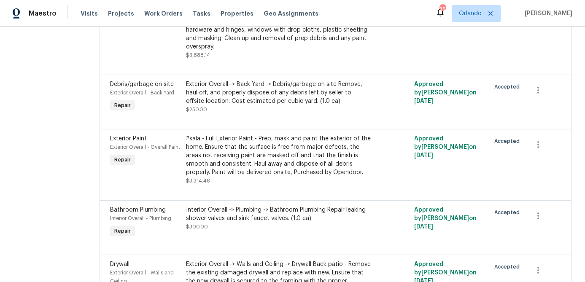
scroll to position [318, 0]
click at [284, 163] on div "#sala - Full Exterior Paint - Prep, mask and paint the exterior of the home. En…" at bounding box center [278, 155] width 185 height 42
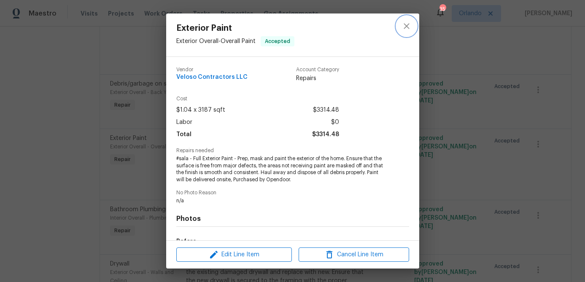
click at [409, 26] on icon "close" at bounding box center [406, 26] width 10 height 10
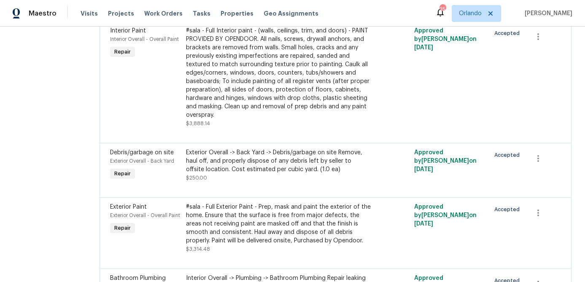
scroll to position [0, 0]
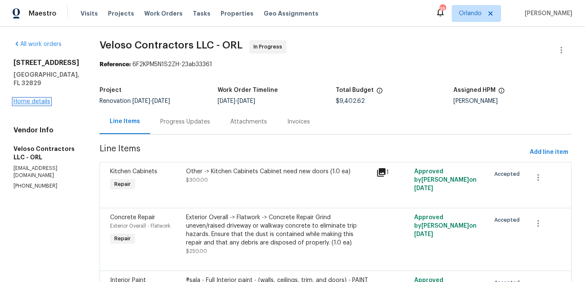
click at [46, 100] on link "Home details" at bounding box center [31, 102] width 37 height 6
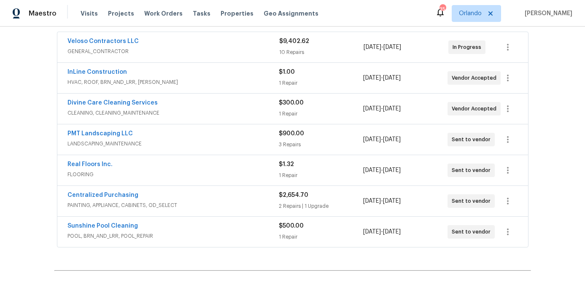
scroll to position [157, 0]
click at [112, 73] on link "InLine Construction" at bounding box center [96, 72] width 59 height 6
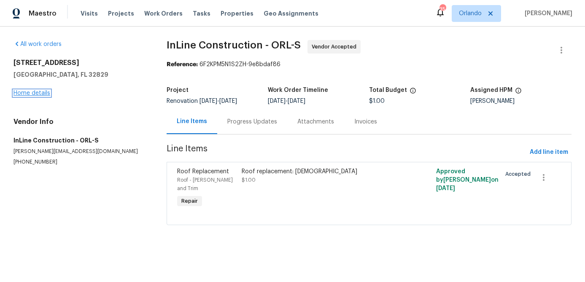
click at [35, 91] on link "Home details" at bounding box center [31, 93] width 37 height 6
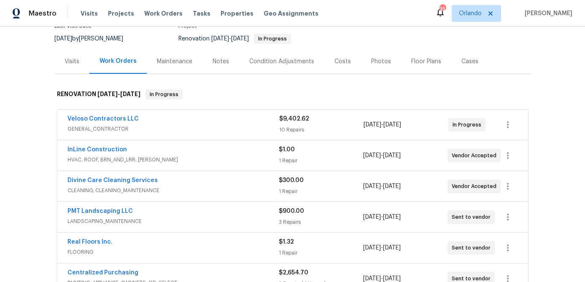
click at [334, 62] on div "Costs" at bounding box center [342, 61] width 16 height 8
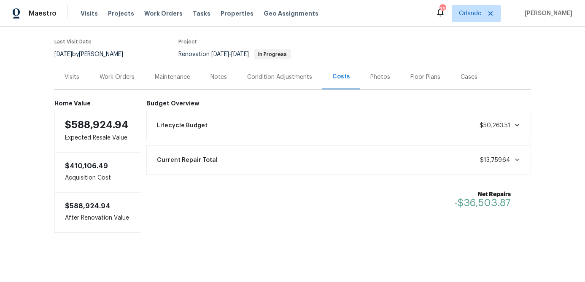
scroll to position [65, 0]
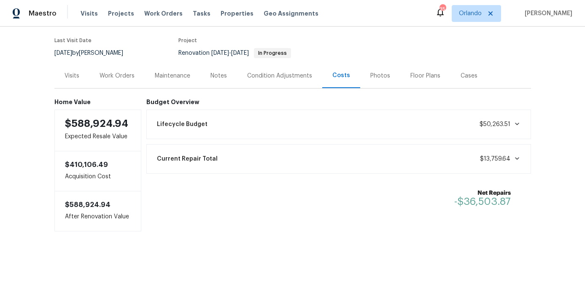
click at [123, 75] on div "Work Orders" at bounding box center [116, 76] width 35 height 8
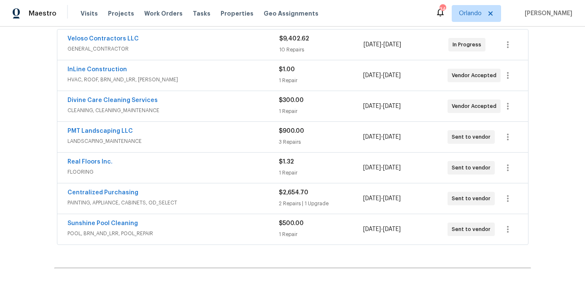
scroll to position [170, 0]
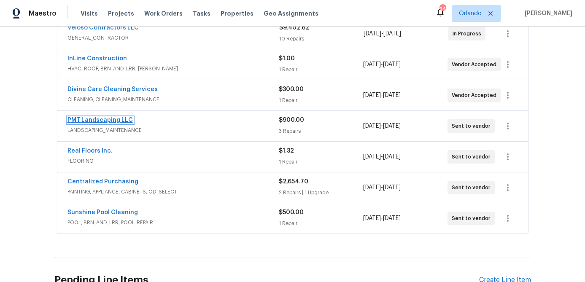
click at [122, 120] on link "PMT Landscaping LLC" at bounding box center [99, 120] width 65 height 6
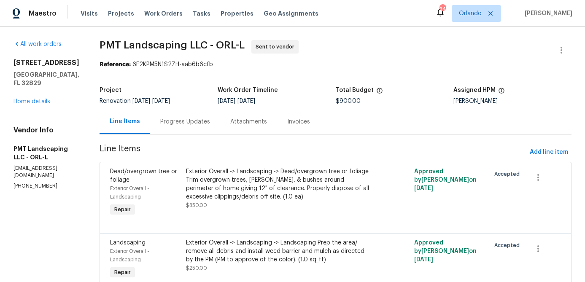
click at [197, 123] on div "Progress Updates" at bounding box center [185, 122] width 50 height 8
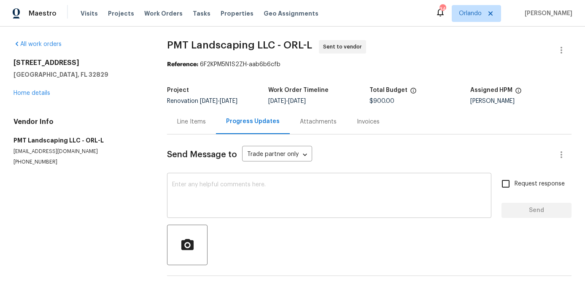
click at [199, 184] on textarea at bounding box center [329, 197] width 314 height 30
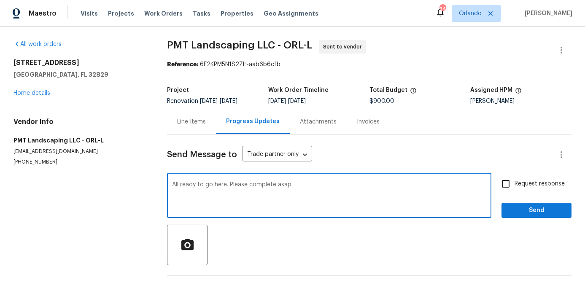
click at [196, 185] on textarea "All ready to go here. Please complete asap." at bounding box center [329, 197] width 314 height 30
type textarea "All good to go here. Please complete asap."
click at [513, 176] on input "Request response" at bounding box center [506, 184] width 18 height 18
checkbox input "true"
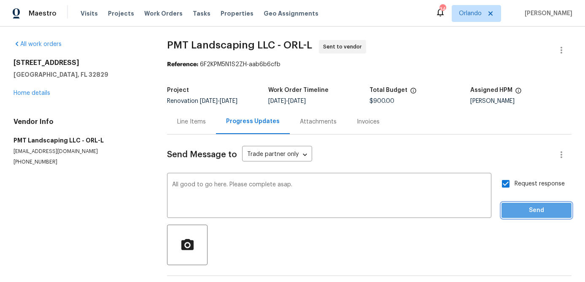
click at [532, 207] on span "Send" at bounding box center [536, 210] width 56 height 11
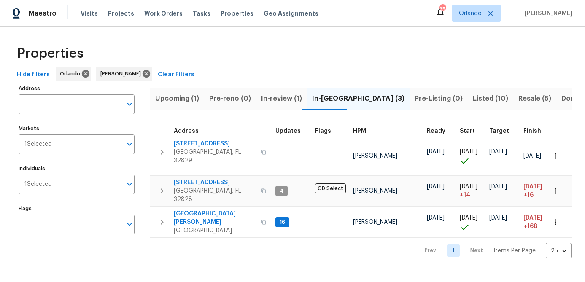
click at [31, 75] on span "Hide filters" at bounding box center [33, 75] width 33 height 11
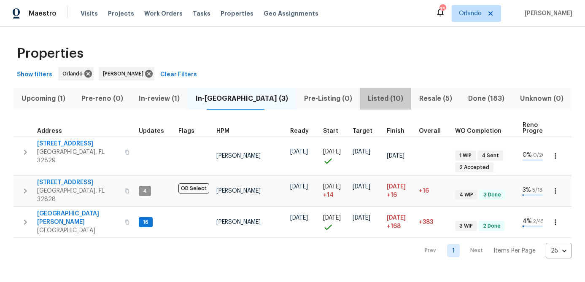
click at [368, 100] on span "Listed (10)" at bounding box center [385, 99] width 41 height 12
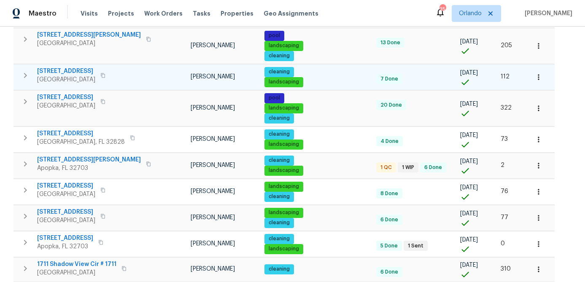
scroll to position [162, 0]
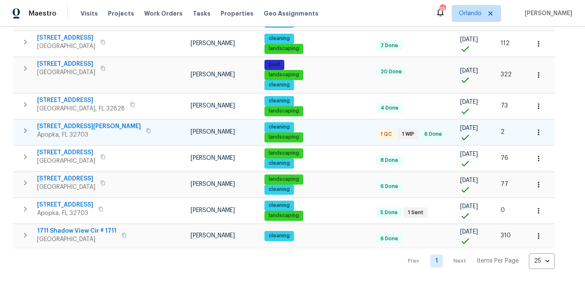
click at [68, 126] on span "[STREET_ADDRESS][PERSON_NAME]" at bounding box center [89, 126] width 104 height 8
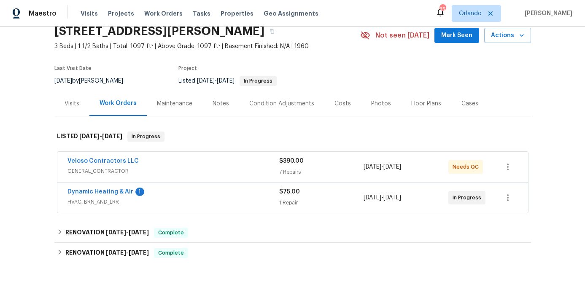
scroll to position [54, 0]
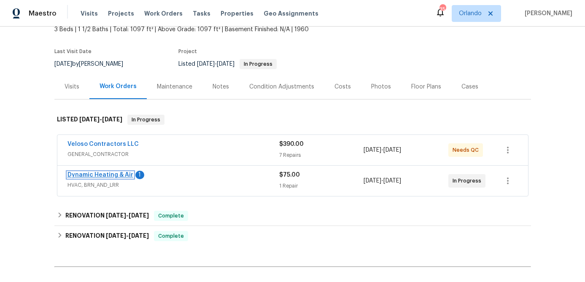
click at [122, 173] on link "Dynamic Heating & Air" at bounding box center [100, 175] width 66 height 6
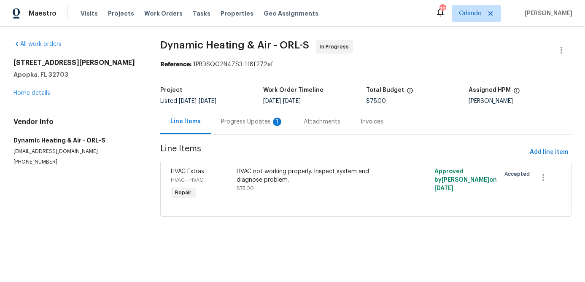
click at [252, 123] on div "Progress Updates 1" at bounding box center [252, 122] width 62 height 8
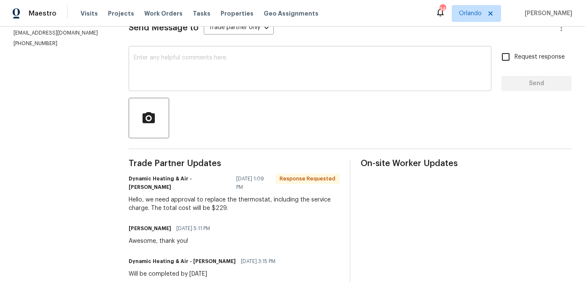
scroll to position [139, 0]
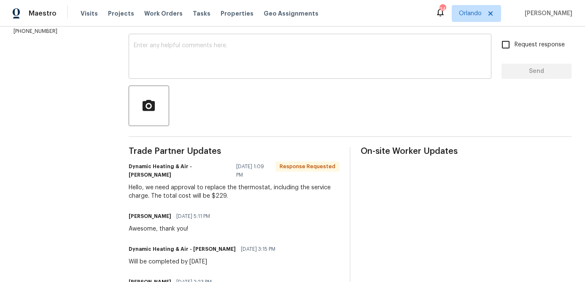
click at [230, 76] on div "x ​" at bounding box center [310, 57] width 362 height 43
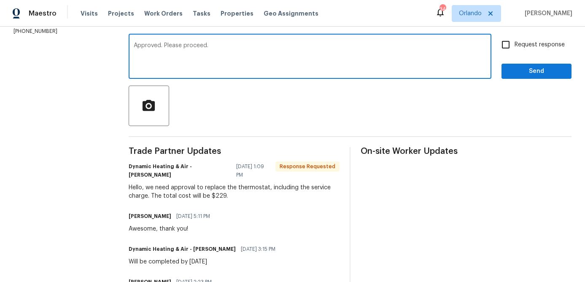
type textarea "Approved. Please proceed."
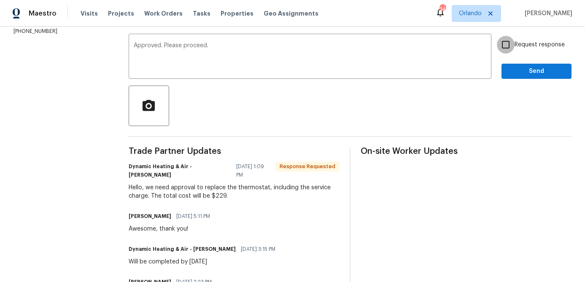
click at [512, 47] on input "Request response" at bounding box center [506, 45] width 18 height 18
checkbox input "true"
click at [525, 70] on span "Send" at bounding box center [536, 71] width 56 height 11
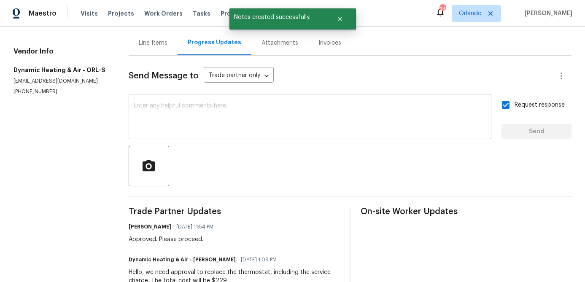
scroll to position [73, 0]
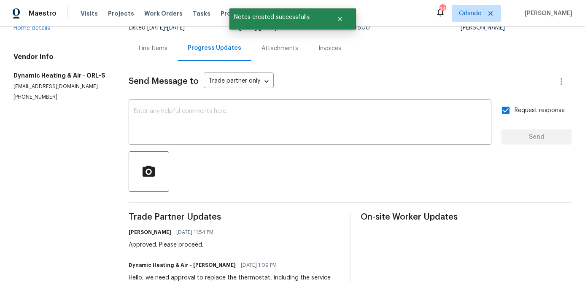
click at [152, 54] on div "Line Items" at bounding box center [153, 48] width 49 height 25
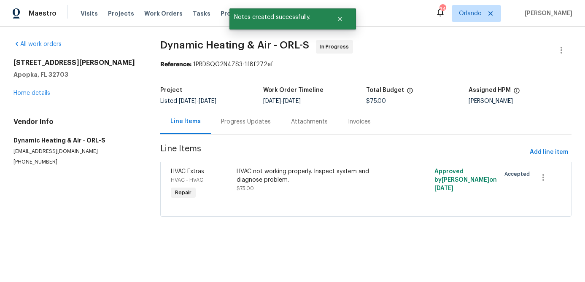
click at [269, 176] on div "HVAC not working properly. Inspect system and diagnose problem." at bounding box center [315, 175] width 159 height 17
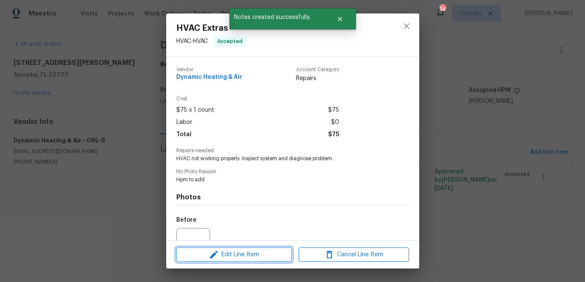
click at [246, 252] on span "Edit Line Item" at bounding box center [234, 255] width 110 height 11
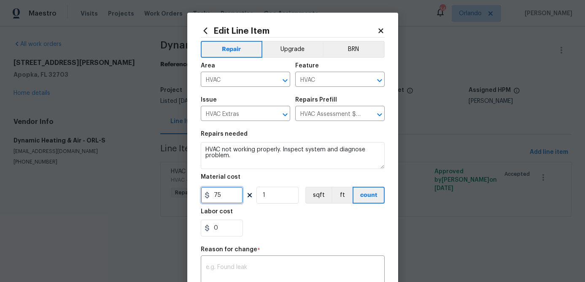
click at [232, 195] on input "75" at bounding box center [222, 195] width 42 height 17
type input "229"
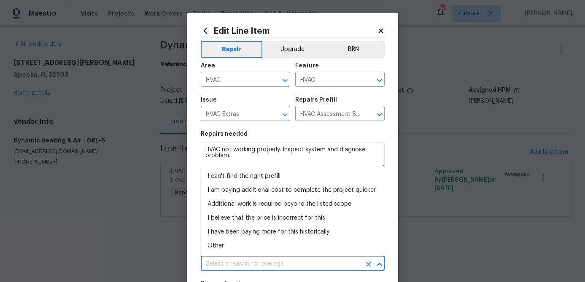
click at [228, 263] on div "Repair Upgrade BRN Area HVAC ​ Feature HVAC ​ Issue HVAC Extras ​ Repairs Prefi…" at bounding box center [293, 219] width 184 height 362
click at [263, 172] on li "I can't find the right prefill" at bounding box center [293, 176] width 184 height 14
type input "I can't find the right prefill"
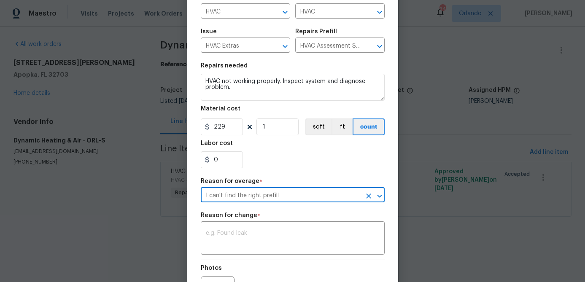
scroll to position [72, 0]
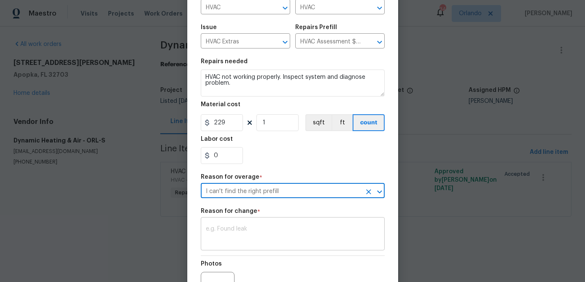
click at [274, 229] on textarea at bounding box center [293, 235] width 174 height 18
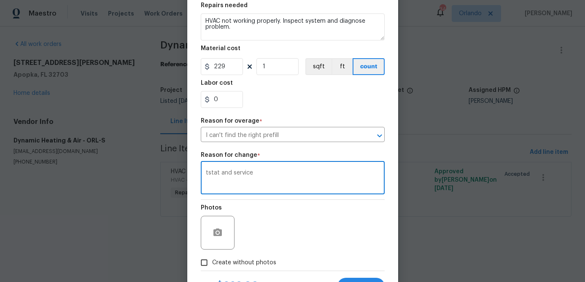
scroll to position [156, 0]
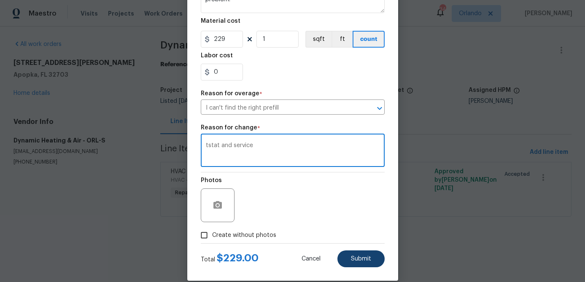
type textarea "tstat and service"
click at [353, 256] on span "Submit" at bounding box center [361, 259] width 20 height 6
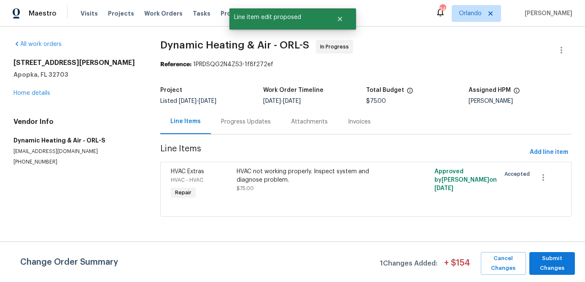
scroll to position [0, 0]
click at [556, 264] on span "Submit Changes" at bounding box center [551, 263] width 37 height 19
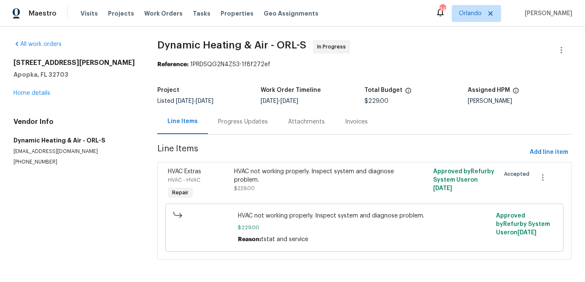
scroll to position [2, 0]
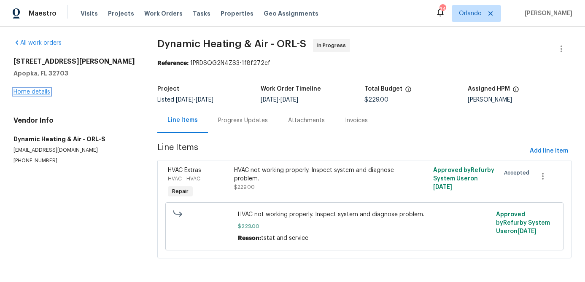
click at [47, 92] on link "Home details" at bounding box center [31, 92] width 37 height 6
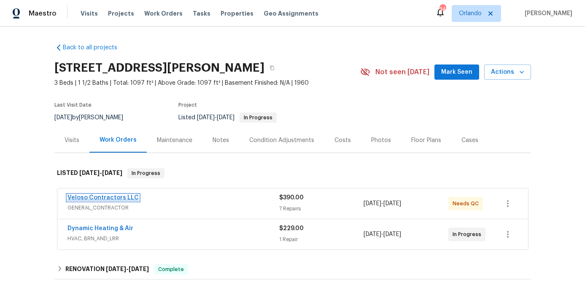
click at [128, 198] on link "Veloso Contractors LLC" at bounding box center [102, 198] width 71 height 6
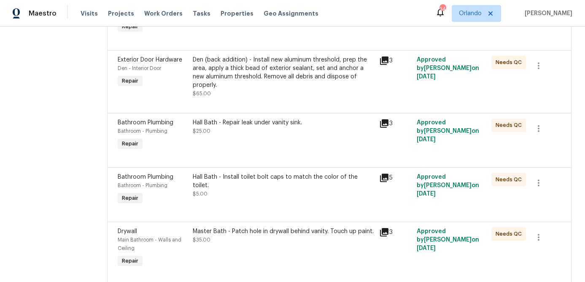
scroll to position [36, 0]
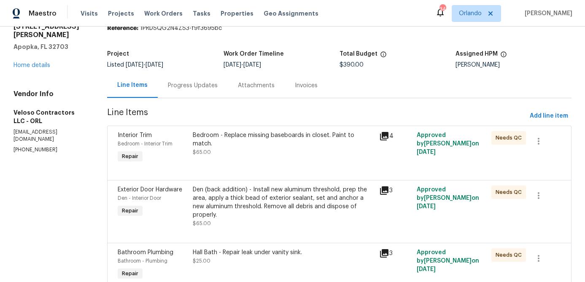
click at [272, 142] on div "Bedroom - Replace missing baseboards in closet. Paint to match. $65.00" at bounding box center [284, 143] width 182 height 25
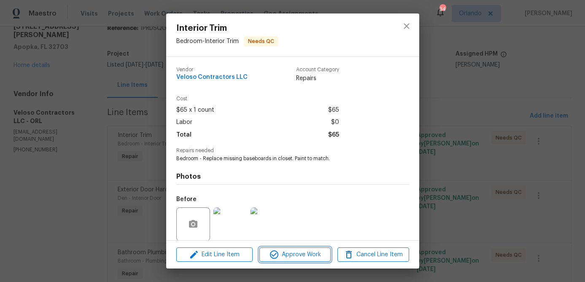
click at [286, 253] on span "Approve Work" at bounding box center [295, 255] width 66 height 11
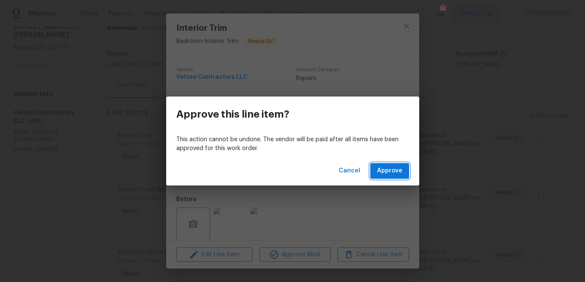
click at [398, 172] on span "Approve" at bounding box center [389, 171] width 25 height 11
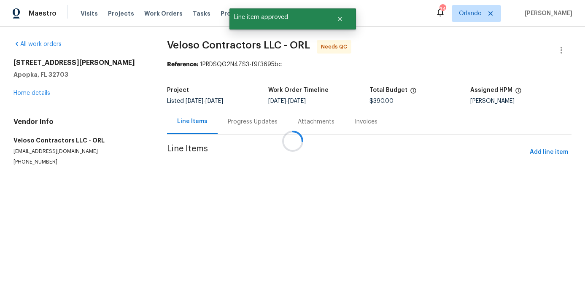
scroll to position [0, 0]
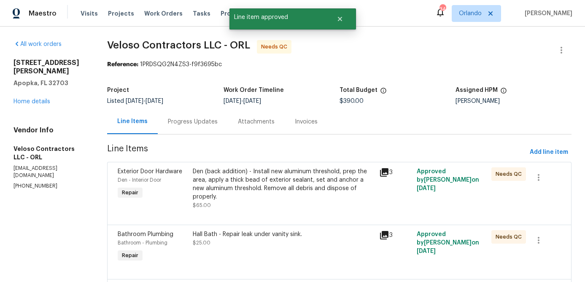
click at [251, 182] on div "Den (back addition) - Install new aluminum threshold, prep the area, apply a th…" at bounding box center [284, 184] width 182 height 34
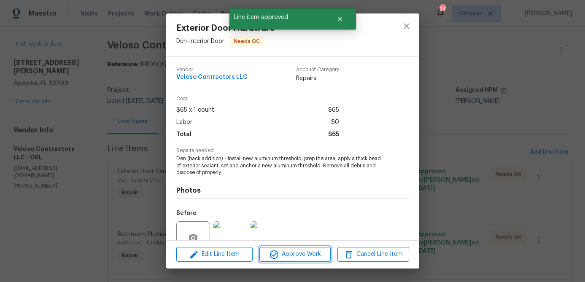
click at [295, 255] on span "Approve Work" at bounding box center [295, 254] width 66 height 11
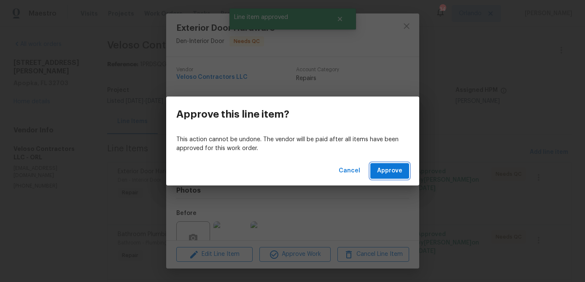
click at [379, 176] on button "Approve" at bounding box center [389, 171] width 39 height 16
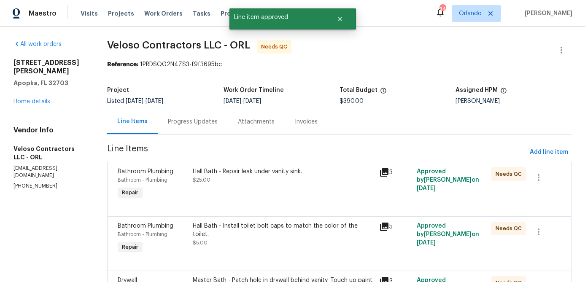
click at [268, 193] on div "Hall Bath - Repair leak under vanity sink. $25.00" at bounding box center [283, 184] width 187 height 39
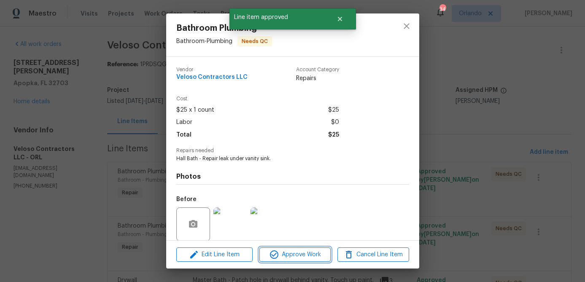
click at [302, 254] on span "Approve Work" at bounding box center [295, 255] width 66 height 11
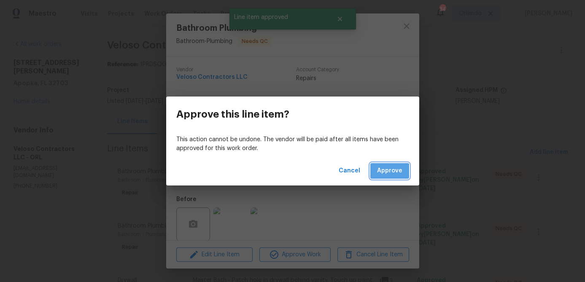
click at [384, 177] on button "Approve" at bounding box center [389, 171] width 39 height 16
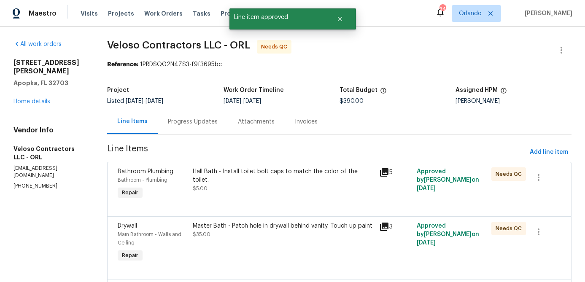
click at [258, 192] on div "Hall Bath - Install toilet bolt caps to match the color of the toilet. $5.00" at bounding box center [283, 184] width 187 height 39
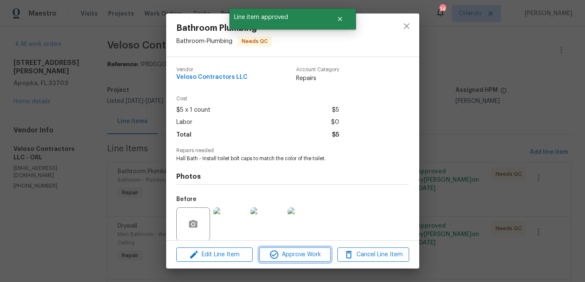
click at [285, 258] on span "Approve Work" at bounding box center [295, 255] width 66 height 11
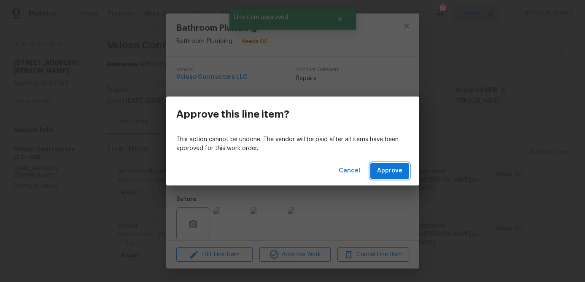
click at [380, 172] on span "Approve" at bounding box center [389, 171] width 25 height 11
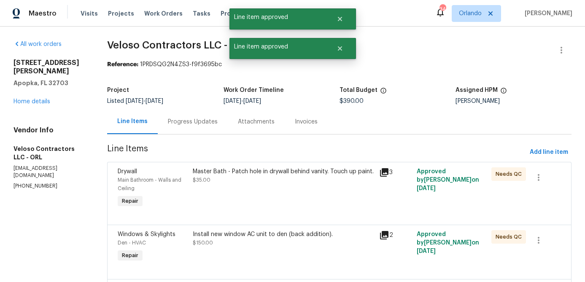
click at [262, 189] on div "Master Bath - Patch hole in drywall behind vanity. Touch up paint. $35.00" at bounding box center [283, 188] width 187 height 47
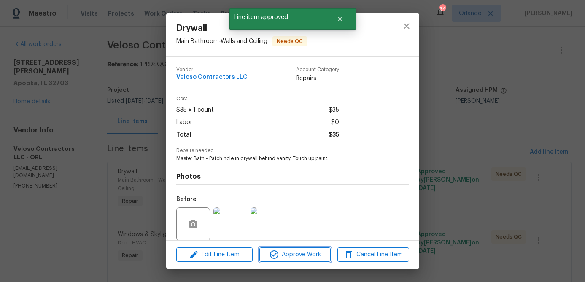
click at [294, 252] on span "Approve Work" at bounding box center [295, 255] width 66 height 11
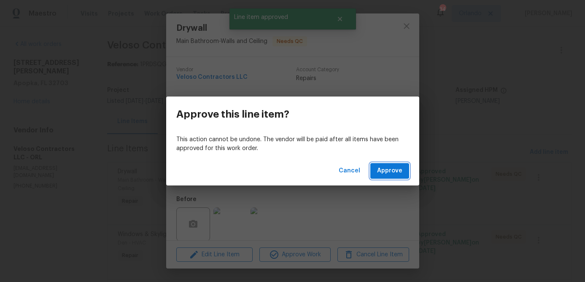
click at [381, 174] on span "Approve" at bounding box center [389, 171] width 25 height 11
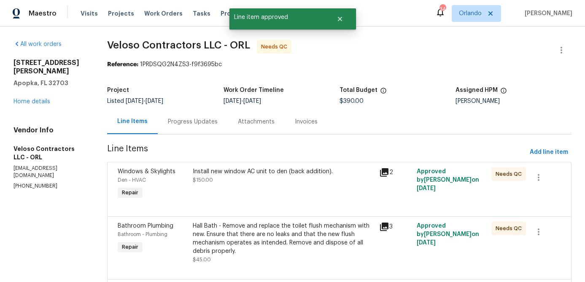
click at [257, 188] on div "Install new window AC unit to den (back addition). $150.00" at bounding box center [283, 184] width 187 height 39
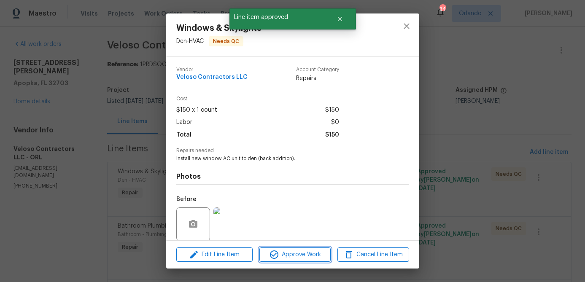
click at [276, 253] on icon "button" at bounding box center [274, 254] width 8 height 8
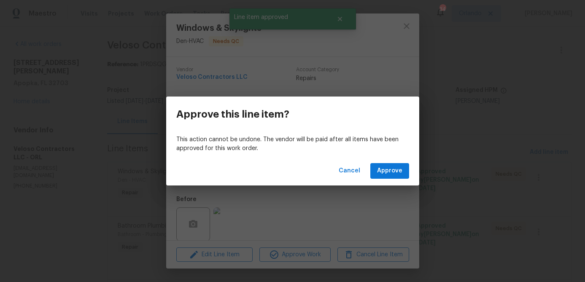
click at [394, 161] on div "Cancel Approve" at bounding box center [292, 170] width 253 height 29
click at [389, 170] on span "Approve" at bounding box center [389, 171] width 25 height 11
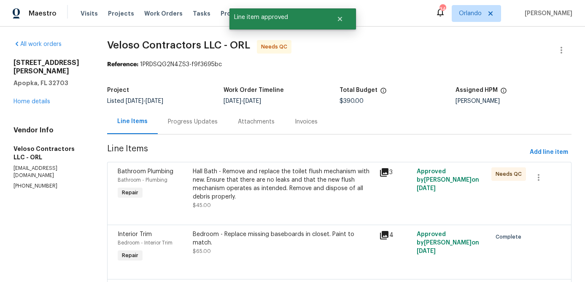
click at [267, 182] on div "Hall Bath - Remove and replace the toilet flush mechanism with new. Ensure that…" at bounding box center [284, 184] width 182 height 34
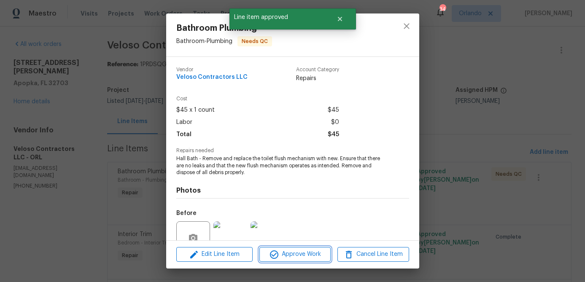
click at [284, 255] on span "Approve Work" at bounding box center [295, 254] width 66 height 11
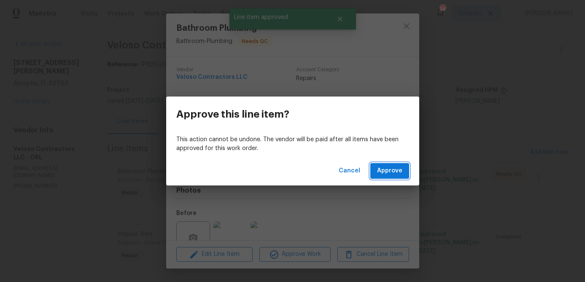
click at [391, 174] on span "Approve" at bounding box center [389, 171] width 25 height 11
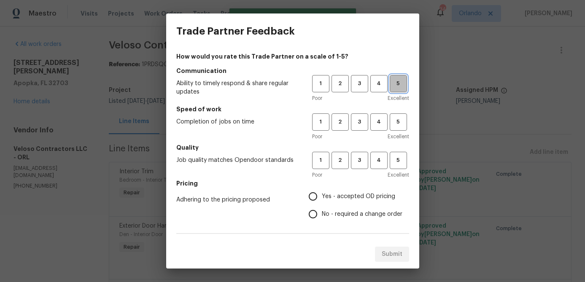
click at [405, 83] on button "5" at bounding box center [397, 83] width 17 height 17
click at [400, 121] on span "5" at bounding box center [398, 122] width 16 height 10
click at [400, 157] on span "5" at bounding box center [398, 161] width 16 height 10
click at [340, 193] on span "Yes - accepted OD pricing" at bounding box center [358, 196] width 73 height 9
click at [322, 193] on input "Yes - accepted OD pricing" at bounding box center [313, 197] width 18 height 18
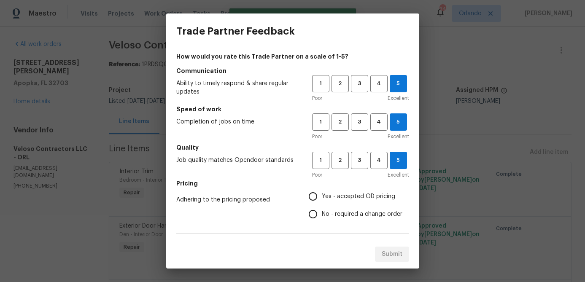
radio input "true"
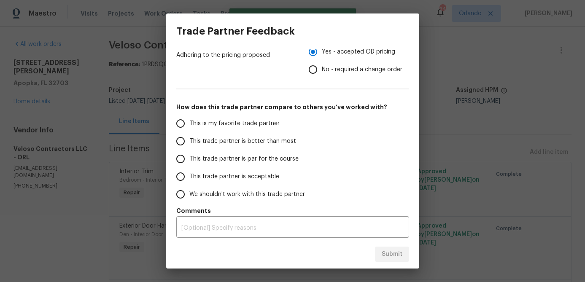
scroll to position [146, 0]
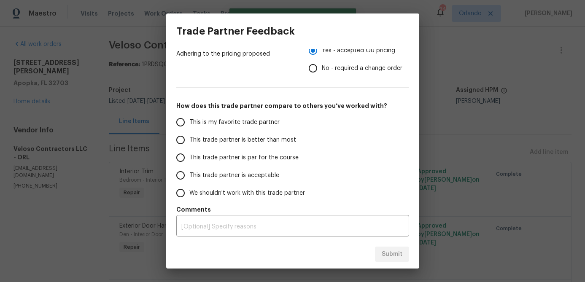
click at [271, 127] on label "This is my favorite trade partner" at bounding box center [238, 122] width 133 height 18
click at [189, 127] on input "This is my favorite trade partner" at bounding box center [181, 122] width 18 height 18
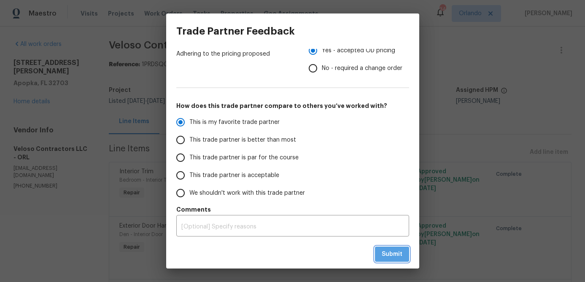
click at [381, 253] on span "Submit" at bounding box center [391, 254] width 21 height 11
radio input "true"
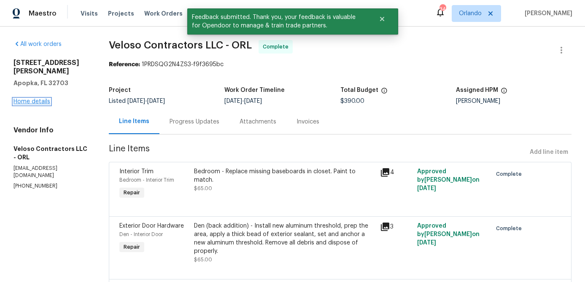
click at [43, 99] on link "Home details" at bounding box center [31, 102] width 37 height 6
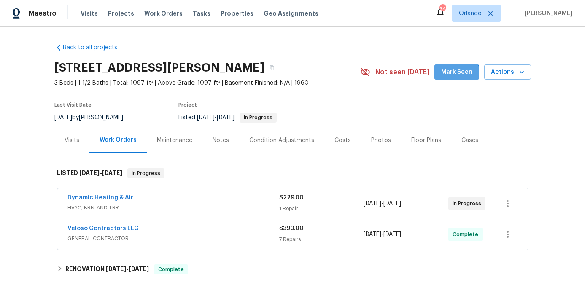
click at [459, 75] on span "Mark Seen" at bounding box center [456, 72] width 31 height 11
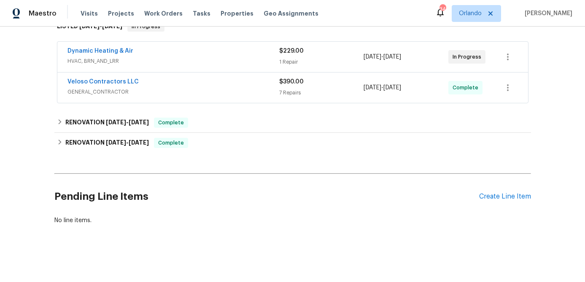
scroll to position [137, 0]
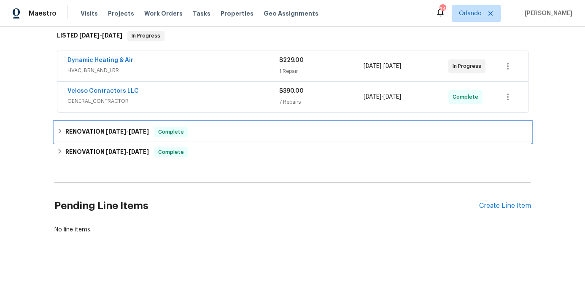
click at [306, 134] on div "RENOVATION [DATE] - [DATE] Complete" at bounding box center [292, 132] width 471 height 10
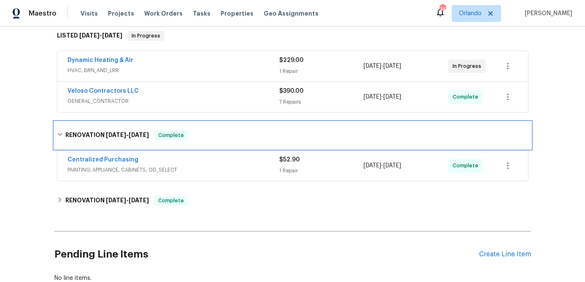
click at [306, 134] on div "RENOVATION [DATE] - [DATE] Complete" at bounding box center [292, 135] width 471 height 10
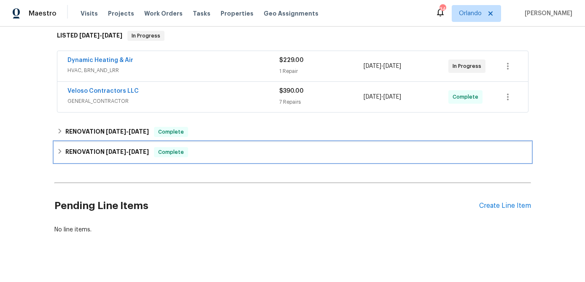
click at [296, 150] on div "RENOVATION [DATE] - [DATE] Complete" at bounding box center [292, 152] width 471 height 10
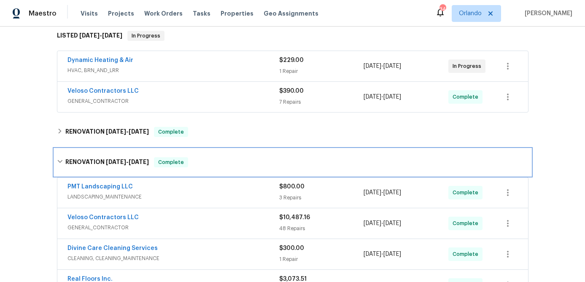
click at [291, 156] on div "RENOVATION [DATE] - [DATE] Complete" at bounding box center [292, 162] width 476 height 27
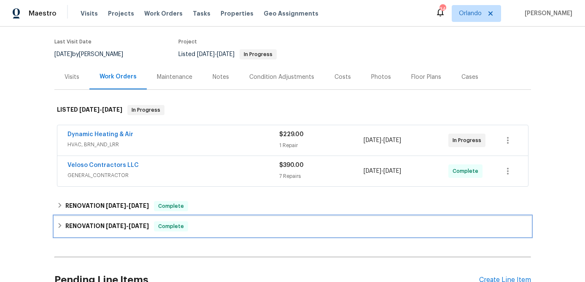
scroll to position [25, 0]
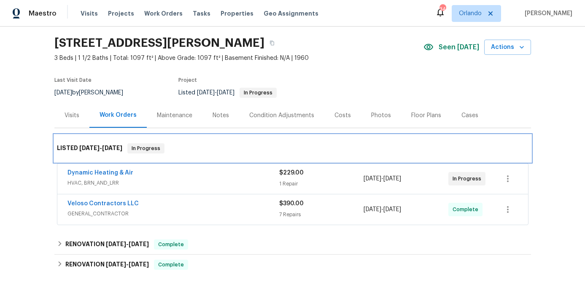
click at [261, 147] on div "LISTED 9/2/25 - 9/5/25 In Progress" at bounding box center [292, 148] width 471 height 10
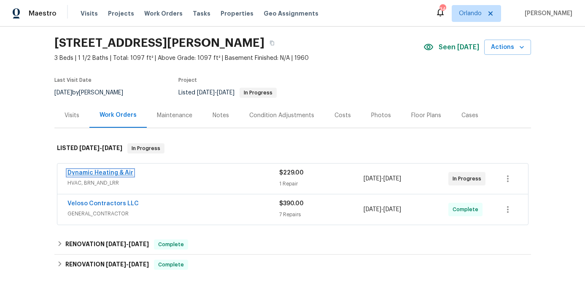
click at [120, 174] on link "Dynamic Heating & Air" at bounding box center [100, 173] width 66 height 6
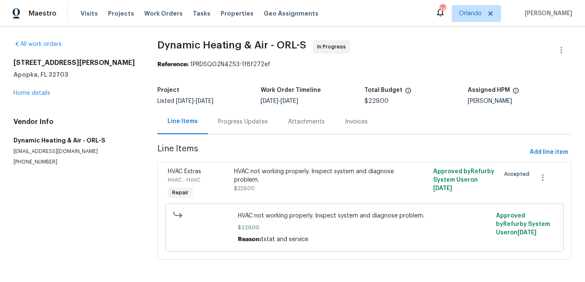
click at [237, 123] on div "Progress Updates" at bounding box center [243, 122] width 50 height 8
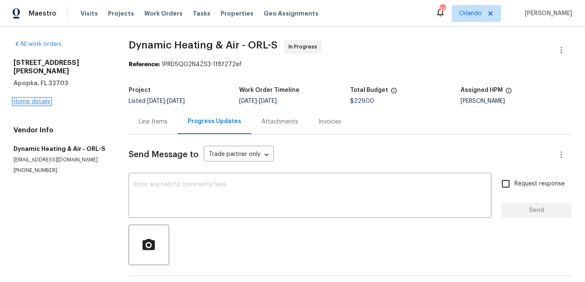
click at [43, 99] on link "Home details" at bounding box center [31, 102] width 37 height 6
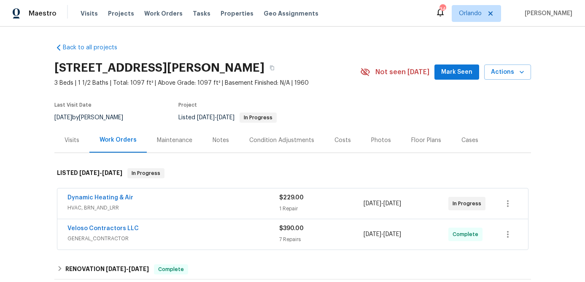
click at [457, 75] on span "Mark Seen" at bounding box center [456, 72] width 31 height 11
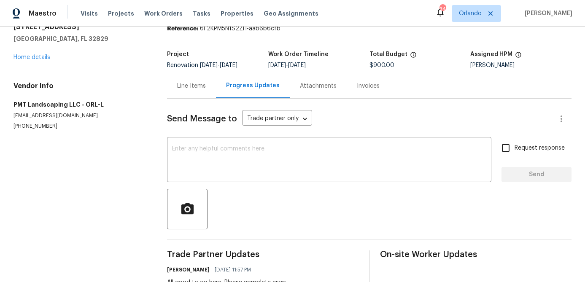
scroll to position [64, 0]
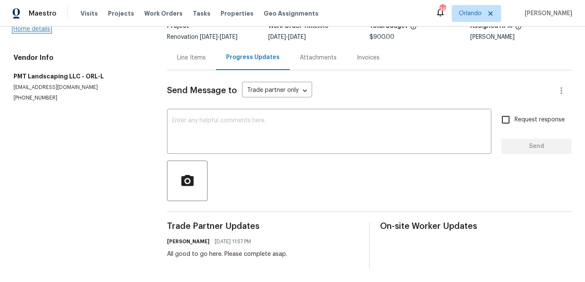
click at [43, 29] on link "Home details" at bounding box center [31, 29] width 37 height 6
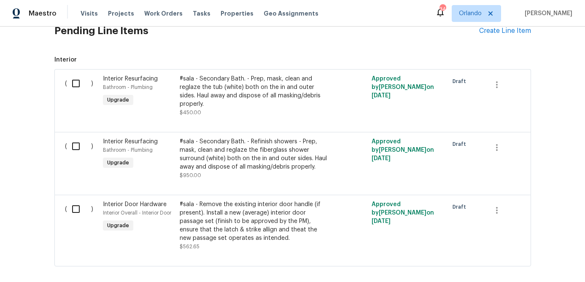
scroll to position [453, 0]
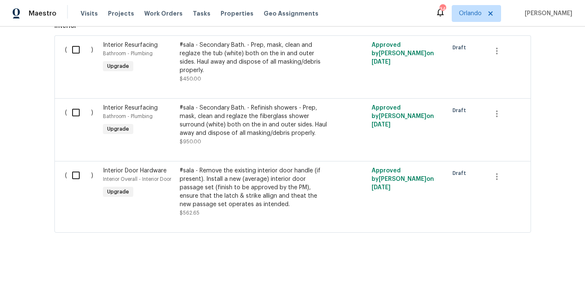
click at [271, 188] on div "#sala - Remove the existing interior door handle (if present). Install a new (a…" at bounding box center [254, 187] width 148 height 42
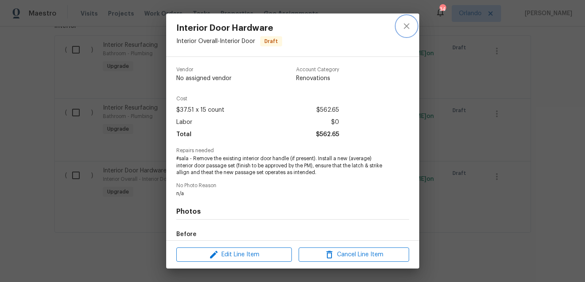
click at [408, 27] on icon "close" at bounding box center [405, 25] width 5 height 5
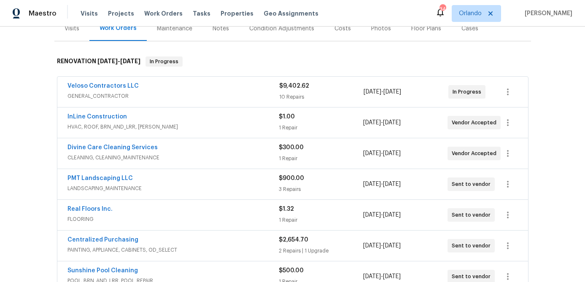
scroll to position [0, 0]
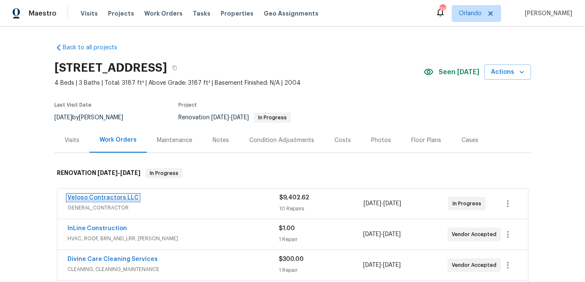
click at [126, 195] on link "Veloso Contractors LLC" at bounding box center [102, 198] width 71 height 6
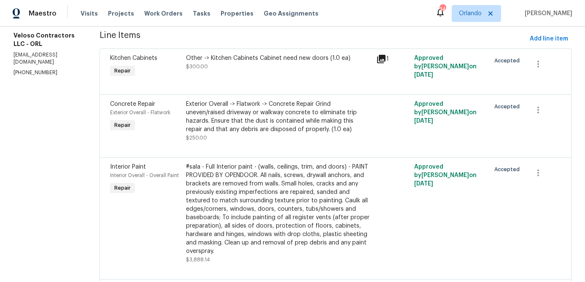
scroll to position [105, 0]
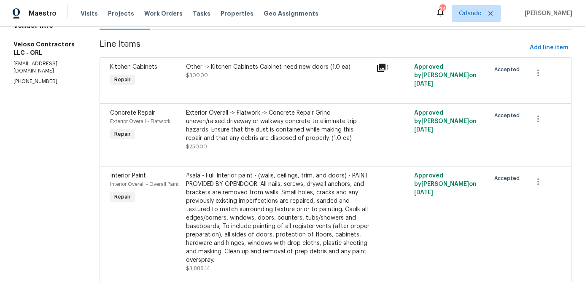
click at [385, 70] on icon at bounding box center [381, 68] width 8 height 8
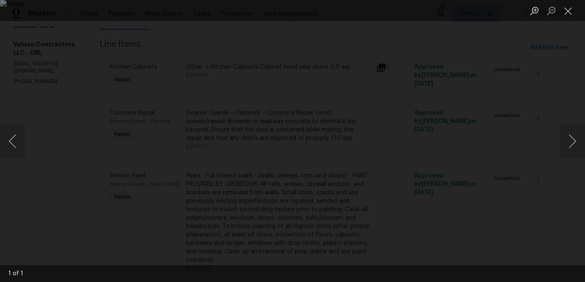
click at [530, 49] on div "Lightbox" at bounding box center [292, 141] width 585 height 282
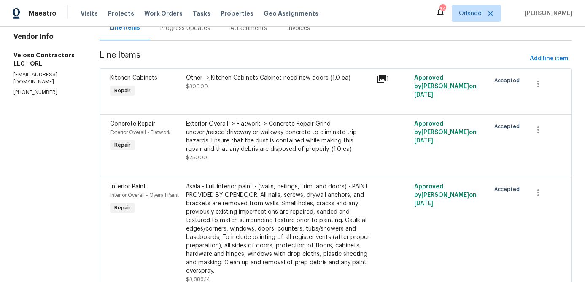
scroll to position [91, 0]
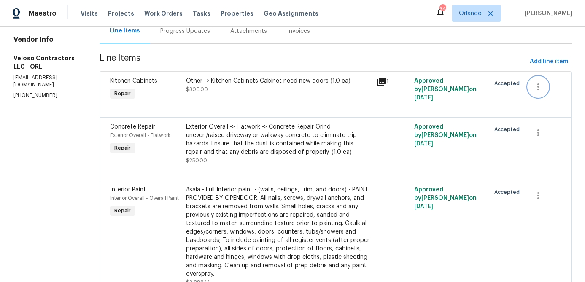
click at [541, 89] on icon "button" at bounding box center [538, 87] width 10 height 10
click at [540, 89] on li "Cancel" at bounding box center [544, 87] width 32 height 14
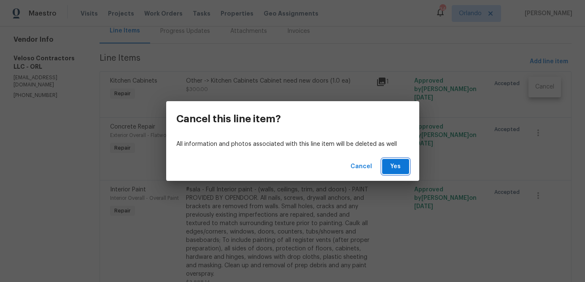
click at [394, 172] on button "Yes" at bounding box center [395, 167] width 27 height 16
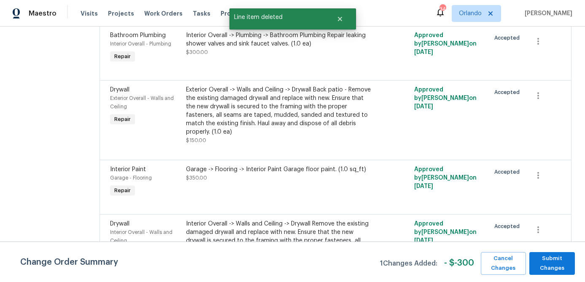
scroll to position [547, 0]
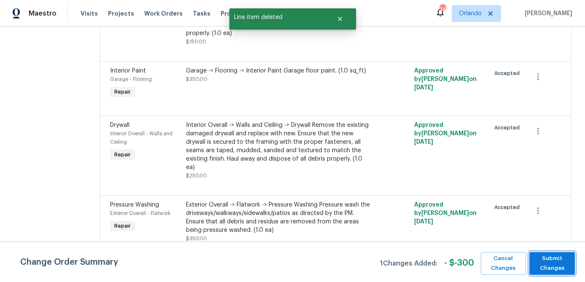
click at [550, 263] on span "Submit Changes" at bounding box center [551, 263] width 37 height 19
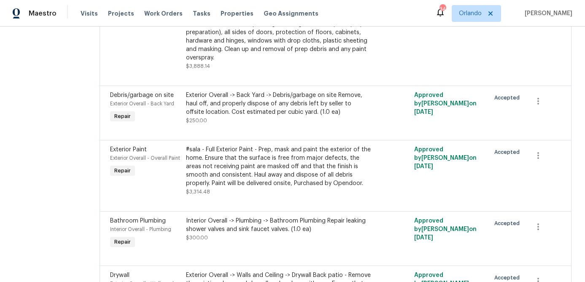
scroll to position [0, 0]
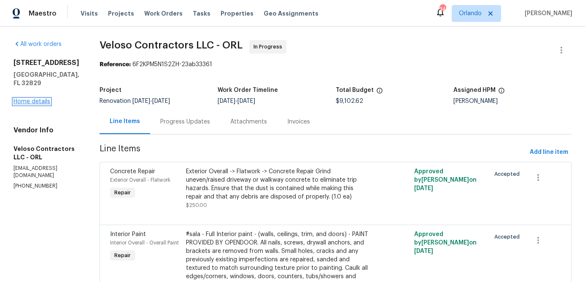
click at [33, 101] on link "Home details" at bounding box center [31, 102] width 37 height 6
